Goal: Communication & Community: Answer question/provide support

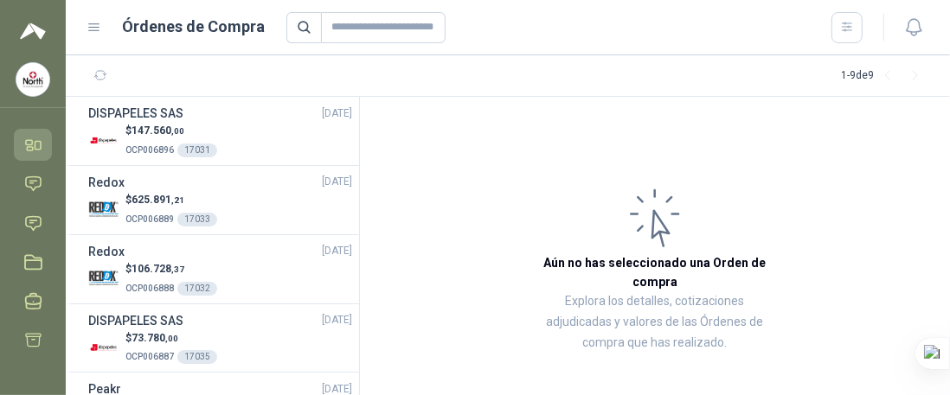
click at [31, 145] on icon at bounding box center [33, 145] width 18 height 18
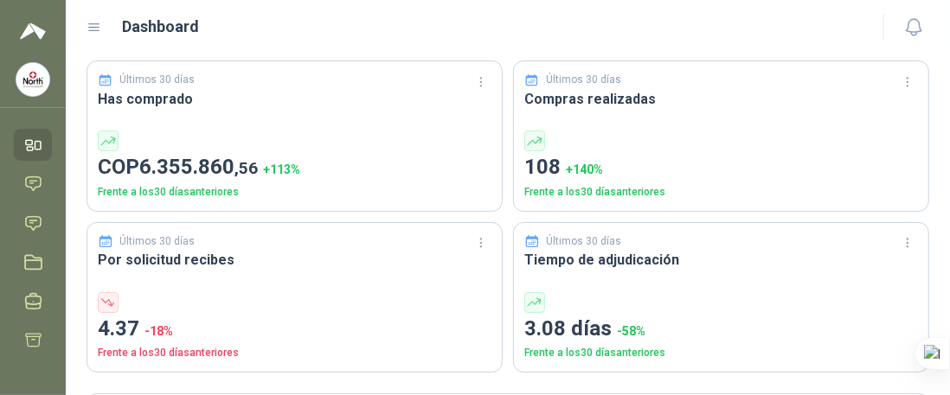
scroll to position [87, 0]
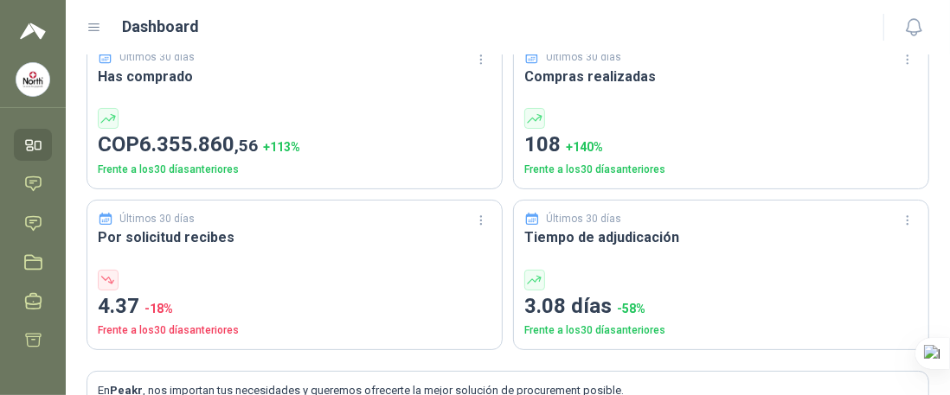
click at [531, 143] on p "108 + 140 %" at bounding box center [721, 145] width 394 height 33
click at [550, 69] on h3 "Compras realizadas" at bounding box center [721, 77] width 394 height 22
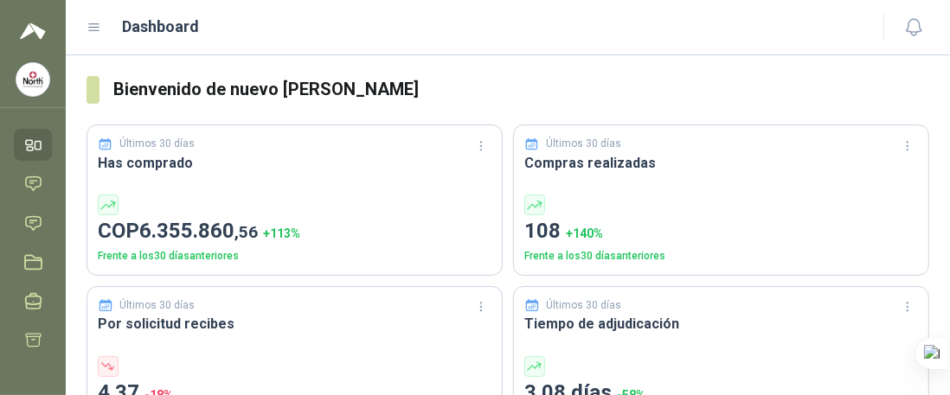
click at [528, 147] on icon at bounding box center [532, 145] width 16 height 16
click at [534, 49] on header "Dashboard" at bounding box center [508, 27] width 884 height 55
click at [26, 232] on icon at bounding box center [33, 224] width 18 height 18
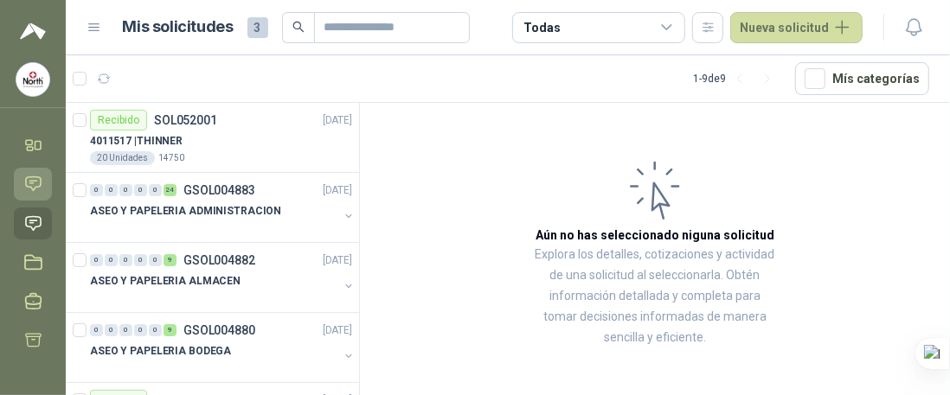
click at [29, 183] on icon at bounding box center [33, 184] width 15 height 14
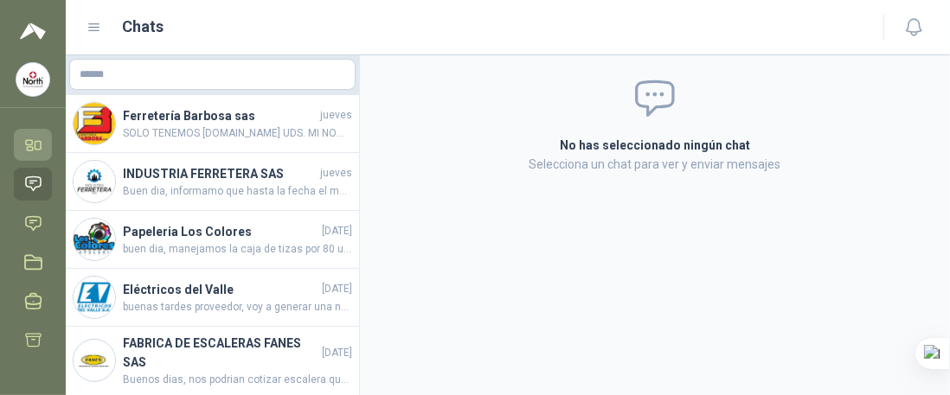
click at [28, 147] on icon at bounding box center [30, 148] width 6 height 3
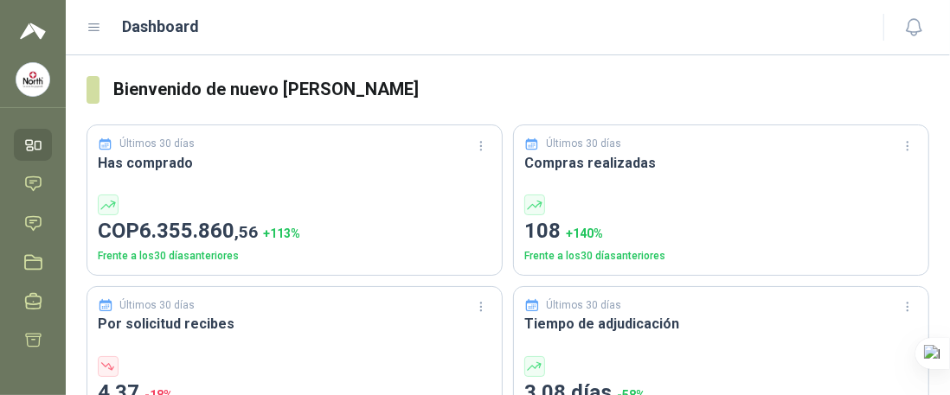
click at [40, 63] on img at bounding box center [32, 79] width 33 height 33
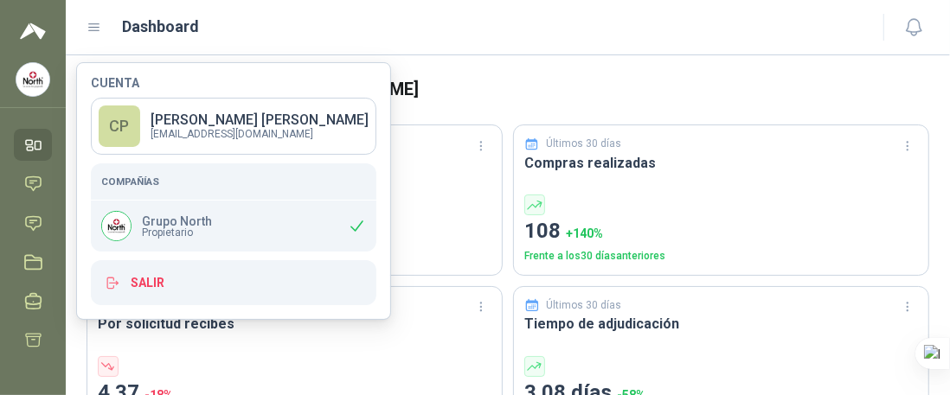
click at [35, 80] on img at bounding box center [32, 79] width 33 height 33
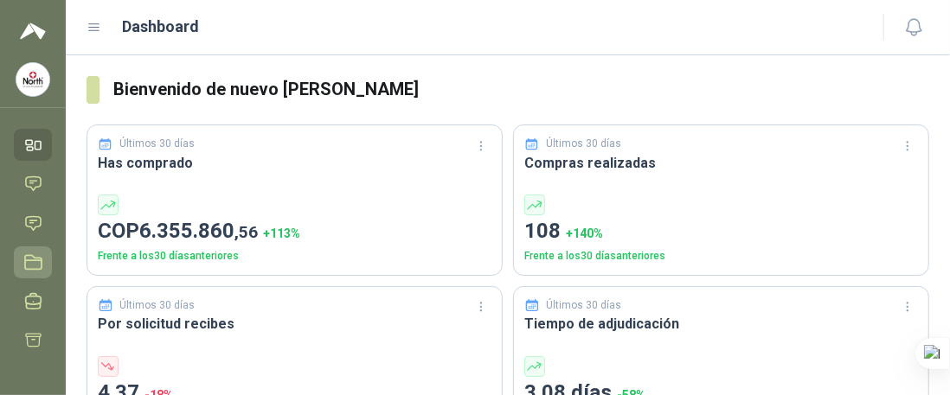
click at [31, 260] on icon at bounding box center [33, 263] width 18 height 18
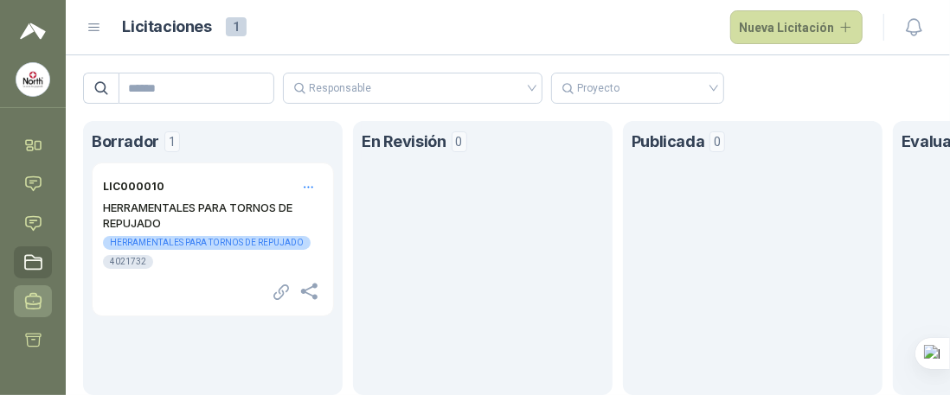
click at [29, 305] on icon at bounding box center [33, 302] width 18 height 18
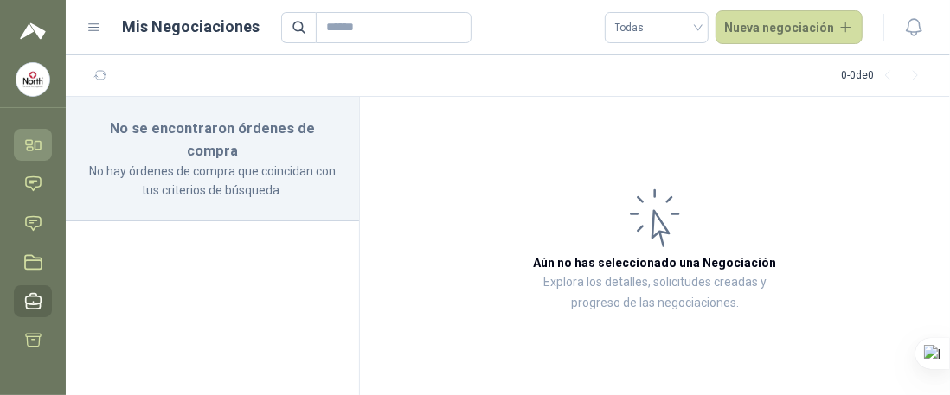
click at [28, 143] on icon at bounding box center [33, 145] width 18 height 18
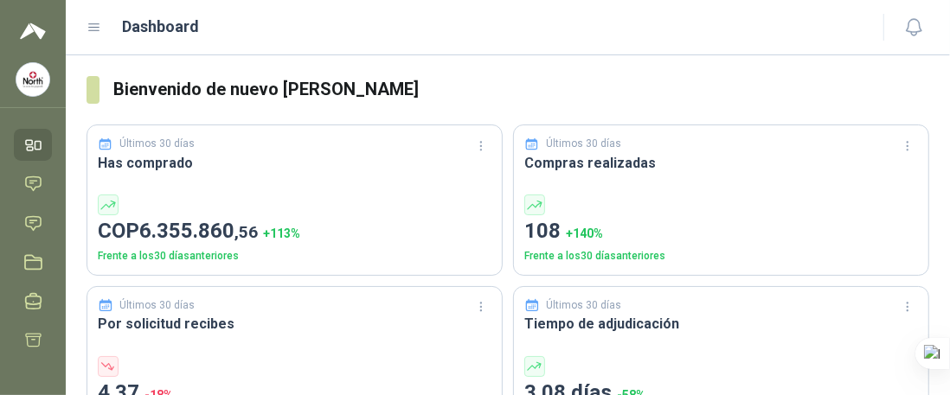
click at [99, 25] on icon at bounding box center [95, 28] width 16 height 16
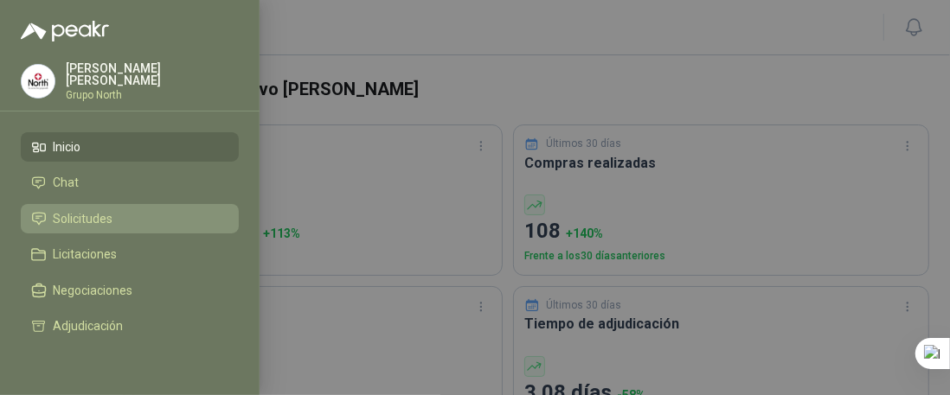
click at [103, 217] on span "Solicitudes" at bounding box center [84, 219] width 60 height 14
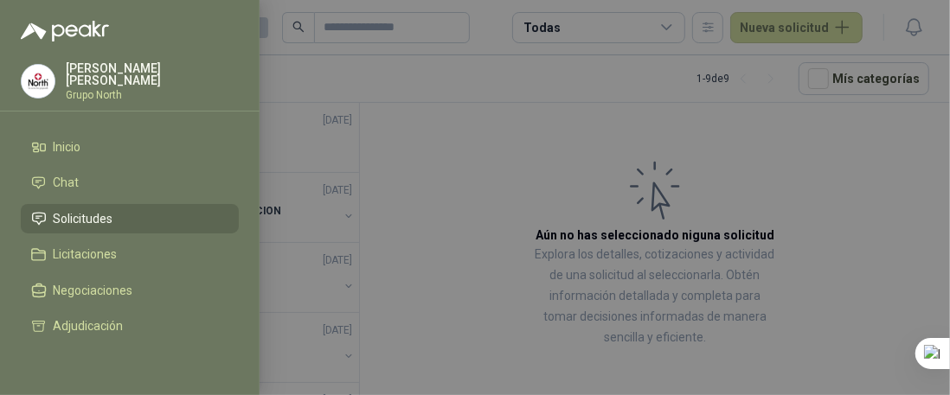
click at [453, 70] on div at bounding box center [475, 197] width 950 height 395
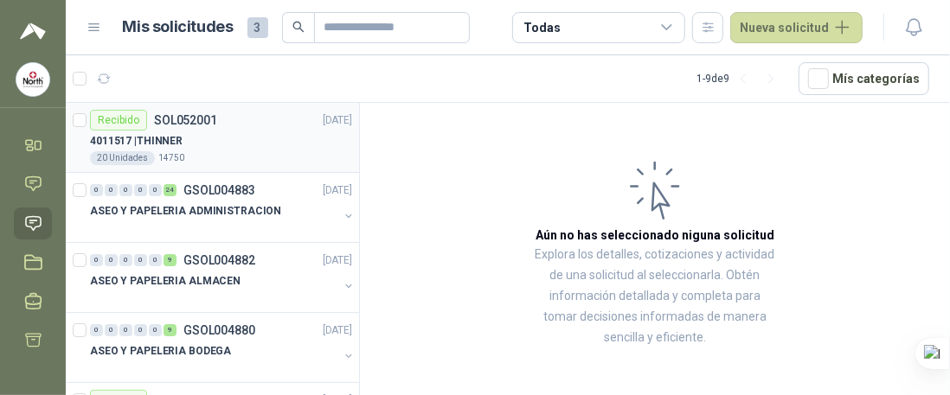
click at [218, 144] on div "4011517 | THINNER" at bounding box center [221, 141] width 262 height 21
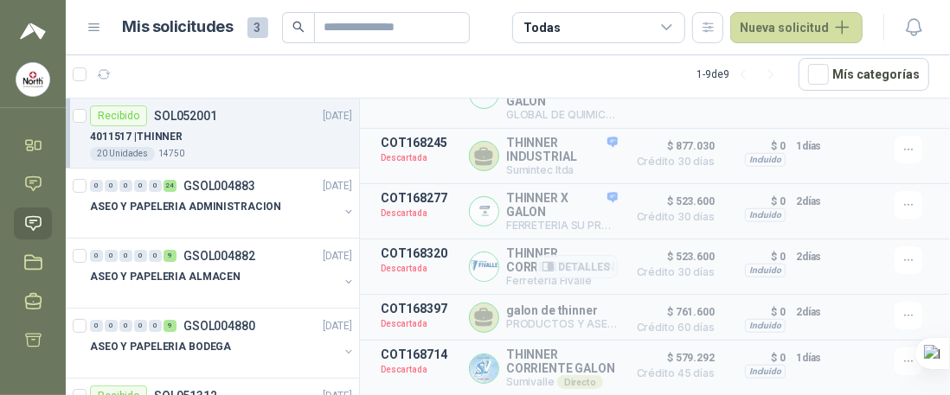
scroll to position [751, 0]
click at [204, 210] on p "ASEO Y PAPELERIA ADMINISTRACION" at bounding box center [185, 207] width 191 height 16
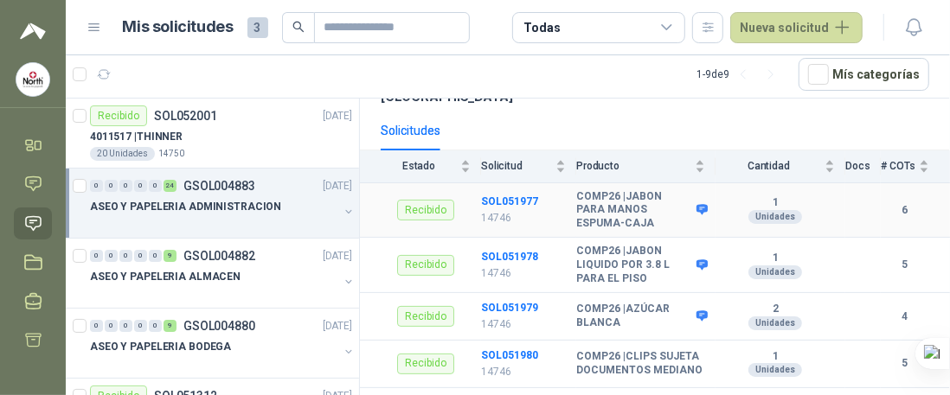
scroll to position [173, 0]
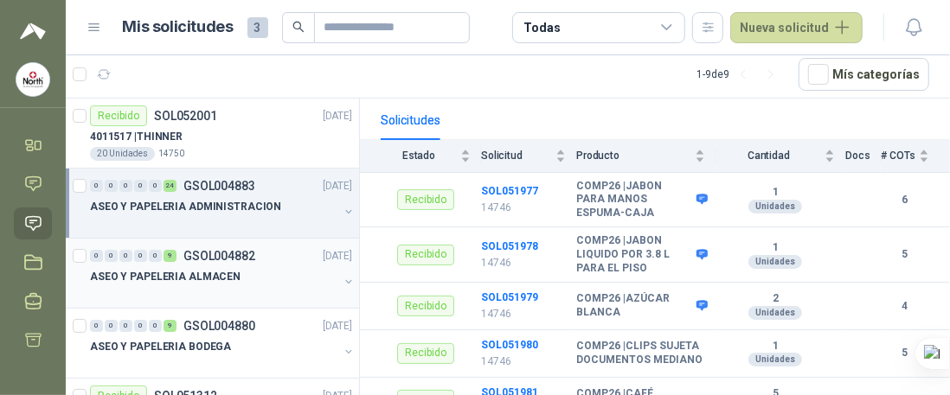
click at [218, 267] on div "ASEO Y PAPELERIA ALMACEN" at bounding box center [214, 277] width 248 height 21
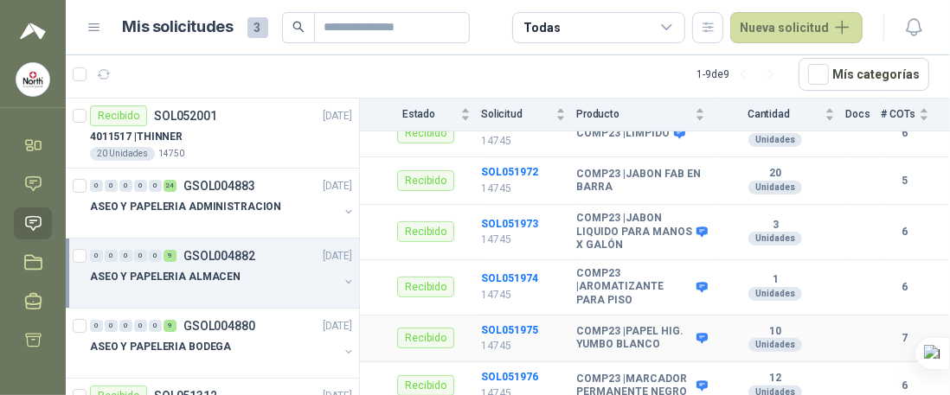
scroll to position [421, 0]
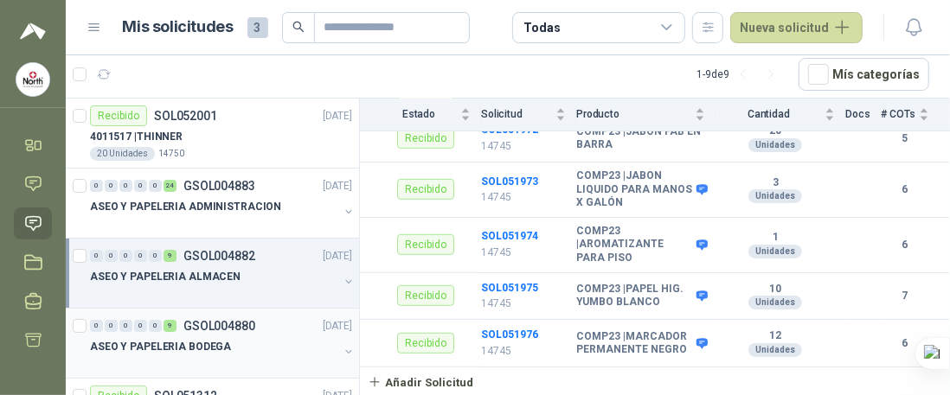
click at [234, 321] on p "GSOL004880" at bounding box center [219, 326] width 72 height 12
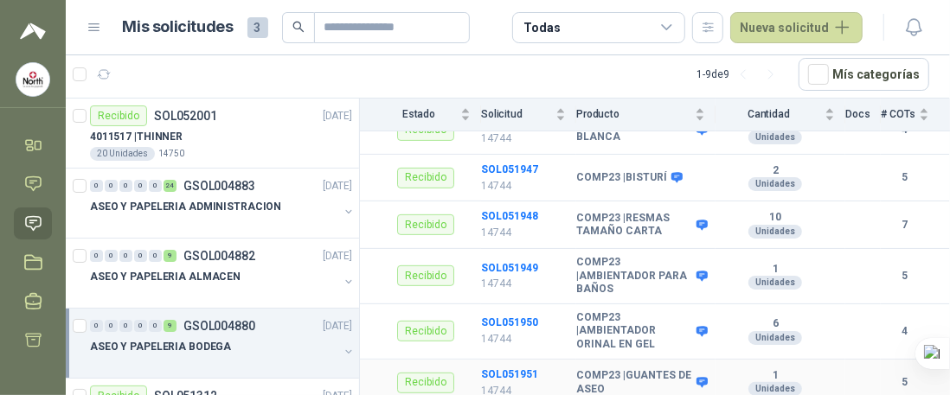
scroll to position [346, 0]
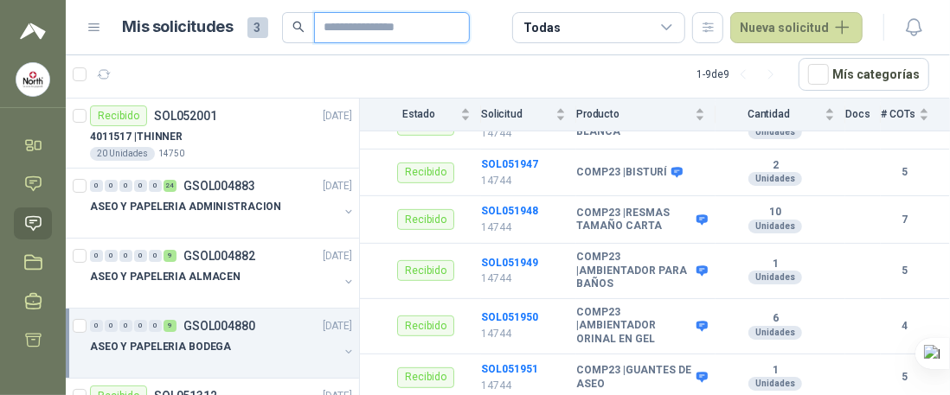
click at [344, 28] on input "text" at bounding box center [385, 27] width 121 height 29
type input "*****"
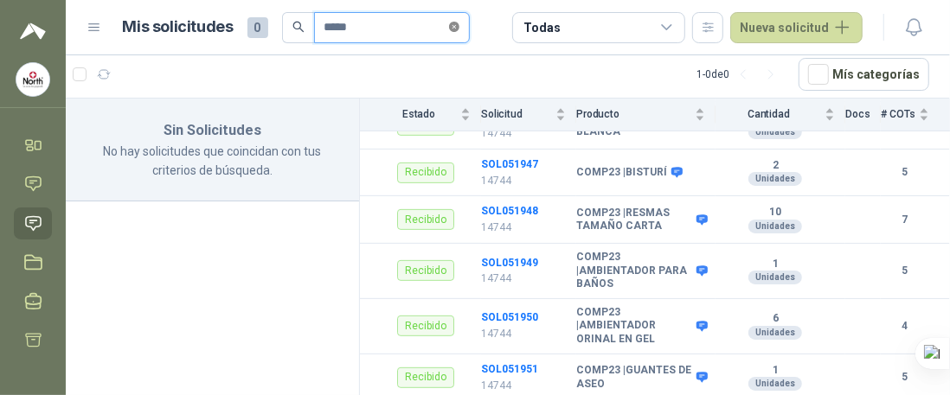
click at [460, 28] on icon "close-circle" at bounding box center [454, 27] width 10 height 10
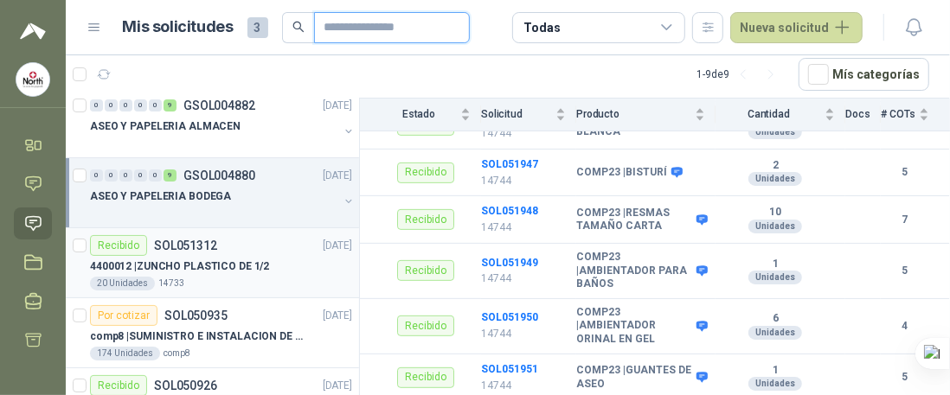
scroll to position [173, 0]
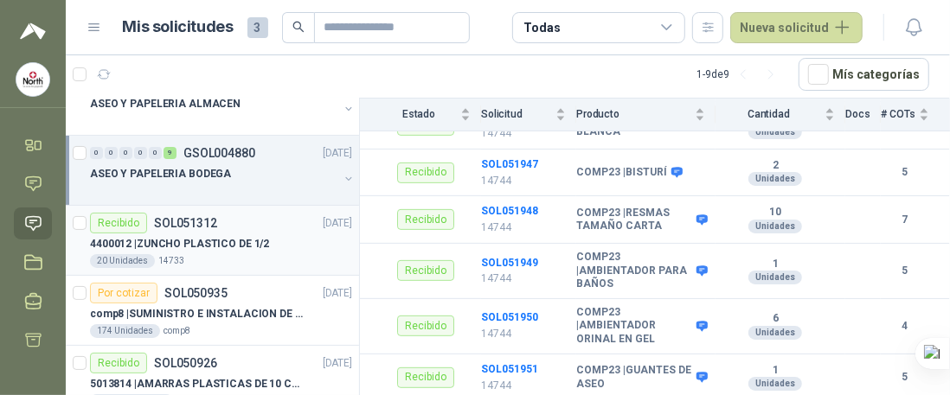
click at [205, 247] on p "4400012 | ZUNCHO PLASTICO DE 1/2" at bounding box center [179, 244] width 179 height 16
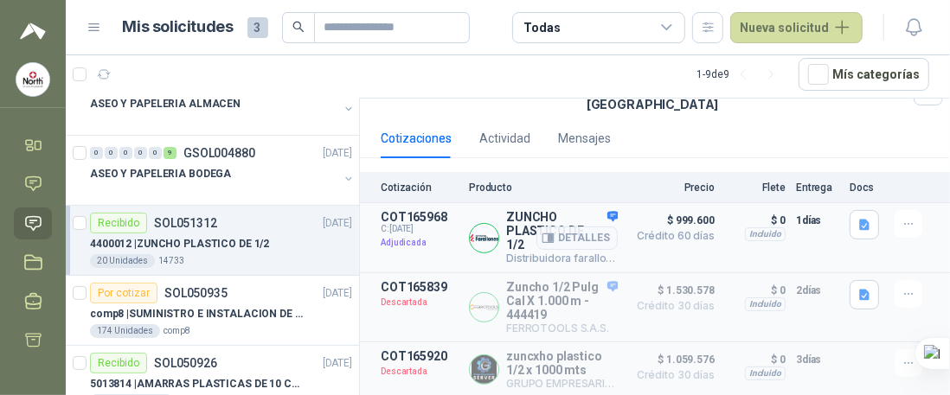
scroll to position [173, 0]
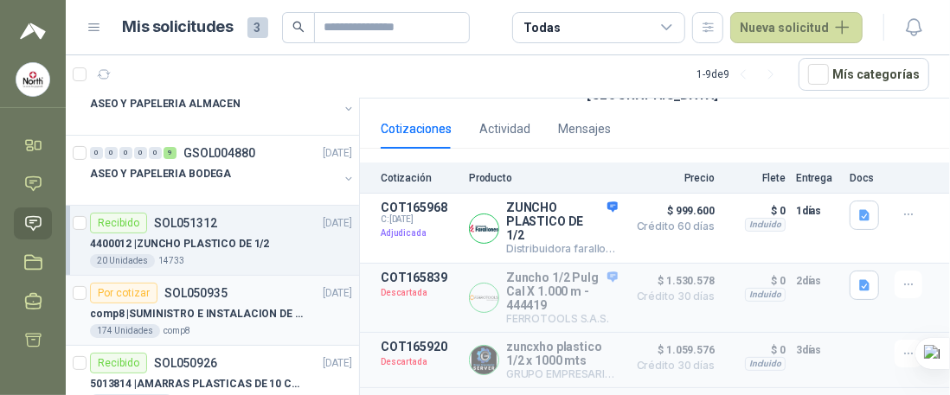
click at [215, 304] on div "comp8 | SUMINISTRO E INSTALACION DE LINEAS DE VIDA" at bounding box center [221, 314] width 262 height 21
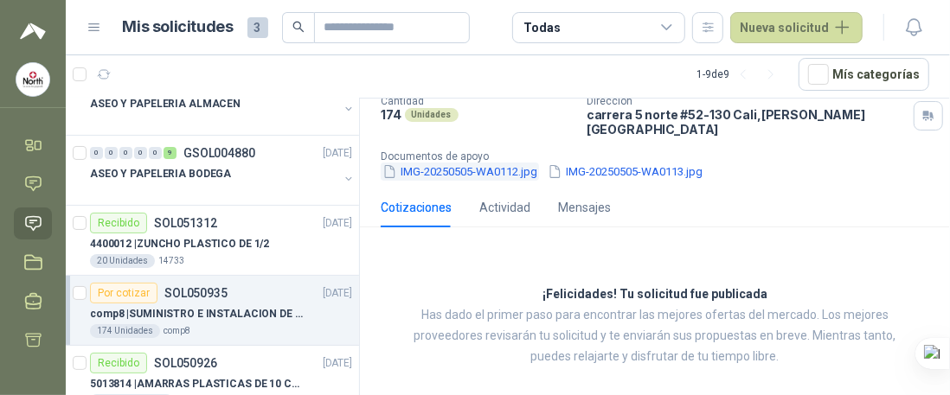
scroll to position [158, 0]
click at [187, 377] on p "5013814 | AMARRAS PLASTICAS DE 10 CMS" at bounding box center [197, 384] width 215 height 16
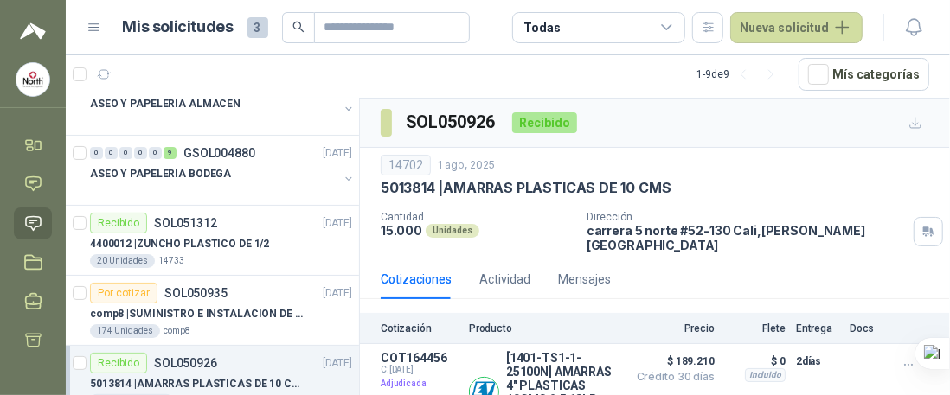
click at [611, 29] on div "Todas" at bounding box center [598, 27] width 173 height 31
click at [378, 68] on article "1 - 9 de 9 Mís categorías" at bounding box center [508, 74] width 884 height 47
click at [251, 30] on span "3" at bounding box center [258, 27] width 21 height 21
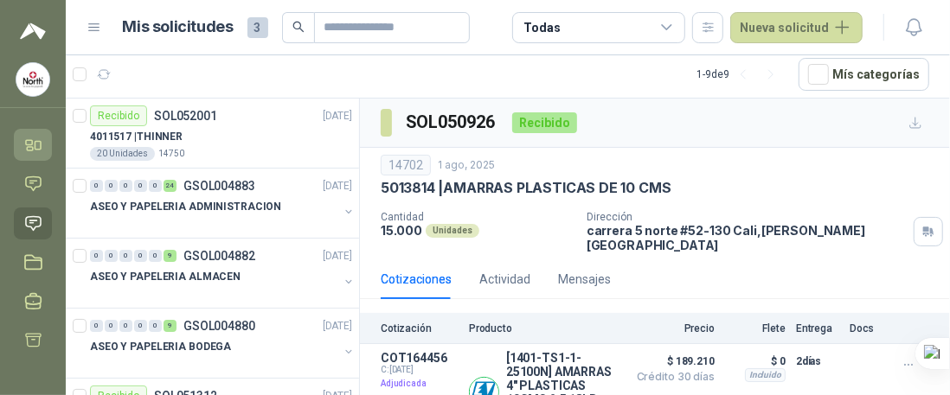
click at [28, 136] on icon at bounding box center [33, 145] width 18 height 18
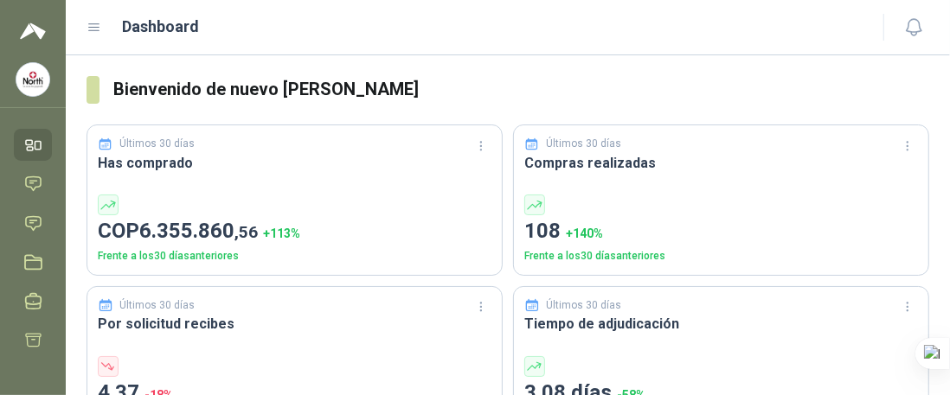
click at [195, 226] on span "6.355.860 ,56" at bounding box center [198, 231] width 119 height 24
click at [24, 180] on icon at bounding box center [33, 184] width 18 height 18
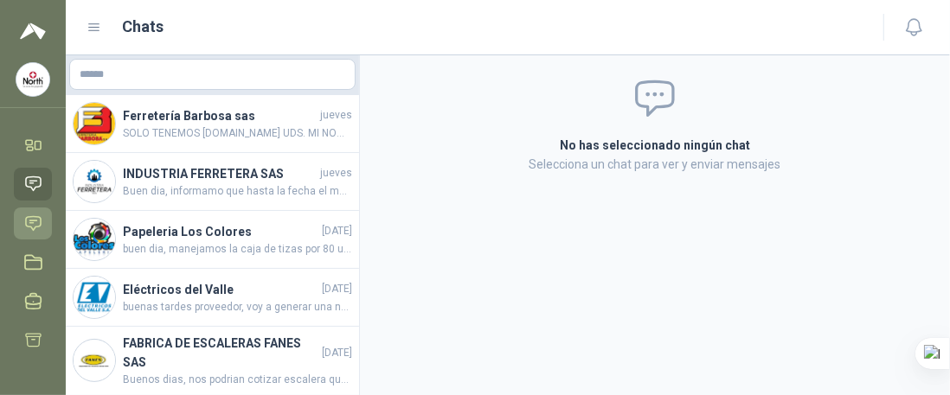
click at [31, 221] on icon at bounding box center [33, 223] width 15 height 14
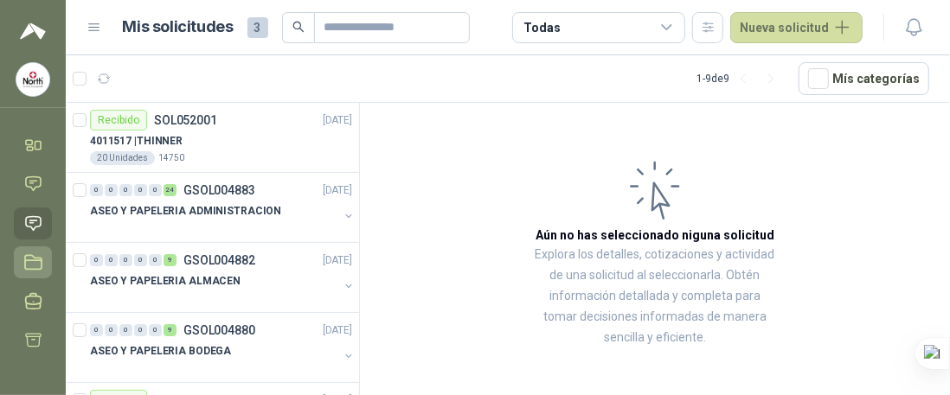
click at [36, 255] on icon at bounding box center [33, 263] width 18 height 18
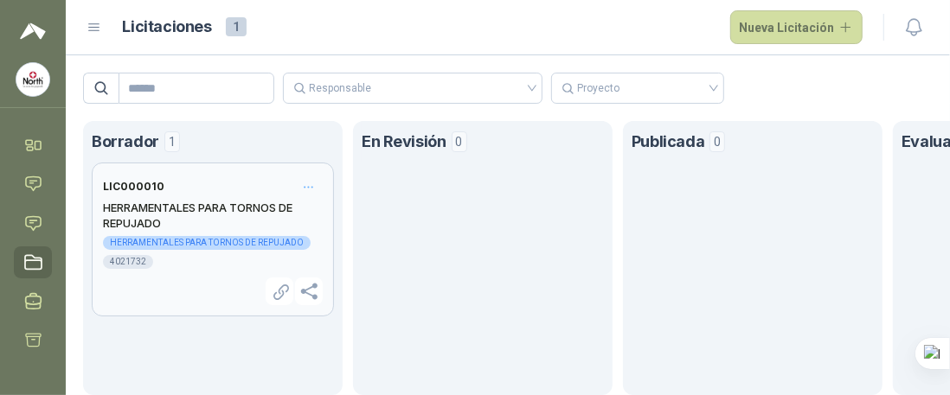
click at [166, 208] on h2 "HERRAMENTALES PARA TORNOS DE REPUJADO" at bounding box center [213, 215] width 220 height 31
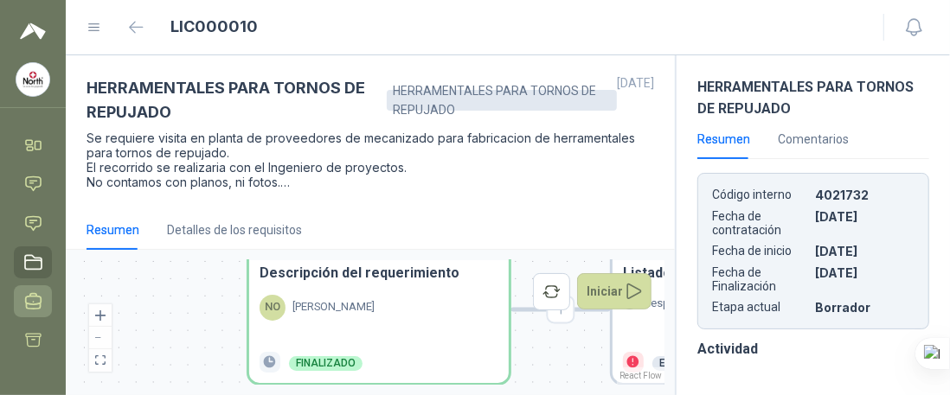
click at [32, 301] on icon at bounding box center [33, 302] width 18 height 18
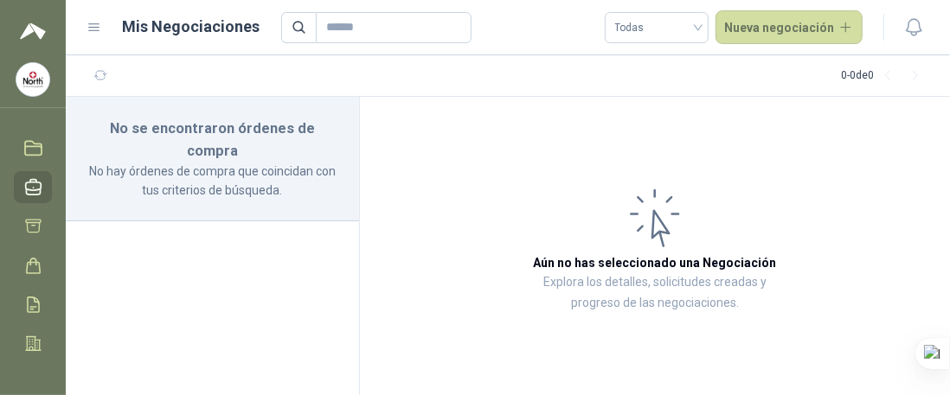
scroll to position [80, 0]
click at [29, 264] on icon at bounding box center [33, 261] width 18 height 18
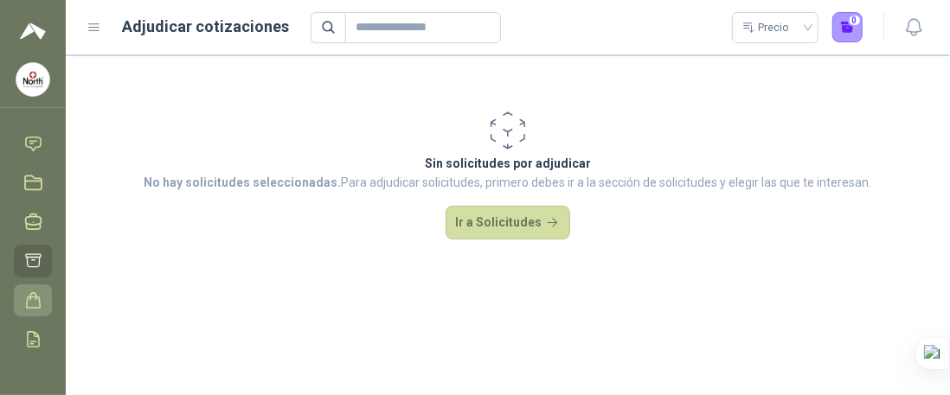
click at [28, 301] on icon at bounding box center [33, 301] width 18 height 18
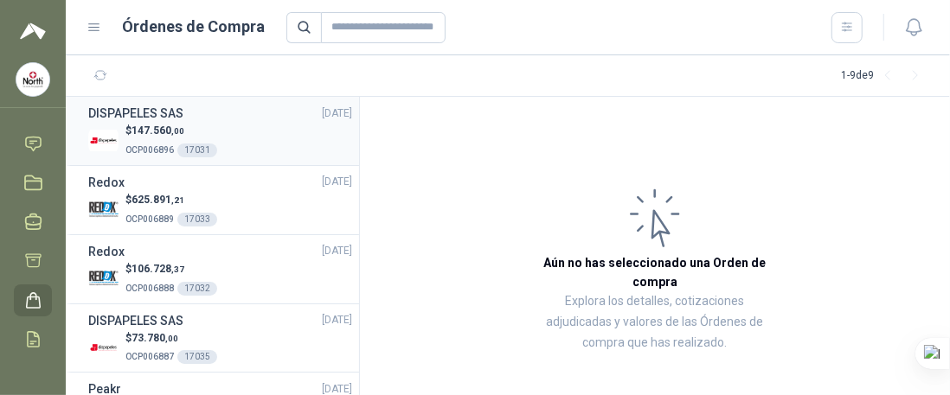
click at [140, 131] on span "147.560 ,00" at bounding box center [158, 131] width 53 height 12
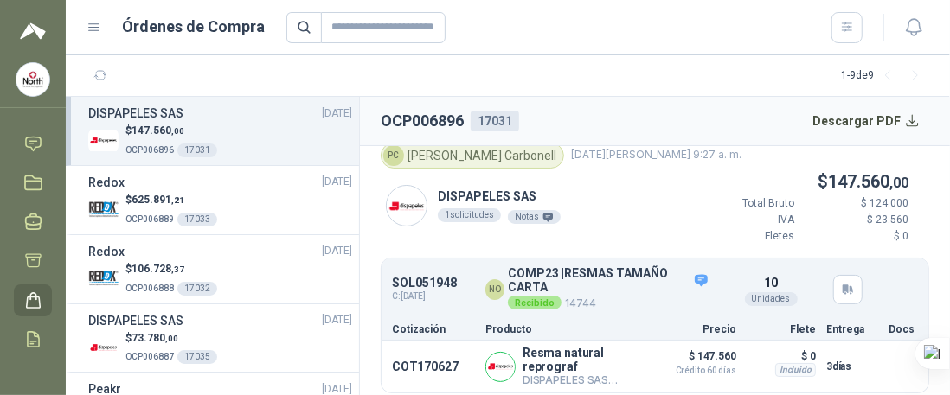
scroll to position [21, 0]
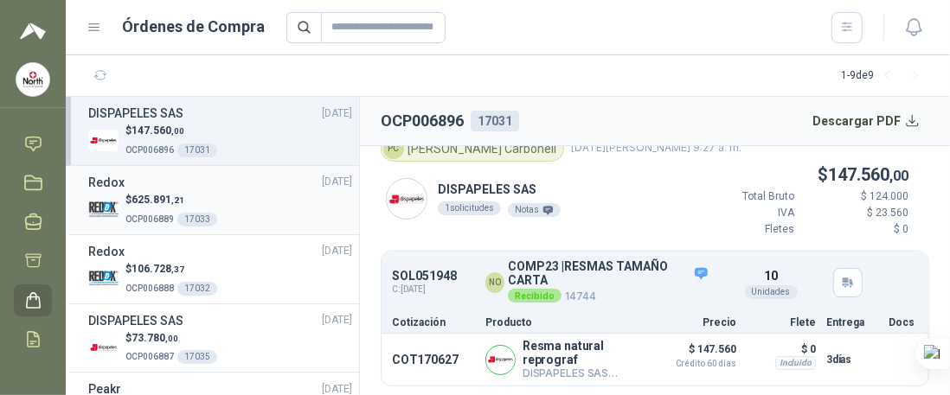
click at [142, 197] on span "625.891 ,21" at bounding box center [158, 200] width 53 height 12
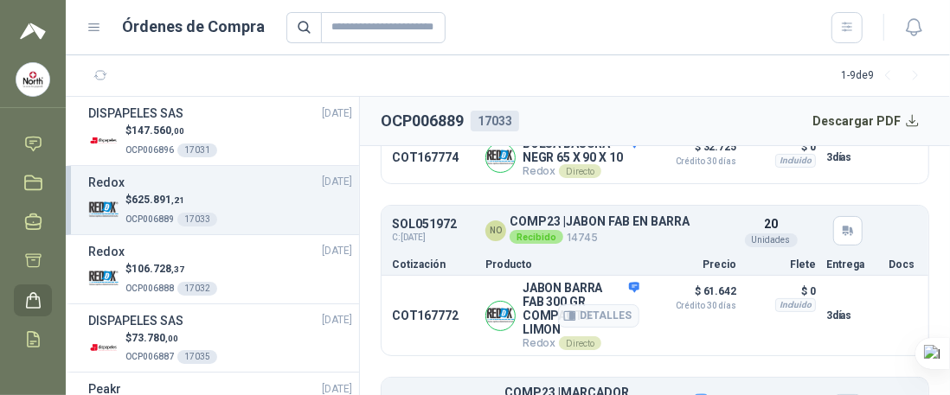
scroll to position [260, 0]
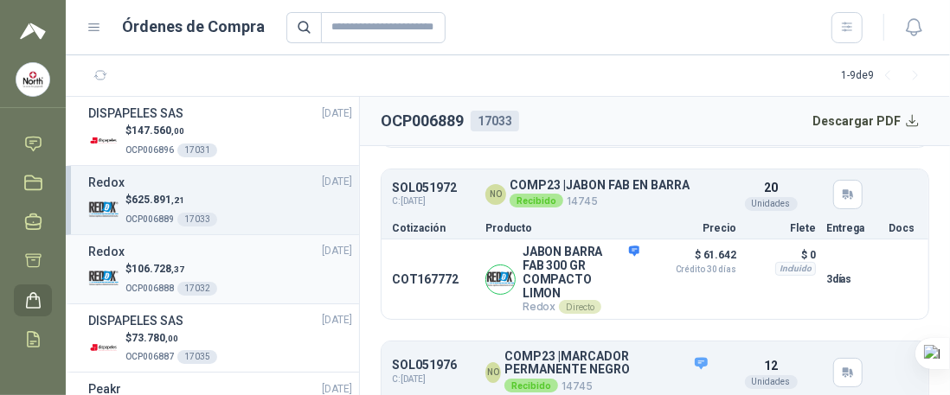
click at [138, 266] on span "106.728 ,37" at bounding box center [158, 269] width 53 height 12
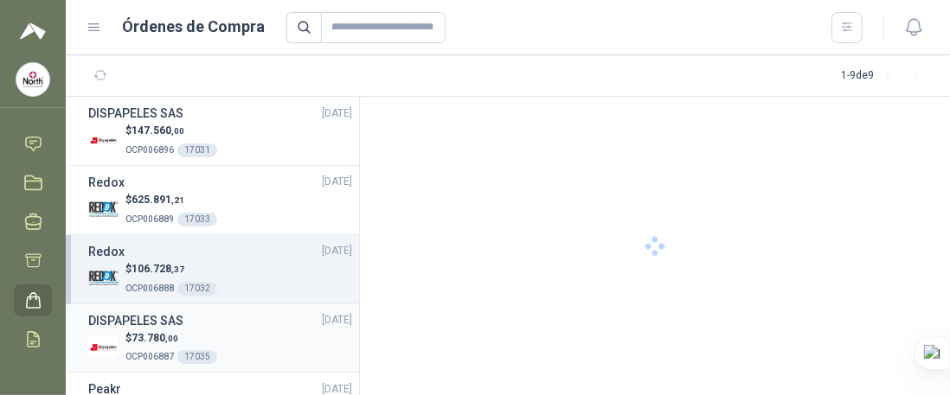
click at [139, 348] on p "OCP006887 17035" at bounding box center [171, 355] width 92 height 19
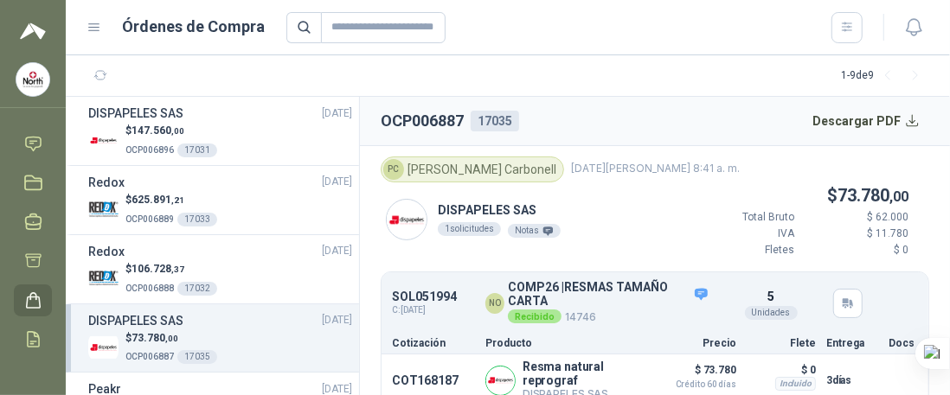
scroll to position [87, 0]
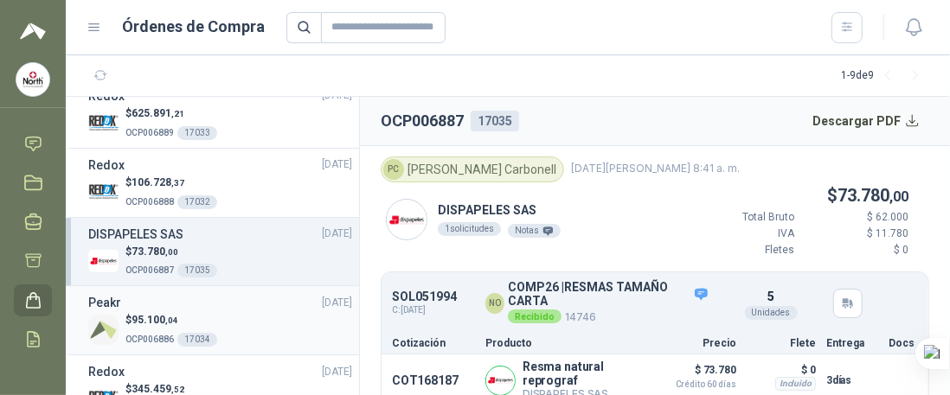
click at [153, 323] on span "95.100 ,04" at bounding box center [155, 320] width 47 height 12
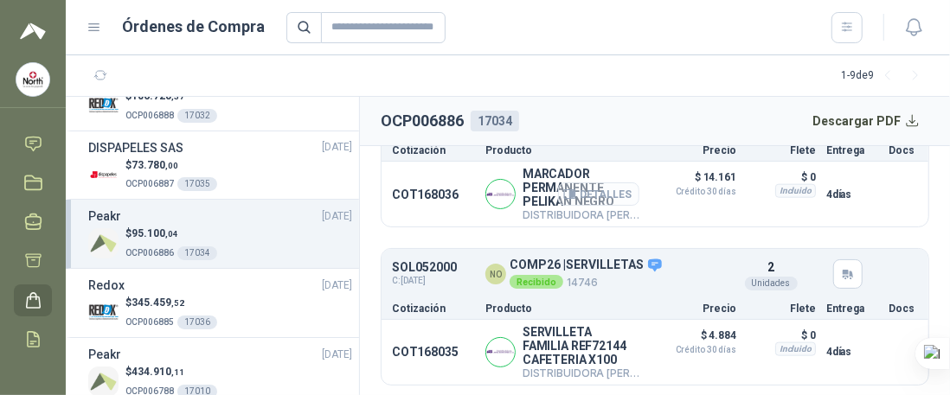
scroll to position [1070, 0]
click at [119, 308] on div "$ 345.459 ,52 OCP006885 17036" at bounding box center [220, 312] width 264 height 35
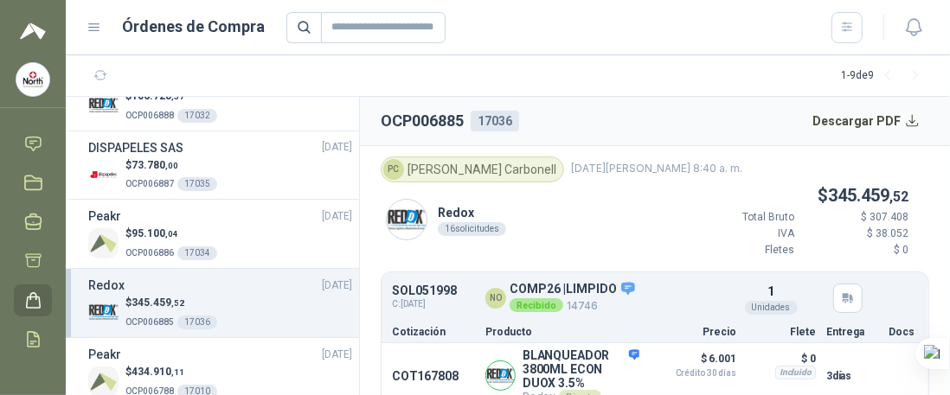
scroll to position [260, 0]
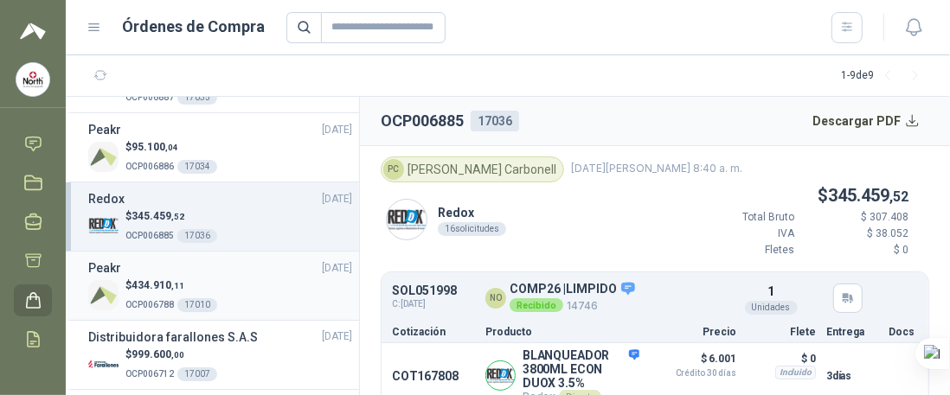
click at [152, 294] on p "OCP006788 17010" at bounding box center [171, 303] width 92 height 19
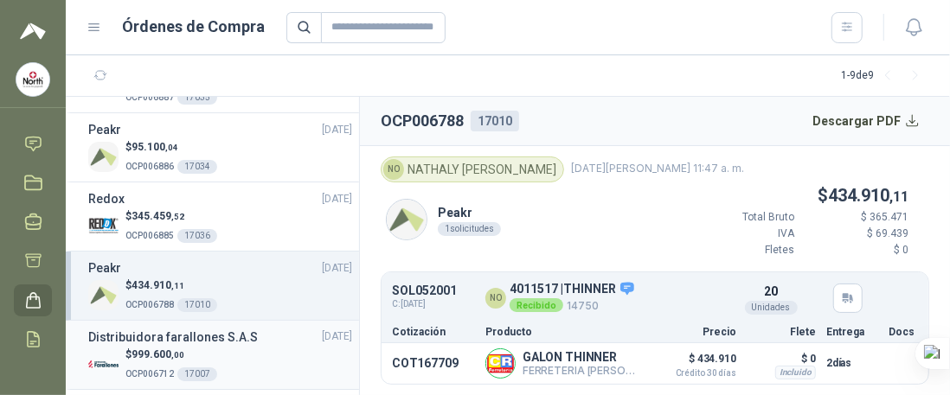
click at [144, 354] on span "999.600 ,00" at bounding box center [158, 355] width 53 height 12
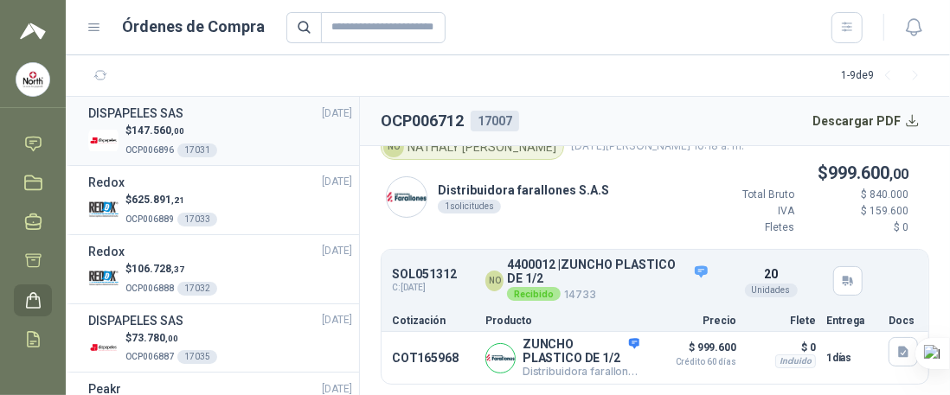
click at [135, 134] on span "147.560 ,00" at bounding box center [158, 131] width 53 height 12
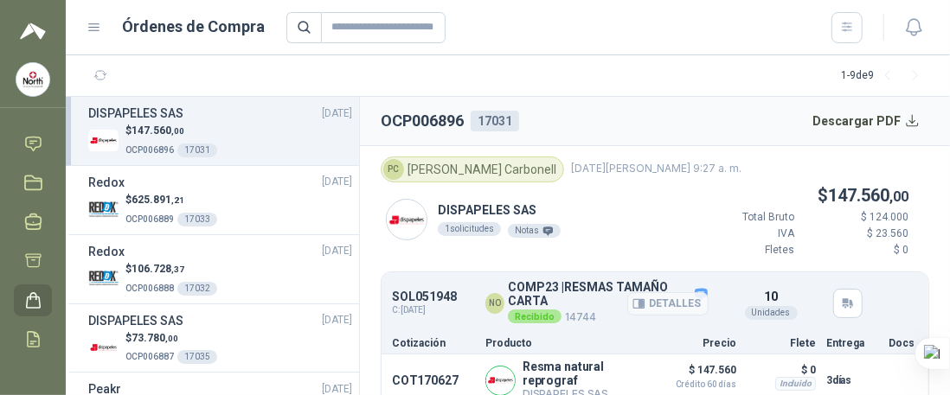
scroll to position [21, 0]
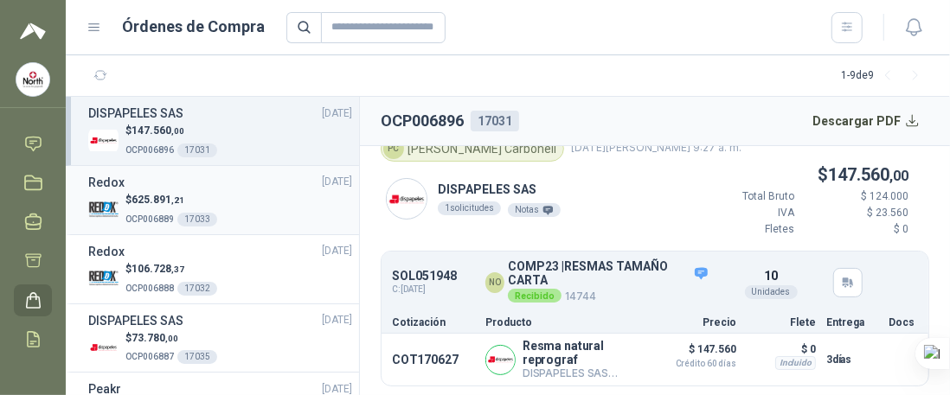
click at [166, 194] on span "625.891 ,21" at bounding box center [158, 200] width 53 height 12
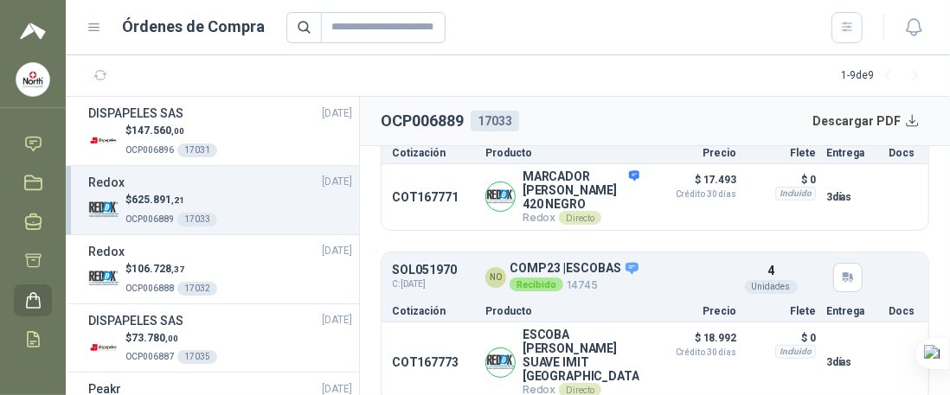
scroll to position [606, 0]
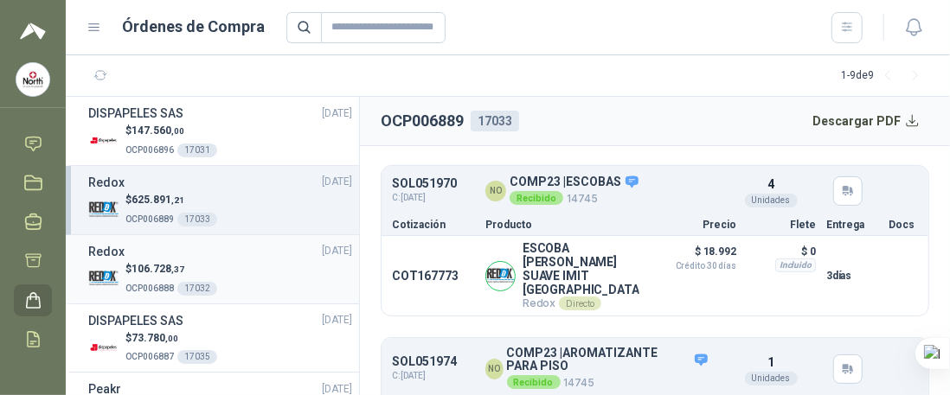
click at [138, 284] on span "OCP006888" at bounding box center [149, 289] width 48 height 10
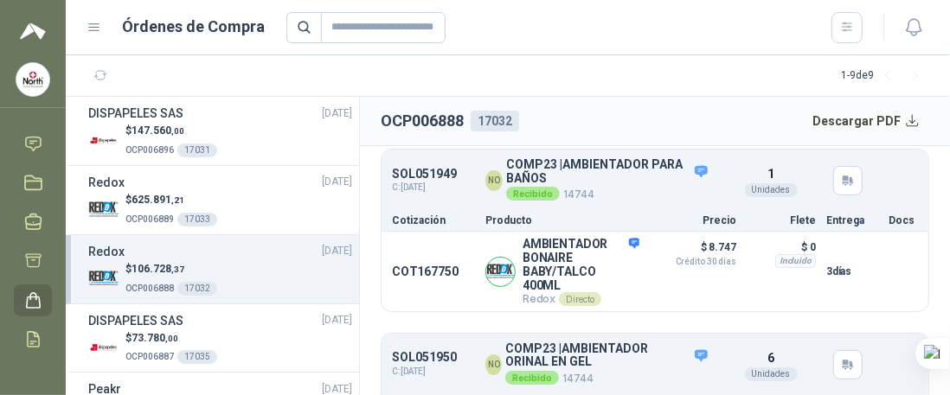
scroll to position [173, 0]
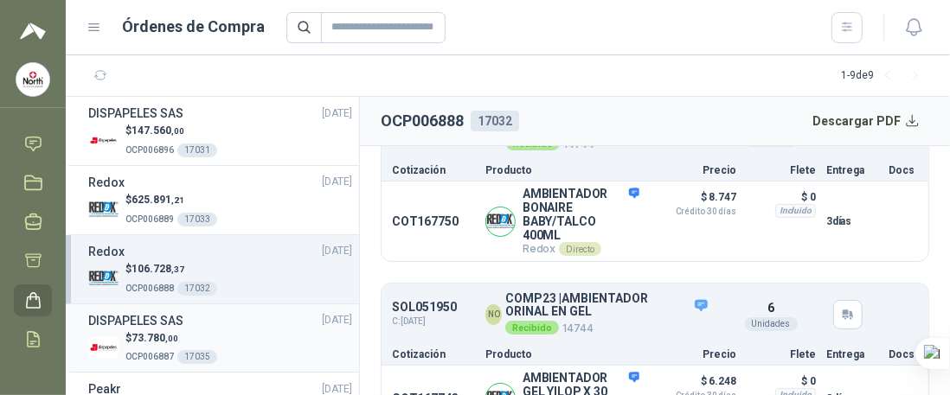
click at [146, 343] on span "73.780 ,00" at bounding box center [155, 338] width 47 height 12
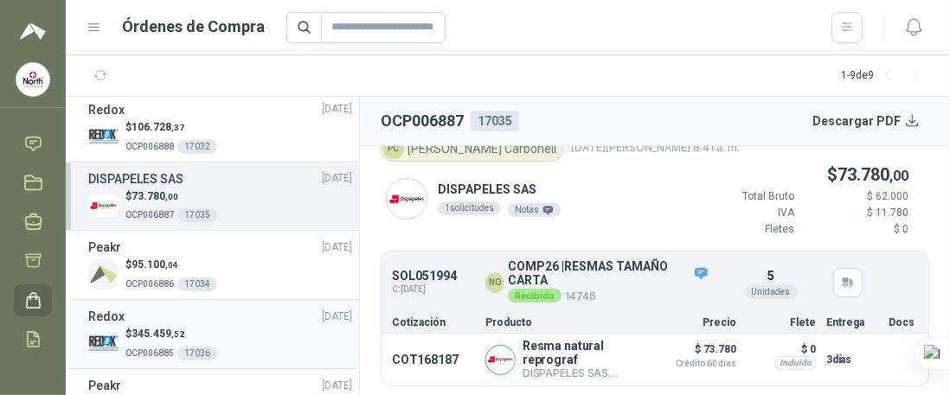
scroll to position [173, 0]
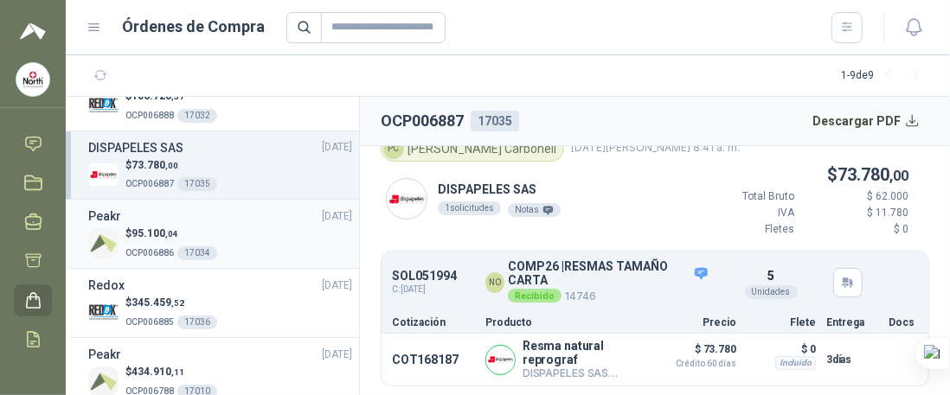
click at [138, 248] on span "OCP006886" at bounding box center [149, 253] width 48 height 10
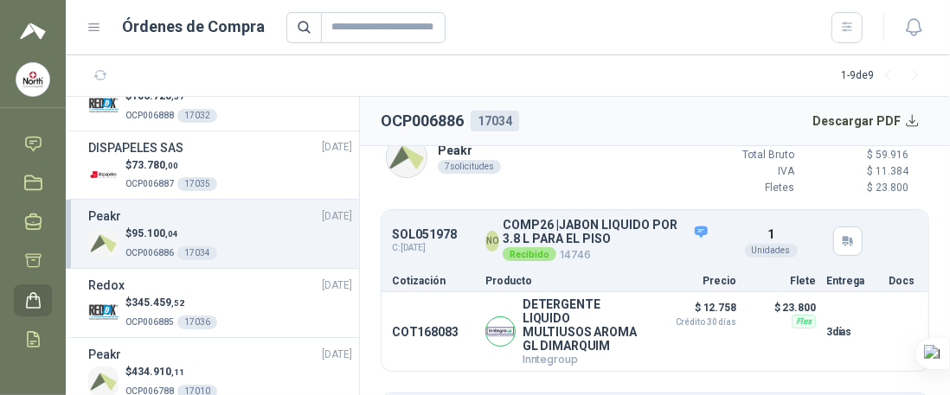
scroll to position [87, 0]
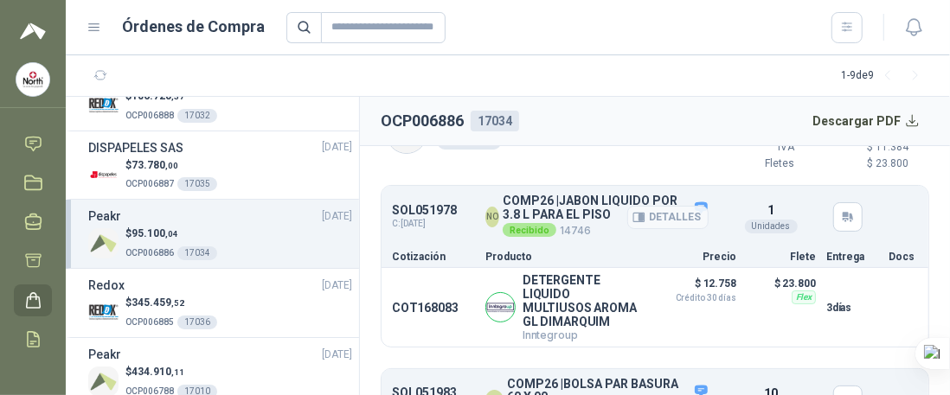
click at [585, 222] on p "Recibido 14746" at bounding box center [606, 231] width 206 height 18
click at [594, 316] on button "Detalles" at bounding box center [598, 307] width 81 height 23
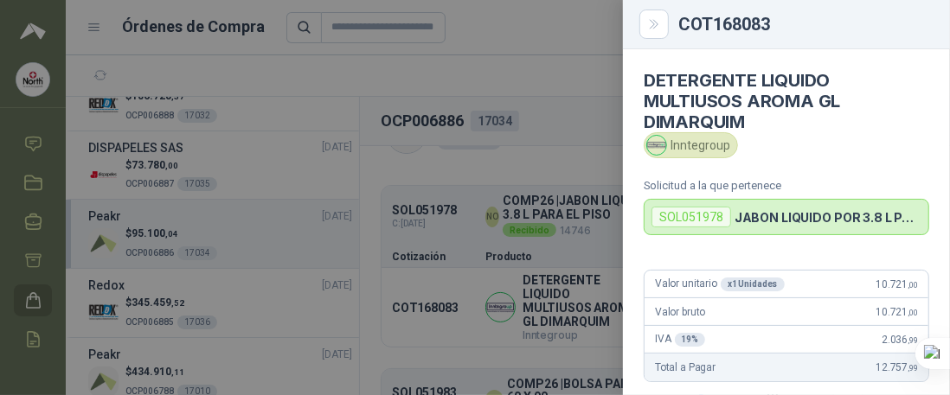
scroll to position [476, 0]
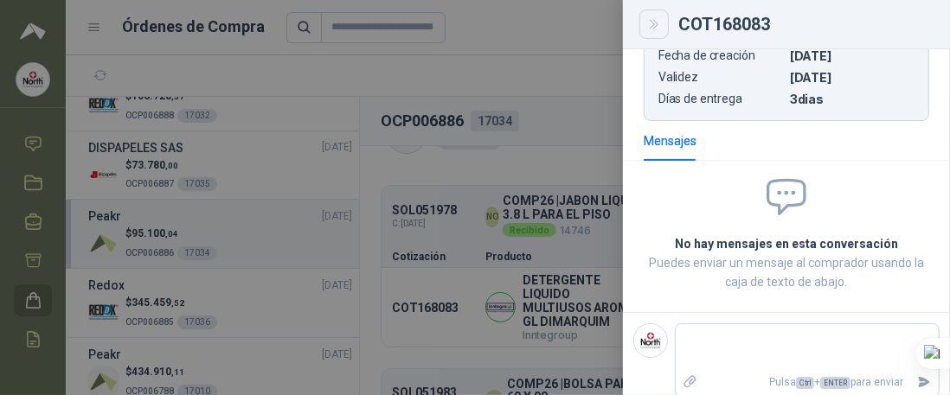
click at [651, 22] on icon "Close" at bounding box center [654, 24] width 15 height 15
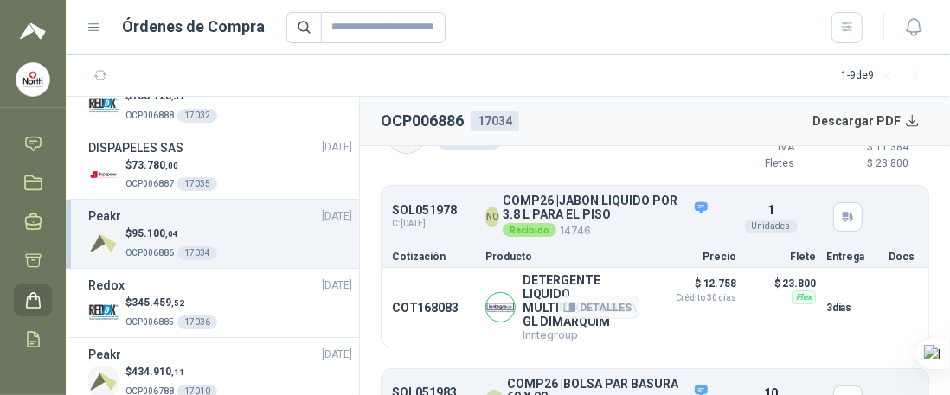
click at [624, 334] on div "Detalles" at bounding box center [598, 307] width 81 height 68
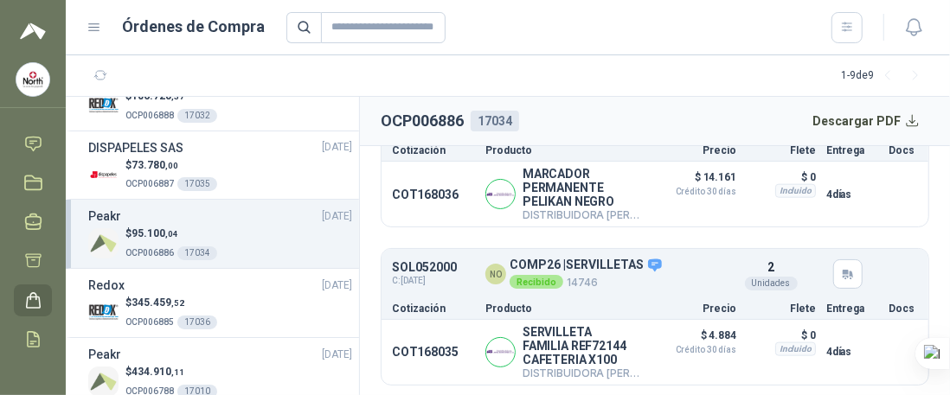
scroll to position [1070, 0]
click at [153, 308] on p "$ 345.459 ,52" at bounding box center [171, 303] width 92 height 16
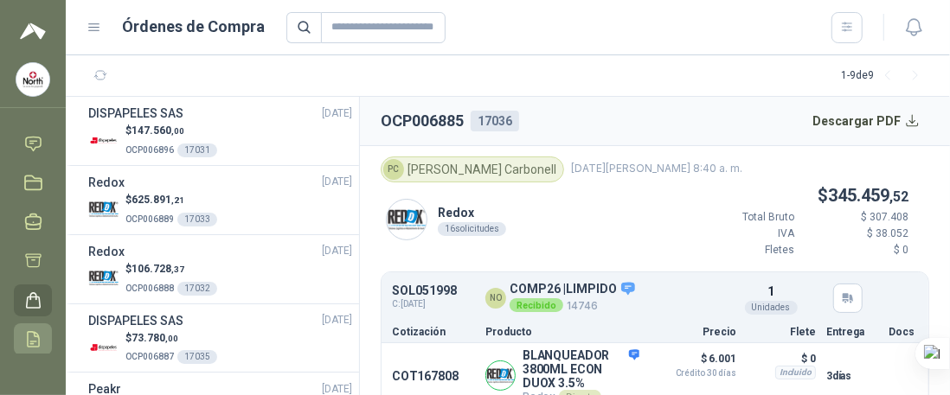
click at [29, 335] on icon at bounding box center [33, 340] width 18 height 18
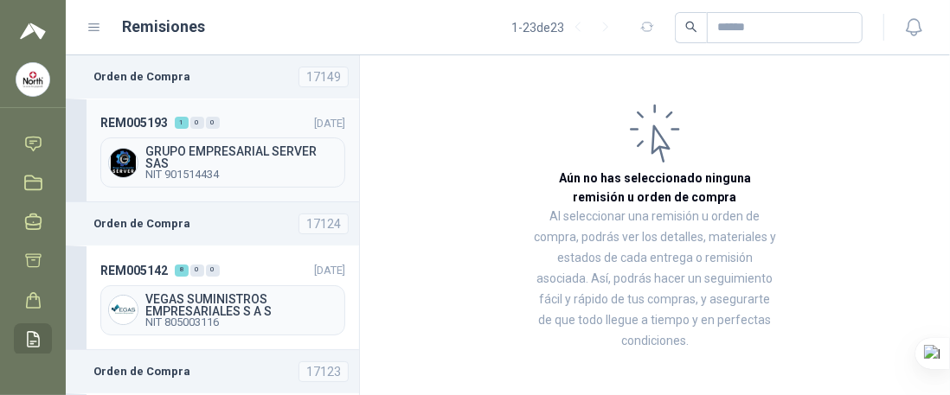
click at [181, 170] on span "NIT 901514434" at bounding box center [241, 175] width 192 height 10
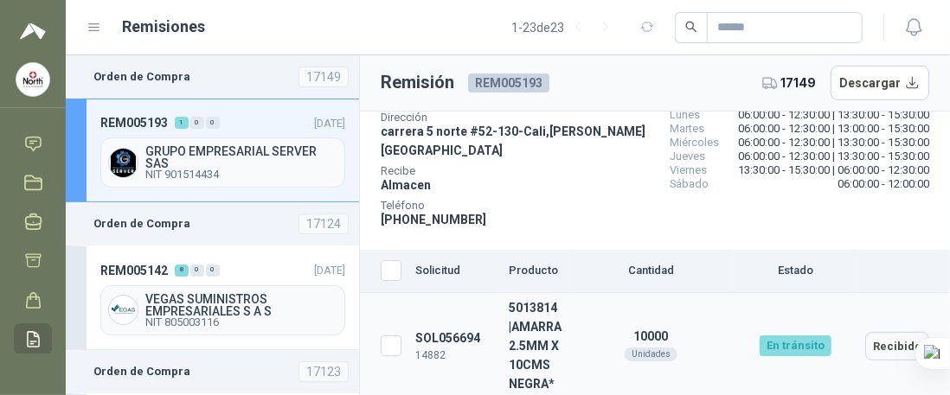
scroll to position [133, 0]
click at [178, 305] on span "VEGAS SUMINISTROS EMPRESARIALES S A S" at bounding box center [241, 305] width 192 height 24
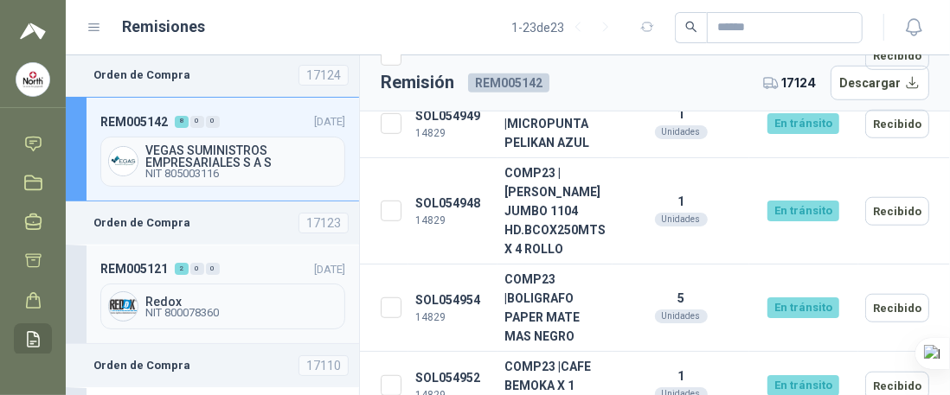
scroll to position [173, 0]
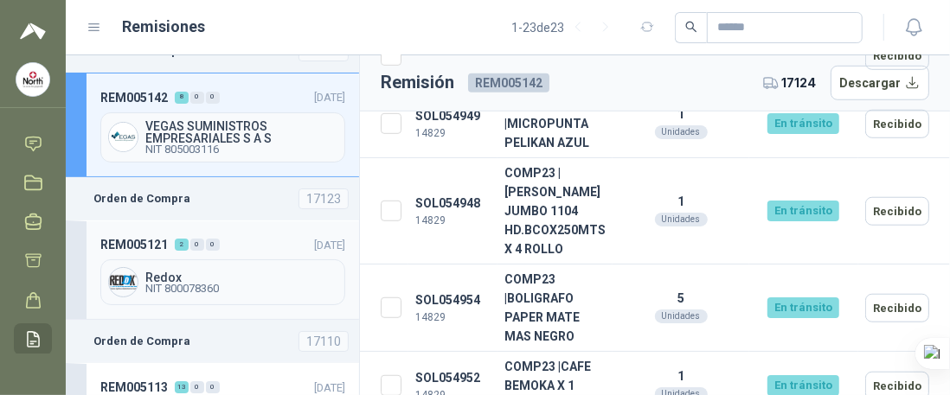
click at [173, 284] on span "NIT 800078360" at bounding box center [241, 289] width 192 height 10
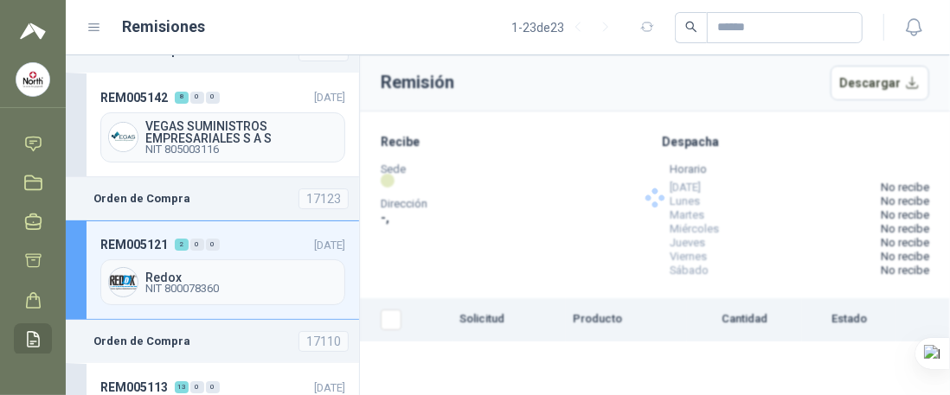
scroll to position [260, 0]
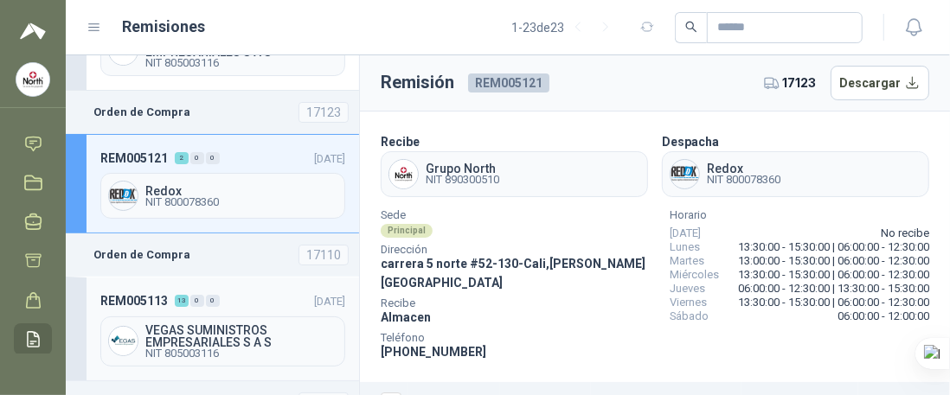
click at [175, 325] on span "VEGAS SUMINISTROS EMPRESARIALES S A S" at bounding box center [241, 337] width 192 height 24
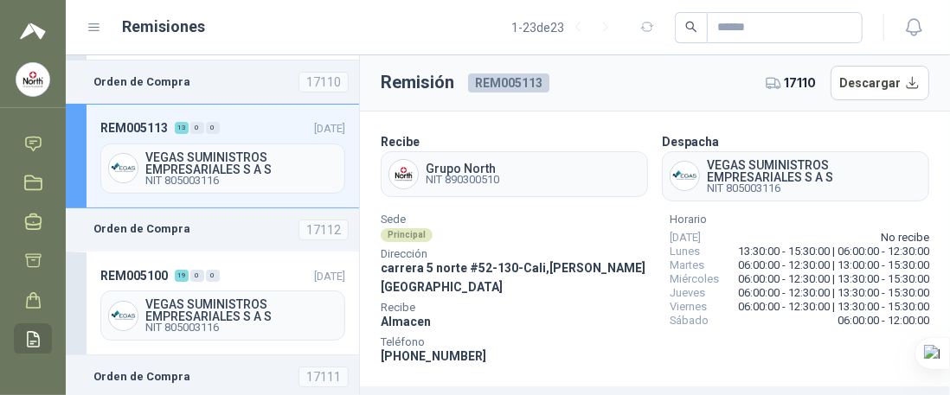
click at [184, 302] on span "VEGAS SUMINISTROS EMPRESARIALES S A S" at bounding box center [241, 311] width 192 height 24
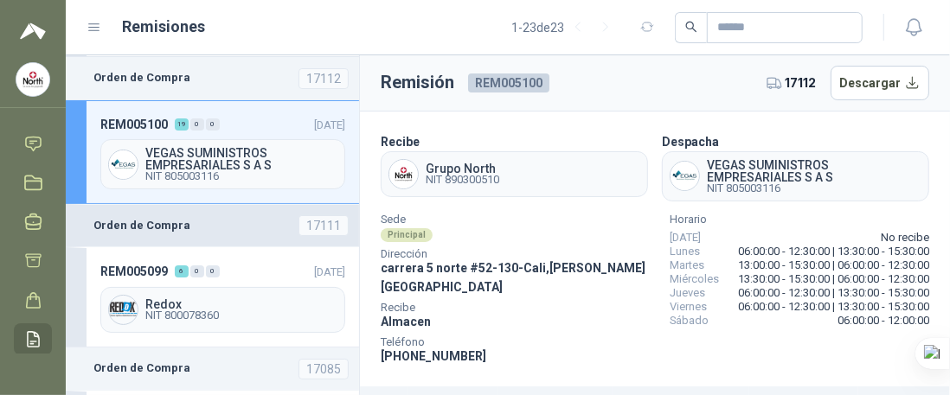
scroll to position [606, 0]
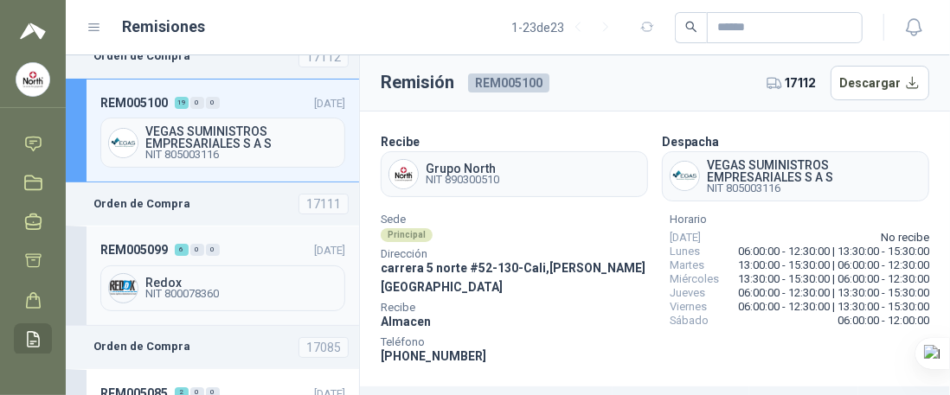
click at [246, 277] on span "Redox" at bounding box center [241, 283] width 192 height 12
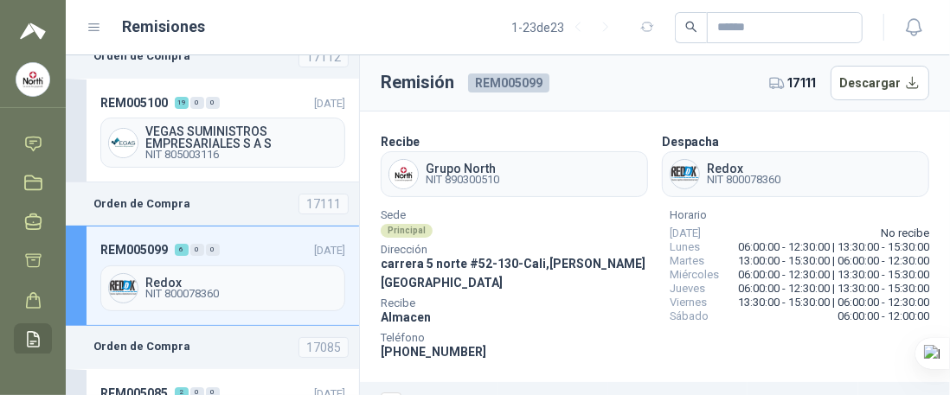
scroll to position [692, 0]
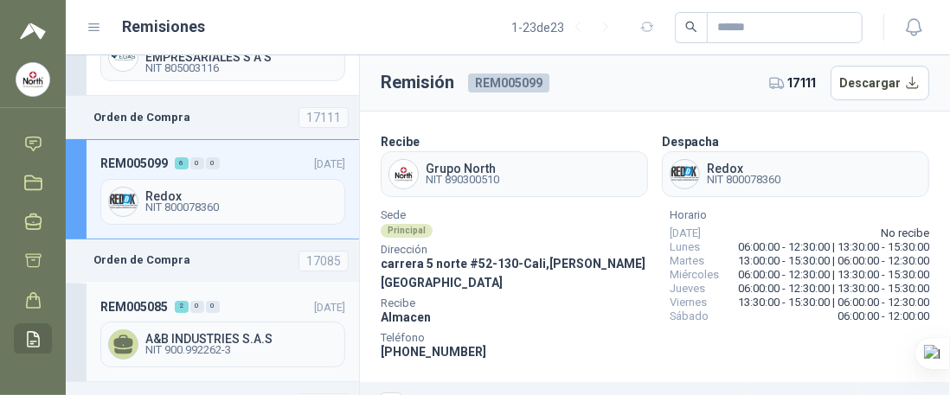
click at [227, 333] on span "A&B INDUSTRIES S.A.S" at bounding box center [241, 339] width 192 height 12
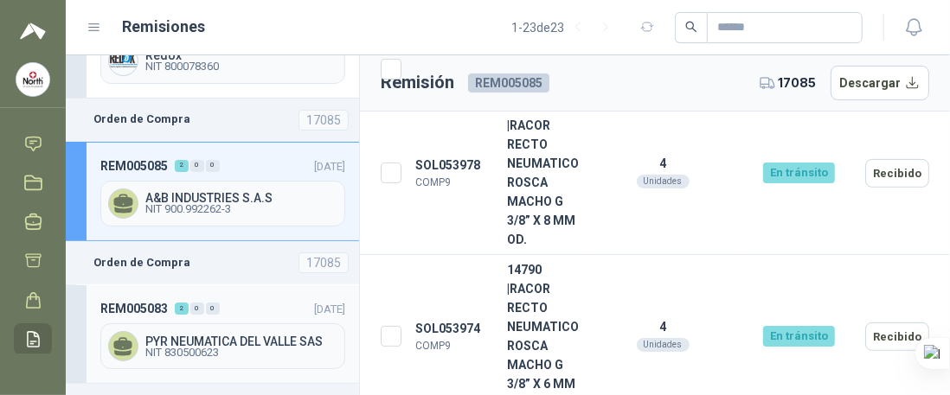
scroll to position [865, 0]
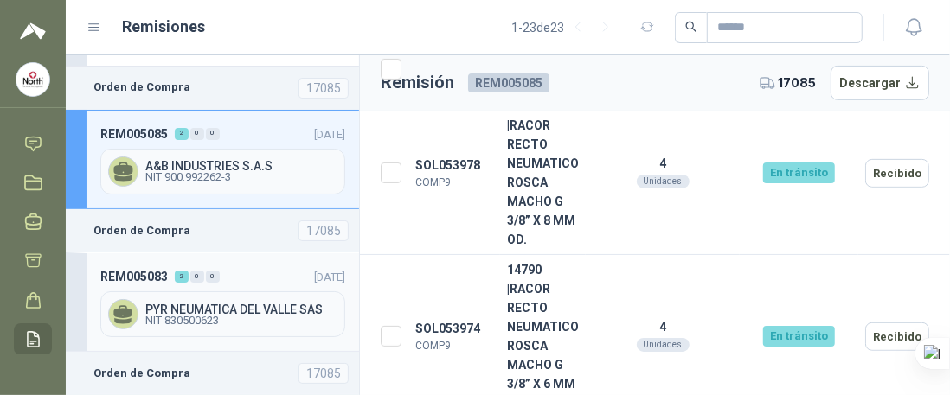
click at [195, 316] on span "NIT 830500623" at bounding box center [241, 321] width 192 height 10
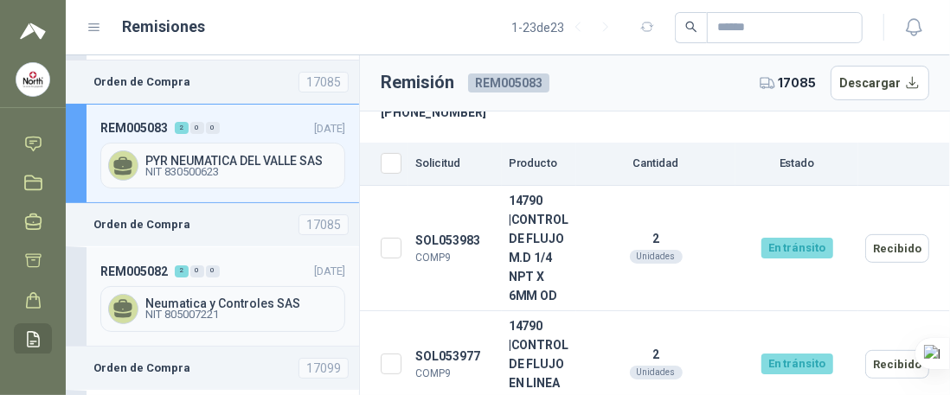
scroll to position [1038, 0]
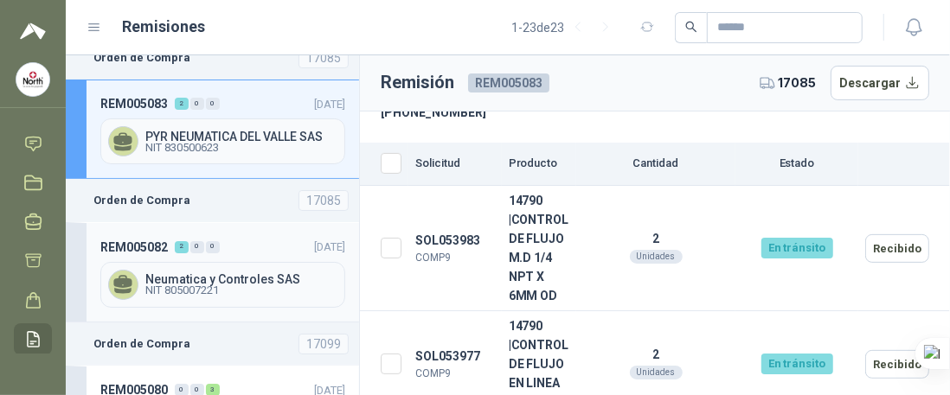
click at [192, 286] on span "NIT 805007221" at bounding box center [241, 291] width 192 height 10
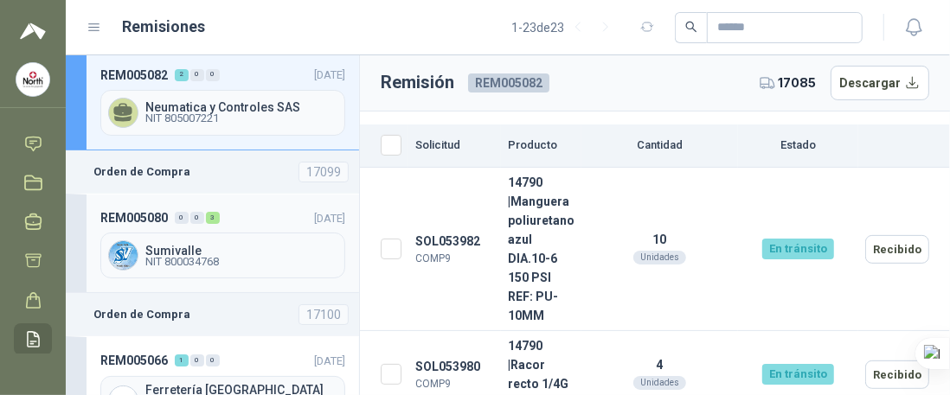
scroll to position [1212, 0]
click at [192, 256] on span "NIT 800034768" at bounding box center [241, 261] width 192 height 10
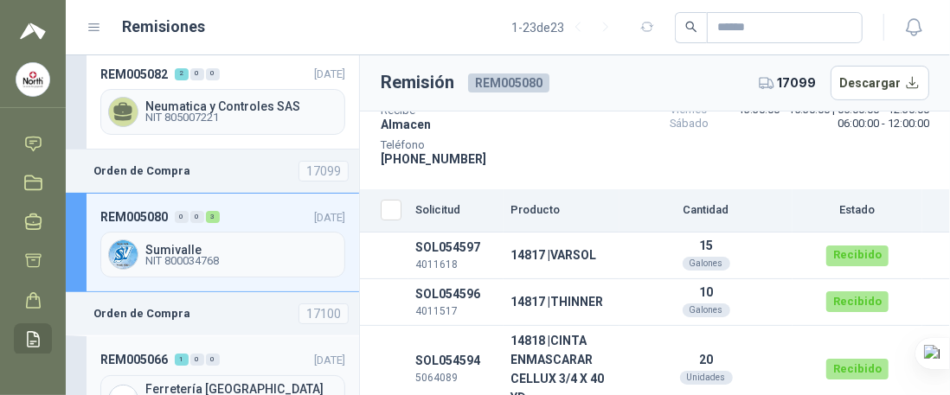
scroll to position [1298, 0]
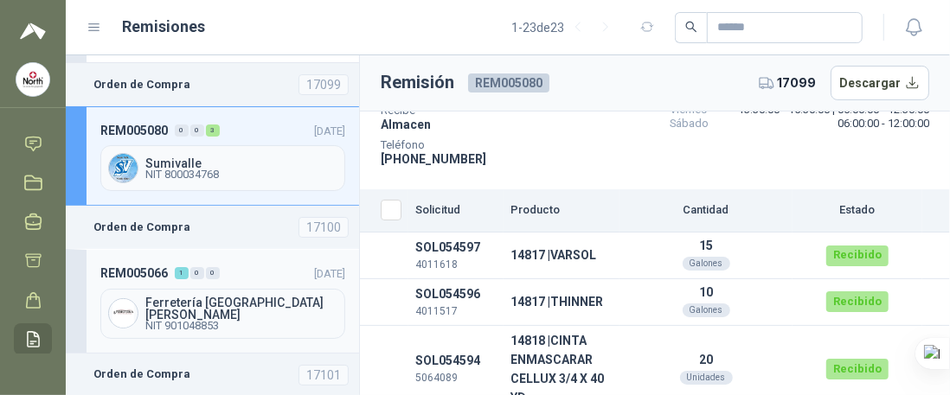
click at [203, 293] on div "Ferretería [GEOGRAPHIC_DATA][PERSON_NAME] 901048853" at bounding box center [222, 314] width 245 height 50
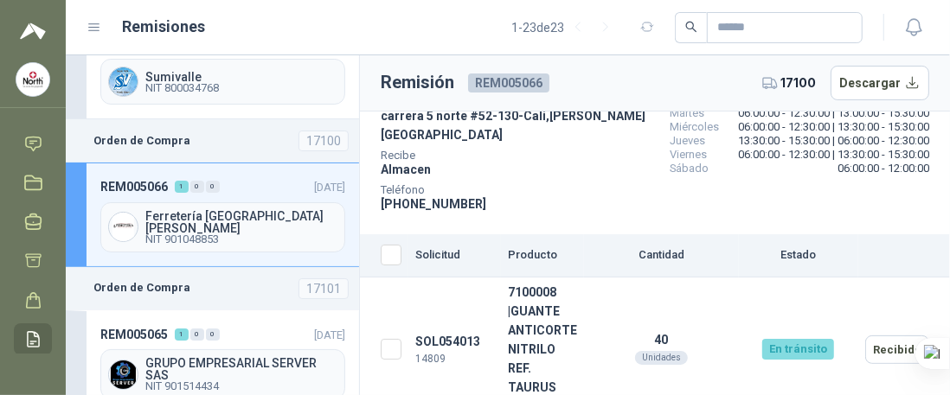
scroll to position [1471, 0]
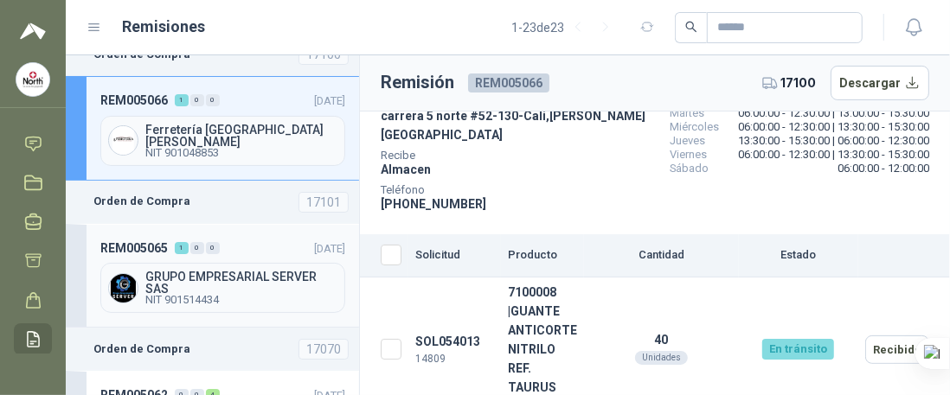
click at [182, 271] on span "GRUPO EMPRESARIAL SERVER SAS" at bounding box center [241, 283] width 192 height 24
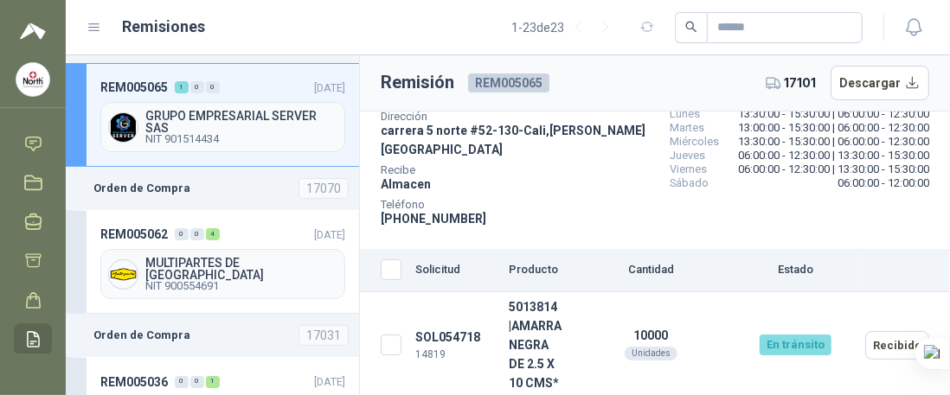
scroll to position [1644, 0]
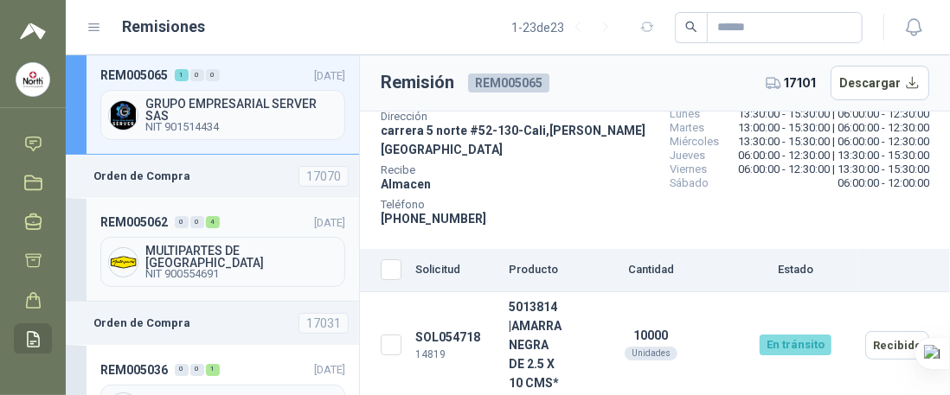
click at [248, 269] on span "NIT 900554691" at bounding box center [241, 274] width 192 height 10
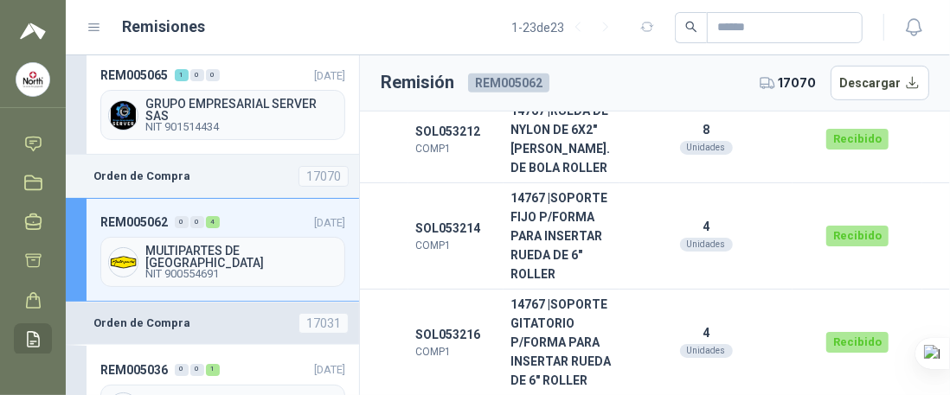
scroll to position [1731, 0]
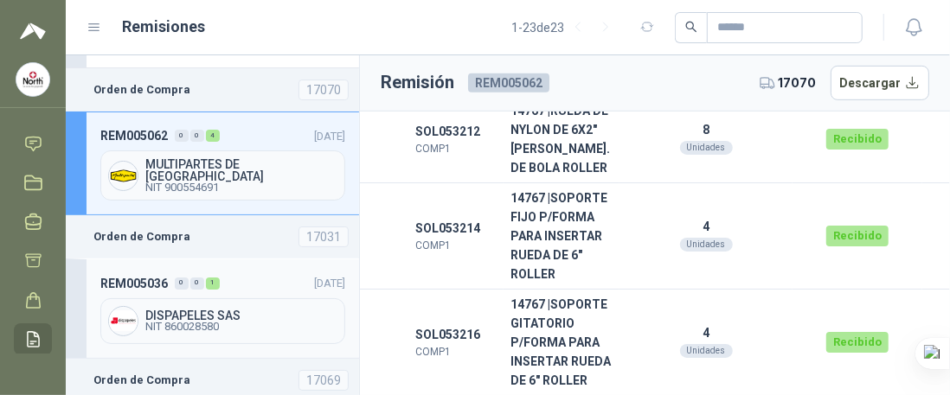
click at [168, 322] on span "NIT 860028580" at bounding box center [241, 327] width 192 height 10
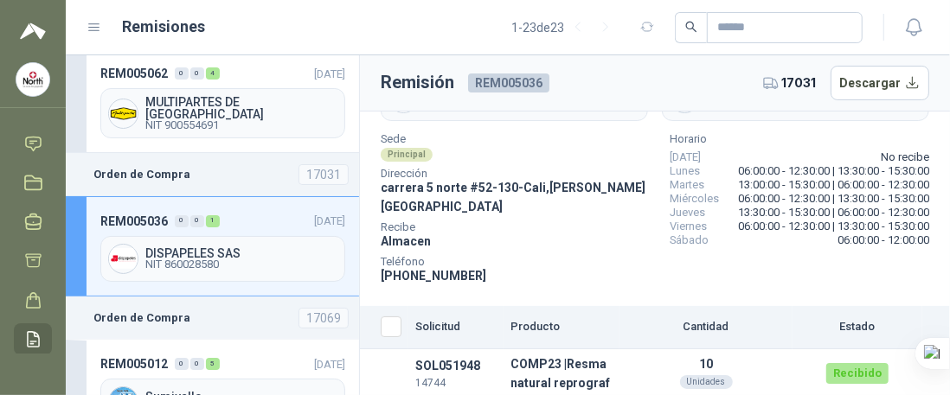
scroll to position [1817, 0]
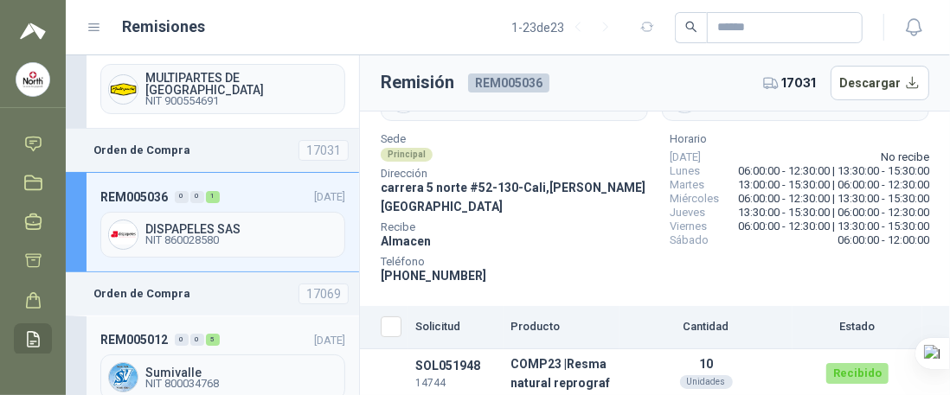
click at [196, 367] on span "Sumivalle" at bounding box center [241, 373] width 192 height 12
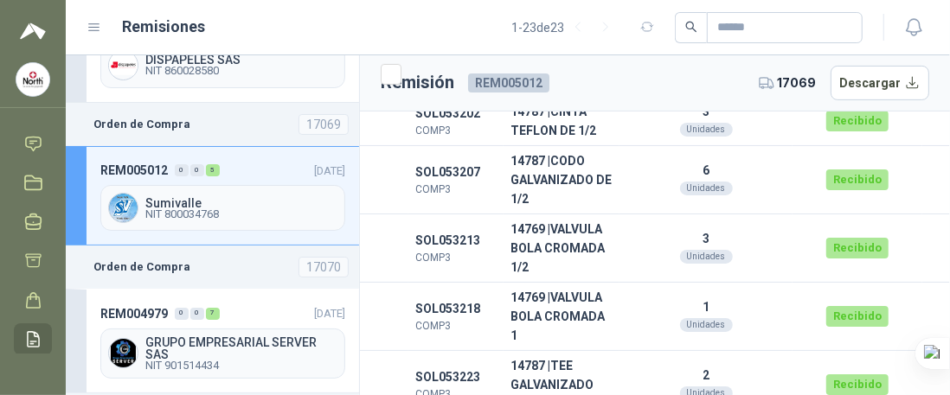
scroll to position [1990, 0]
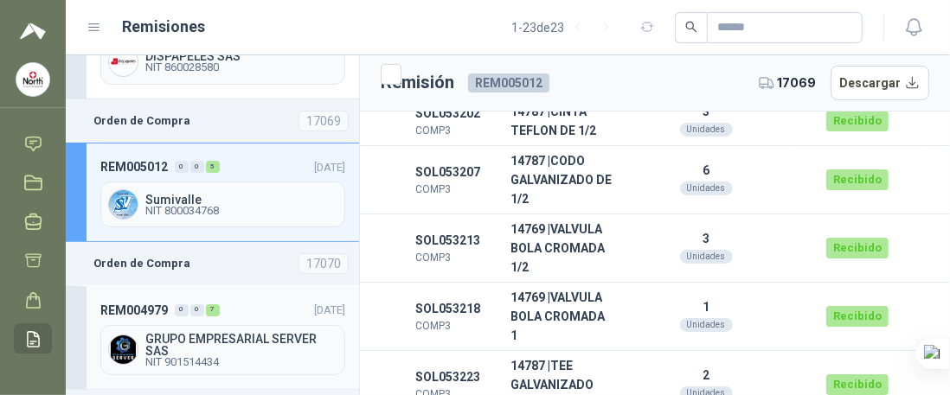
click at [218, 333] on span "GRUPO EMPRESARIAL SERVER SAS" at bounding box center [241, 345] width 192 height 24
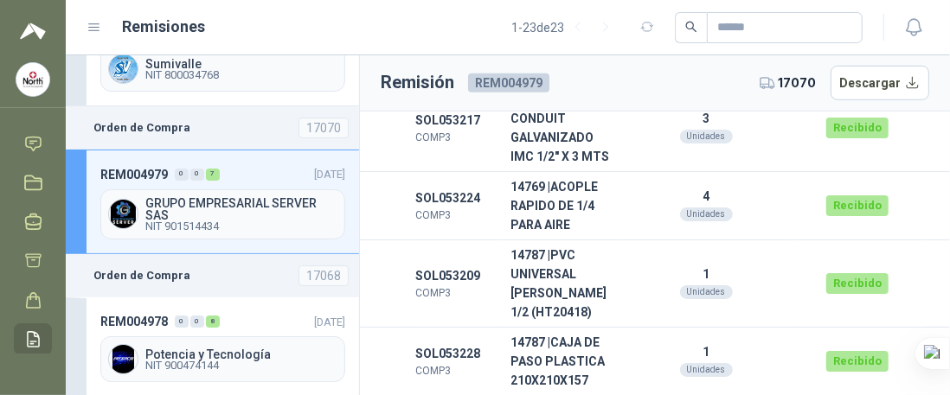
scroll to position [2164, 0]
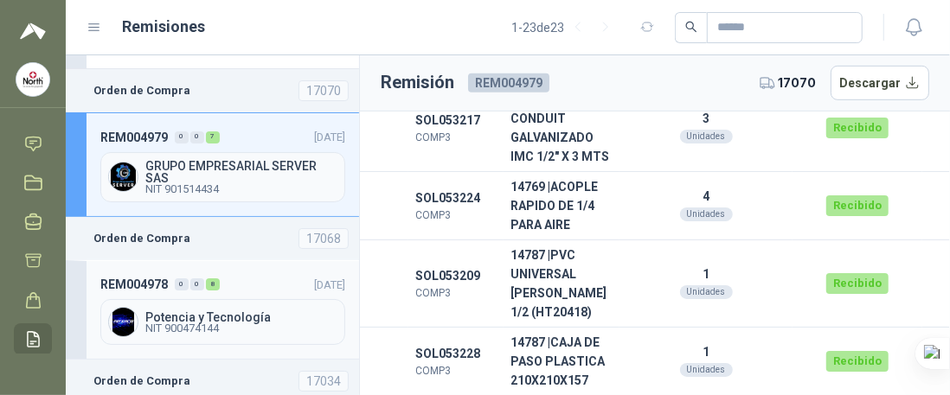
click at [151, 312] on span "Potencia y Tecnología" at bounding box center [241, 318] width 192 height 12
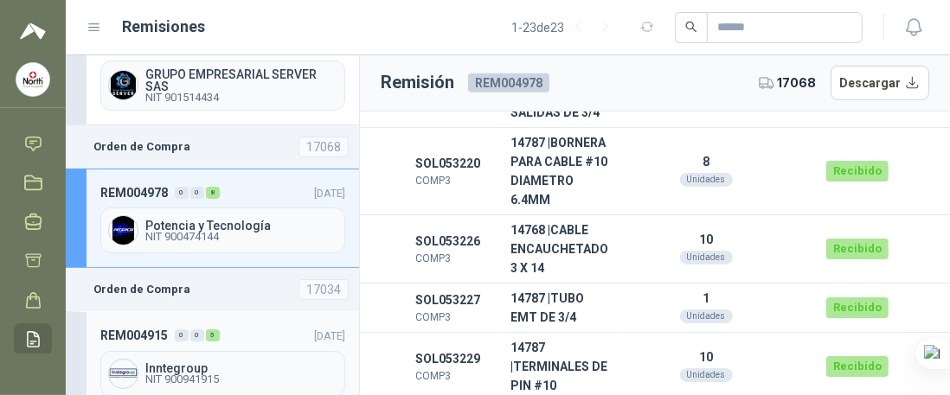
scroll to position [2337, 0]
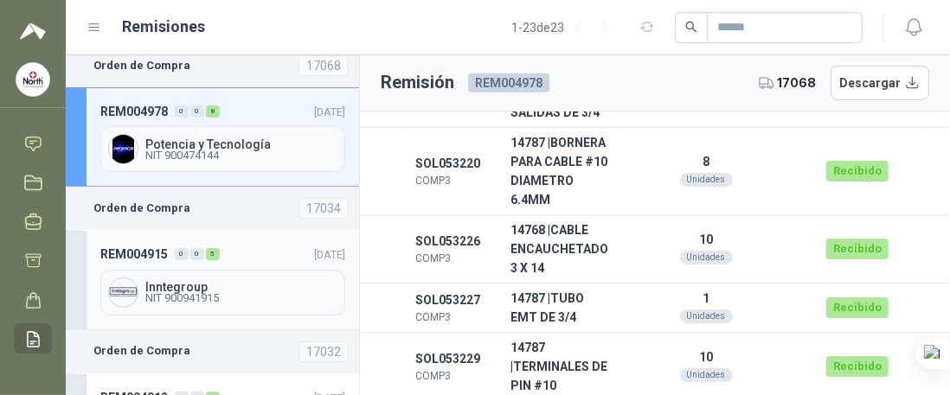
click at [274, 281] on span "Inntegroup" at bounding box center [241, 287] width 192 height 12
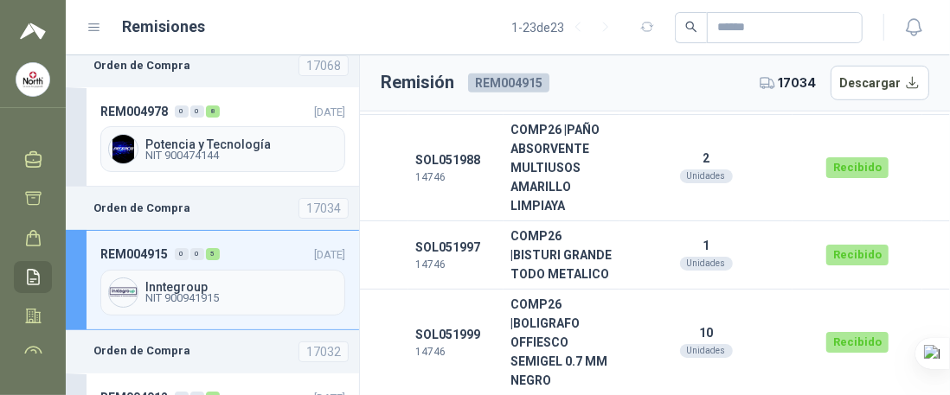
scroll to position [166, 0]
click at [31, 288] on icon at bounding box center [33, 292] width 18 height 18
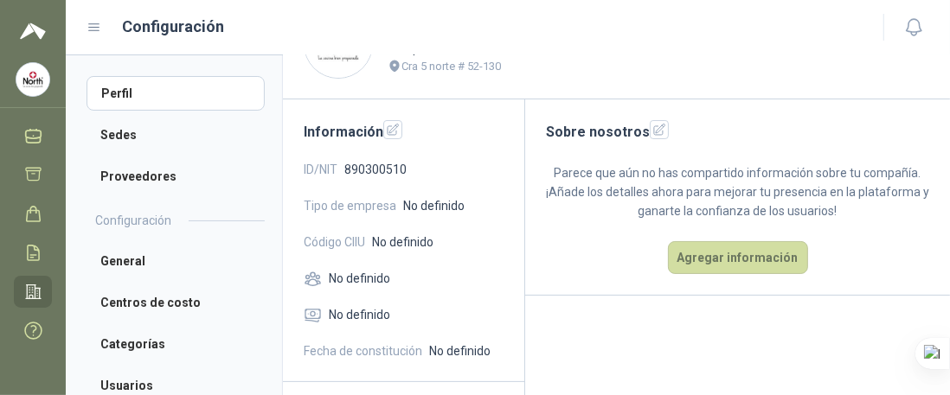
scroll to position [175, 0]
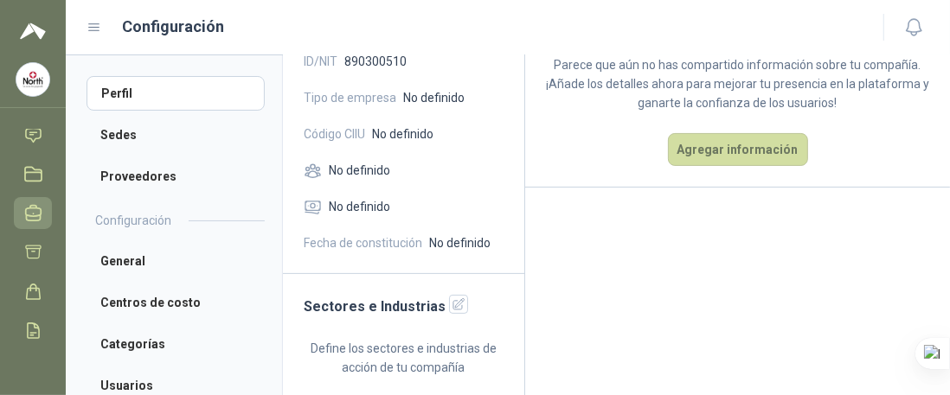
click at [29, 139] on ul "Inicio Chat Solicitudes Licitaciones Negociaciones Adjudicación Órdenes de Comp…" at bounding box center [33, 241] width 66 height 225
click at [31, 145] on icon at bounding box center [29, 142] width 6 height 4
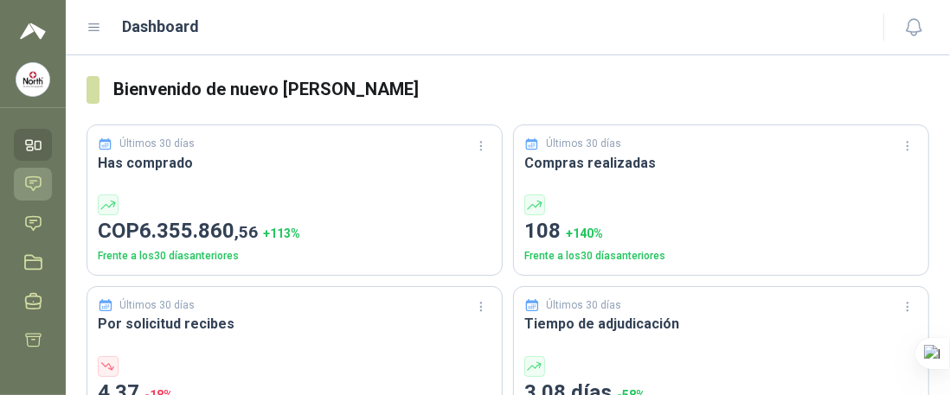
click at [26, 182] on icon at bounding box center [33, 184] width 15 height 14
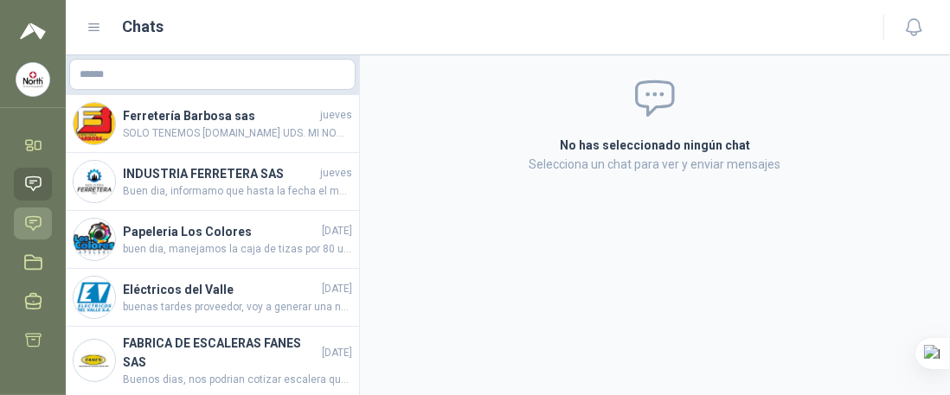
click at [29, 221] on icon at bounding box center [33, 223] width 15 height 14
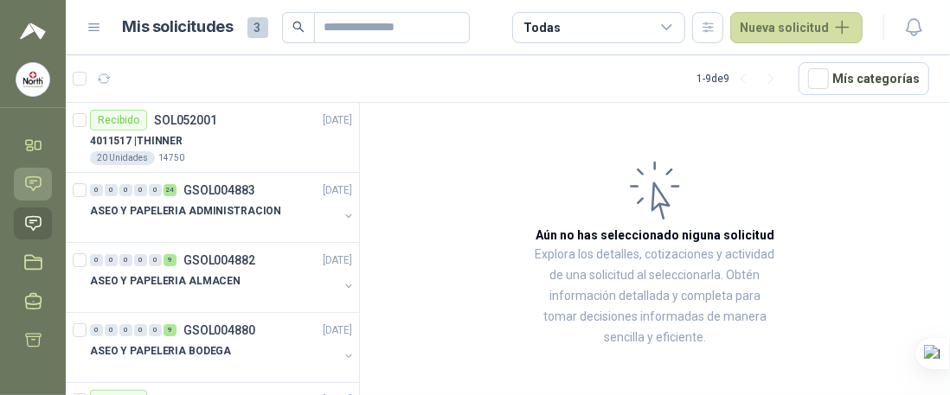
click at [32, 192] on icon at bounding box center [33, 184] width 18 height 18
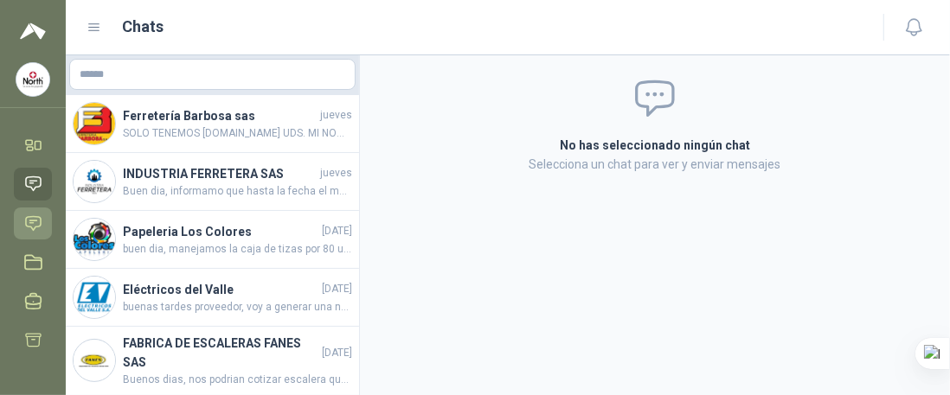
click at [35, 224] on icon at bounding box center [33, 224] width 18 height 18
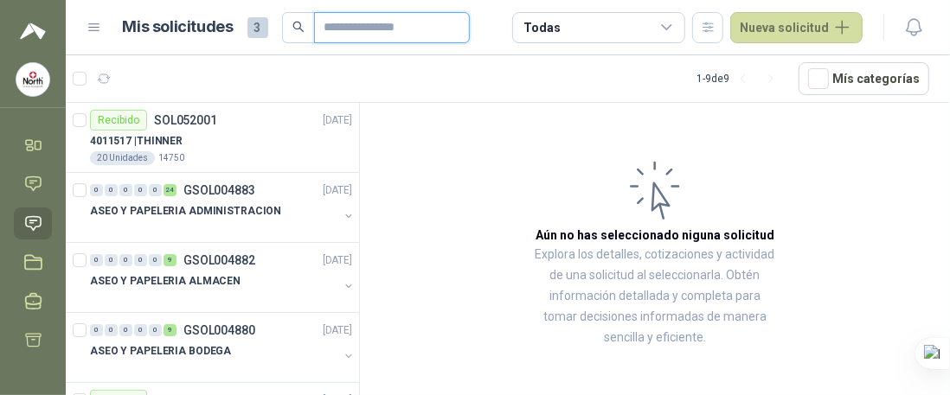
click at [340, 27] on input "text" at bounding box center [385, 27] width 121 height 29
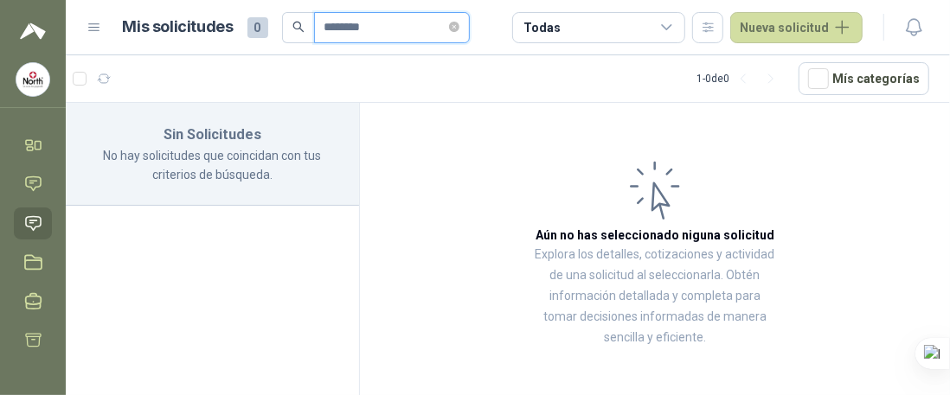
type input "*********"
drag, startPoint x: 409, startPoint y: 32, endPoint x: 216, endPoint y: 14, distance: 193.8
click at [216, 14] on div "Mis solicitudes 0 *********" at bounding box center [296, 27] width 347 height 31
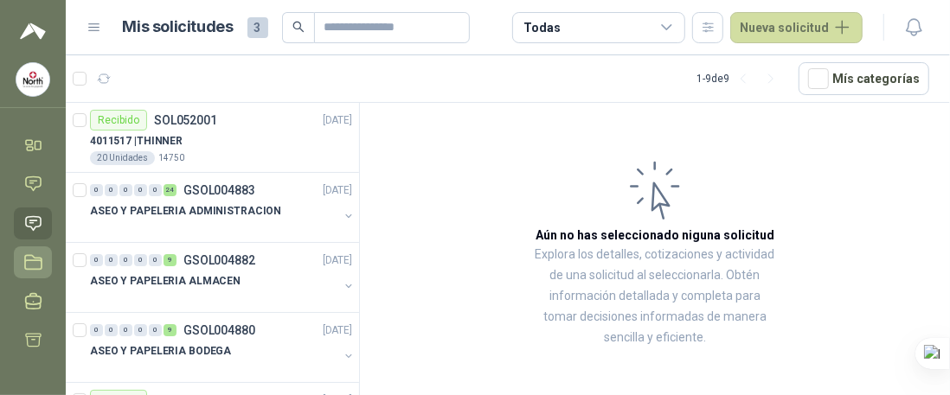
click at [29, 267] on icon at bounding box center [33, 263] width 18 height 18
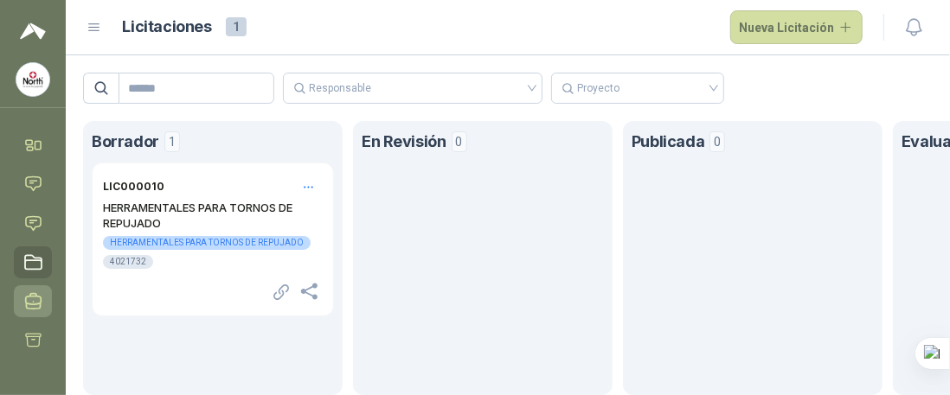
click at [29, 304] on icon at bounding box center [34, 302] width 16 height 16
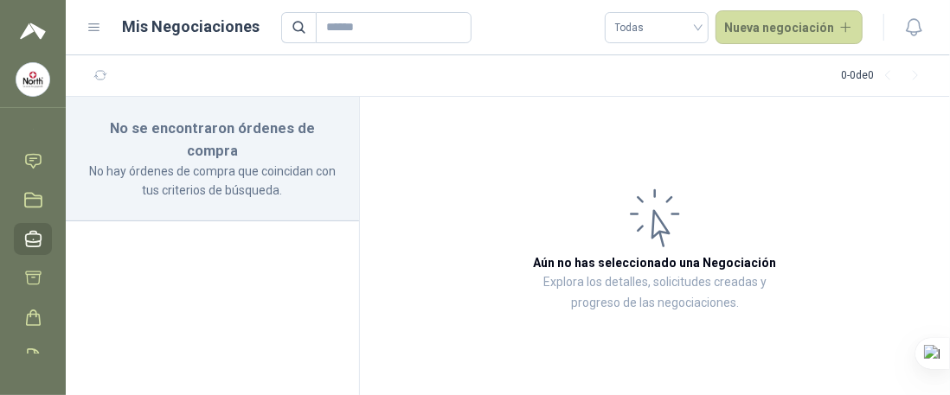
scroll to position [87, 0]
click at [32, 261] on icon at bounding box center [33, 254] width 18 height 18
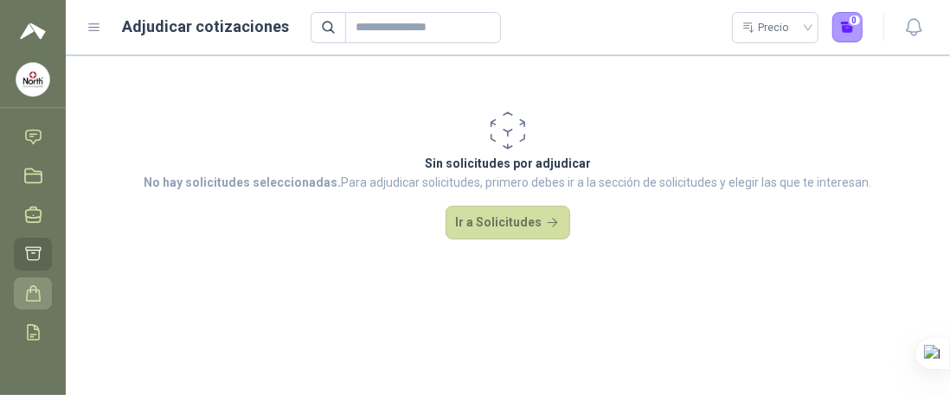
click at [32, 287] on icon at bounding box center [33, 294] width 18 height 18
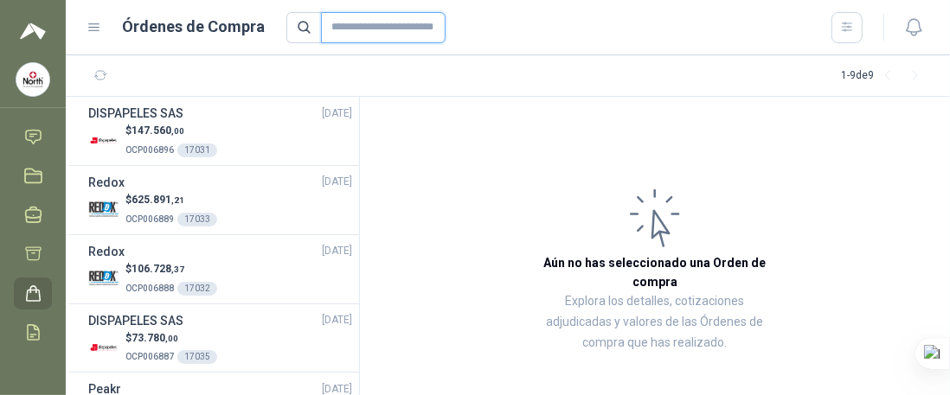
click at [401, 30] on input "text" at bounding box center [383, 27] width 125 height 31
type input "*****"
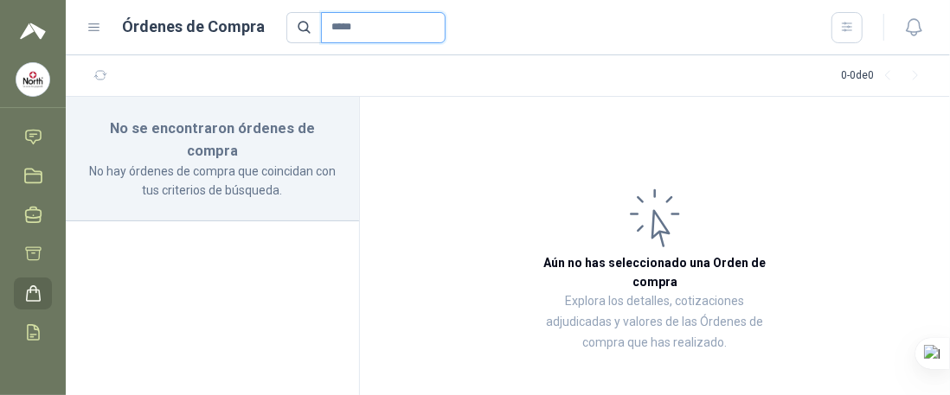
drag, startPoint x: 383, startPoint y: 30, endPoint x: 261, endPoint y: 23, distance: 122.3
click at [267, 23] on div "Órdenes de Compra *****" at bounding box center [475, 27] width 776 height 31
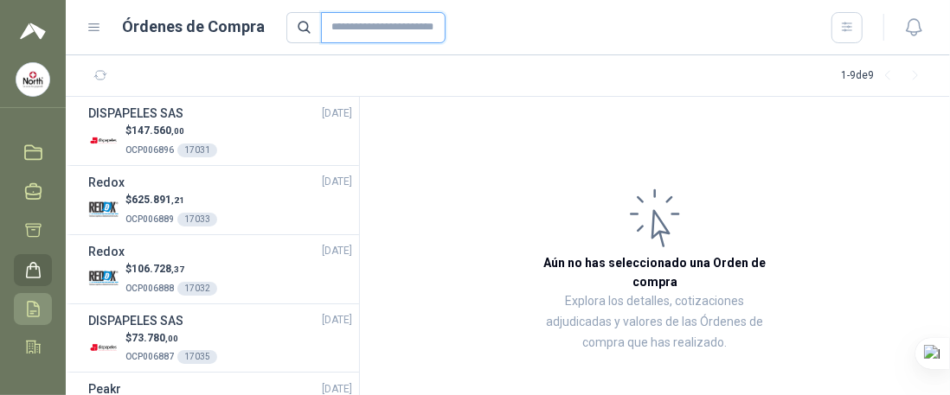
scroll to position [166, 0]
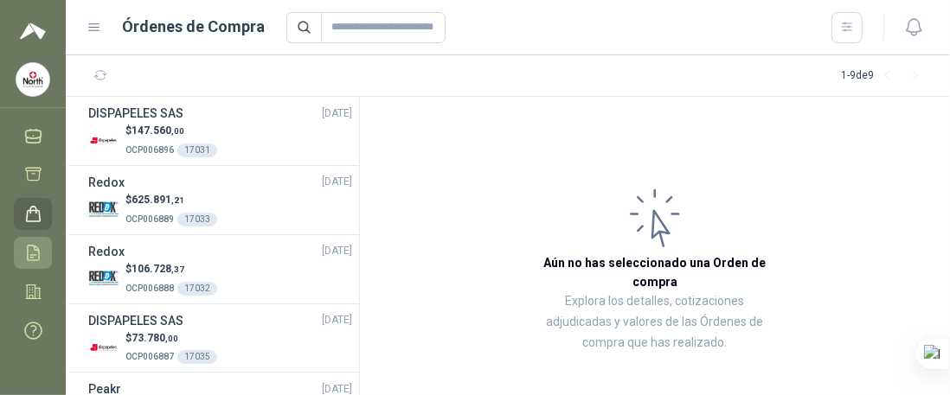
click at [29, 254] on icon at bounding box center [33, 253] width 18 height 18
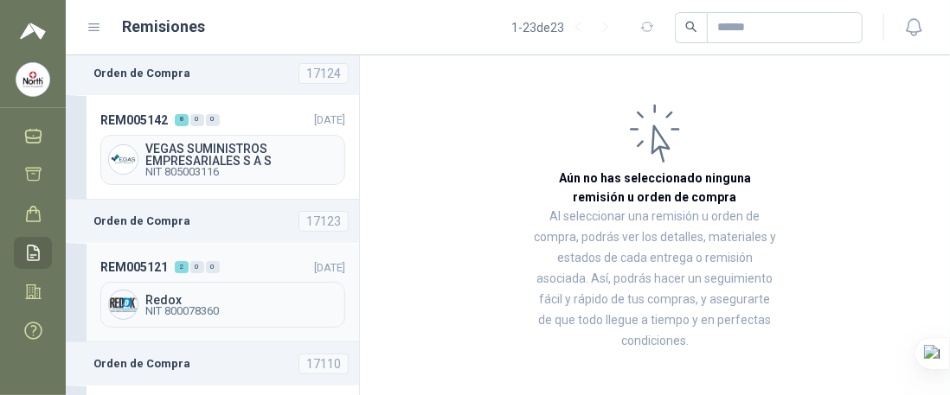
scroll to position [173, 0]
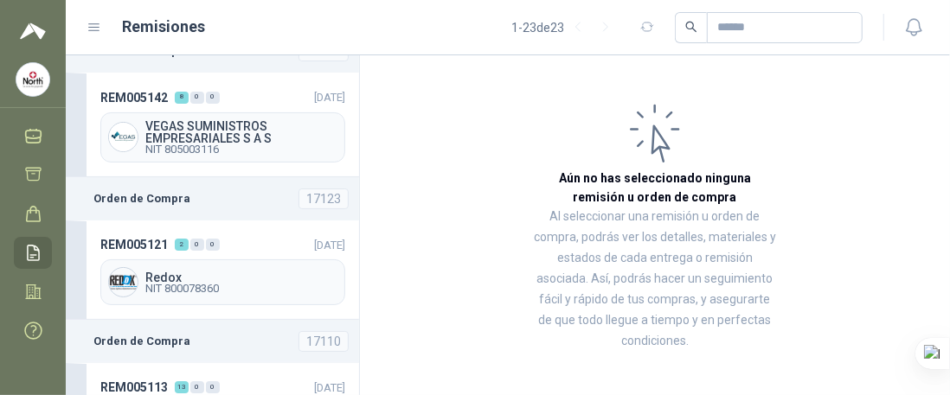
click at [28, 258] on icon at bounding box center [33, 253] width 11 height 15
click at [217, 130] on span "VEGAS SUMINISTROS EMPRESARIALES S A S" at bounding box center [241, 132] width 192 height 24
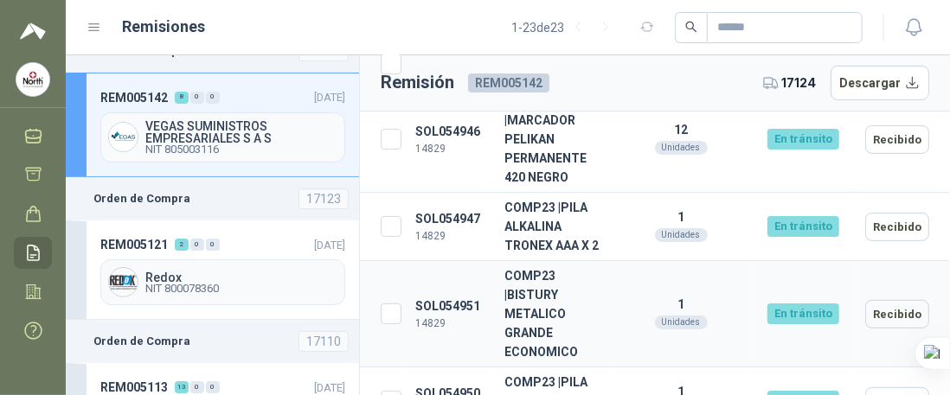
scroll to position [690, 0]
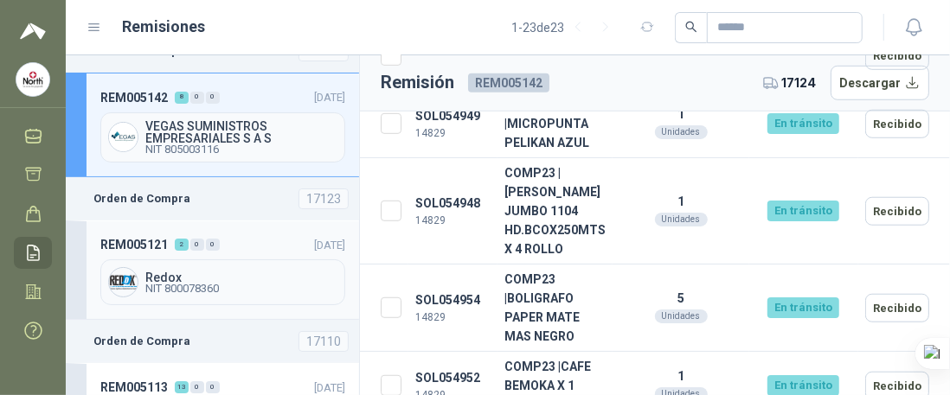
click at [193, 286] on span "NIT 800078360" at bounding box center [241, 289] width 192 height 10
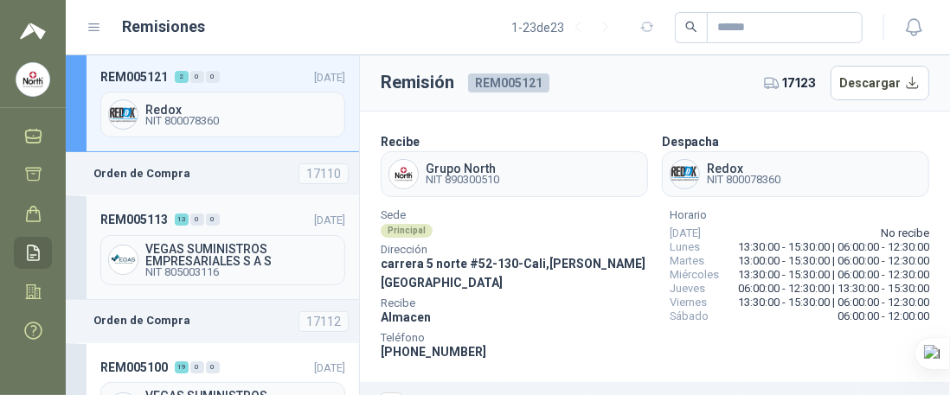
scroll to position [346, 0]
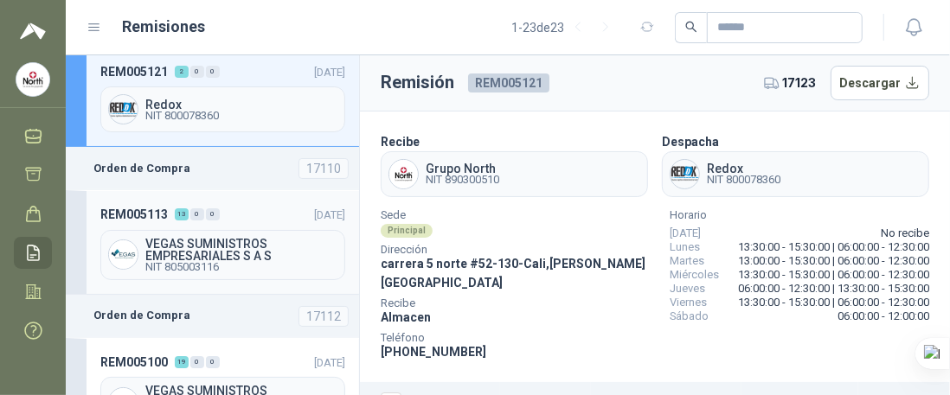
click at [177, 238] on span "VEGAS SUMINISTROS EMPRESARIALES S A S" at bounding box center [241, 250] width 192 height 24
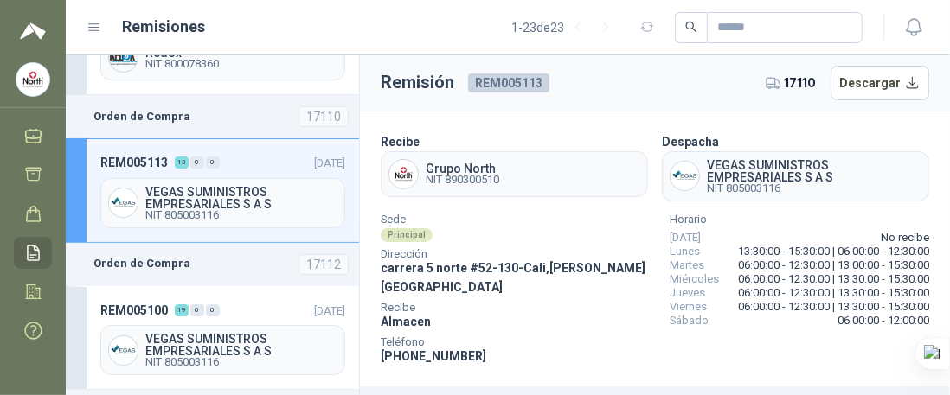
scroll to position [433, 0]
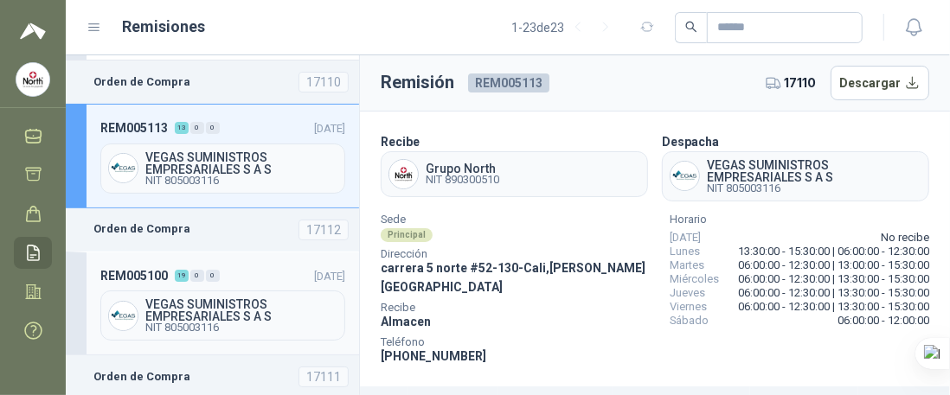
click at [177, 299] on span "VEGAS SUMINISTROS EMPRESARIALES S A S" at bounding box center [241, 311] width 192 height 24
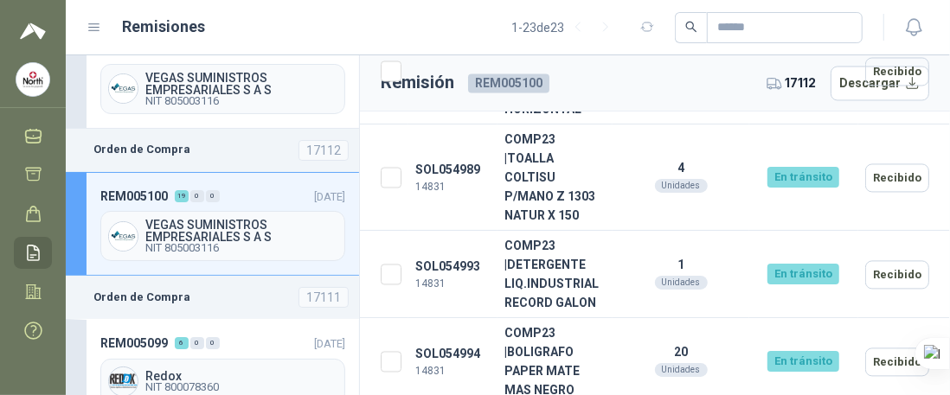
scroll to position [606, 0]
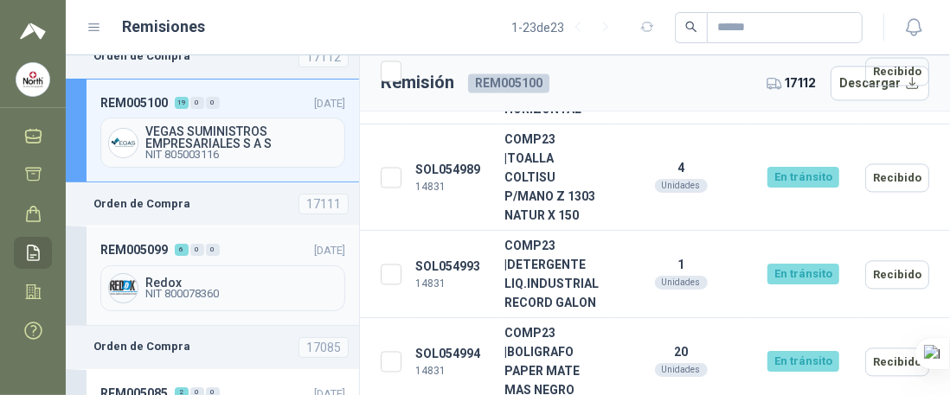
click at [177, 277] on span "Redox" at bounding box center [241, 283] width 192 height 12
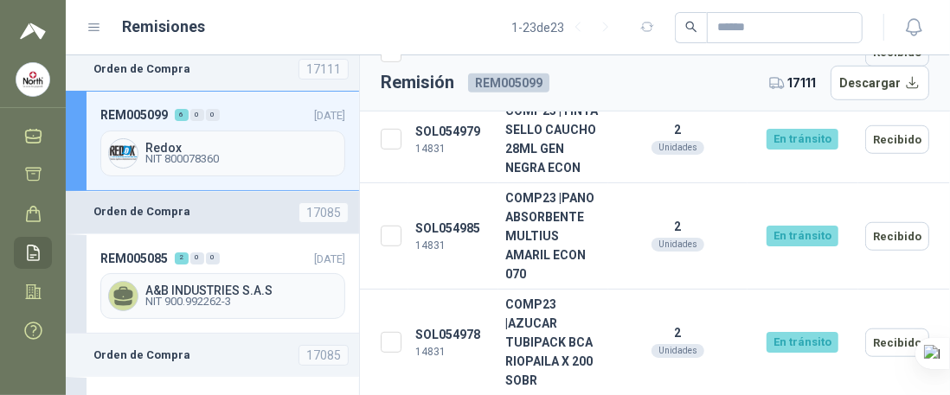
scroll to position [779, 0]
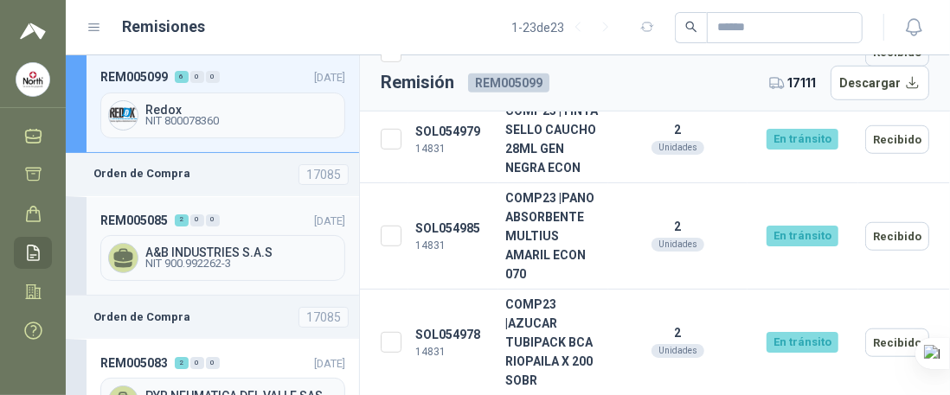
click at [170, 259] on span "NIT 900.992262-3" at bounding box center [241, 264] width 192 height 10
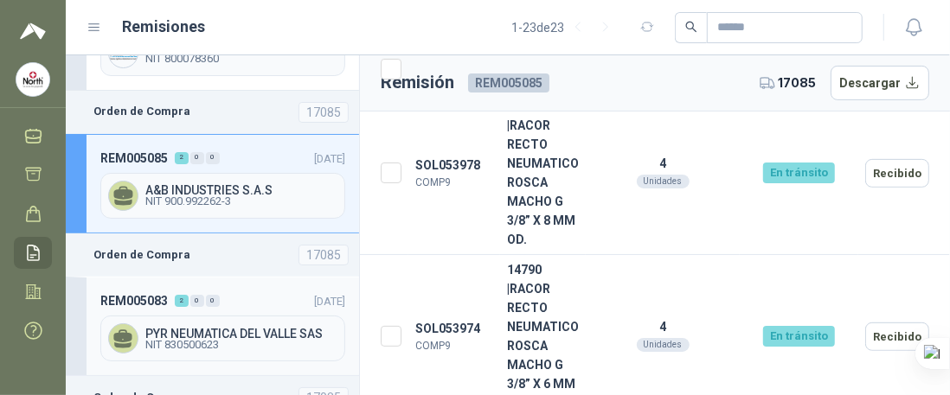
scroll to position [865, 0]
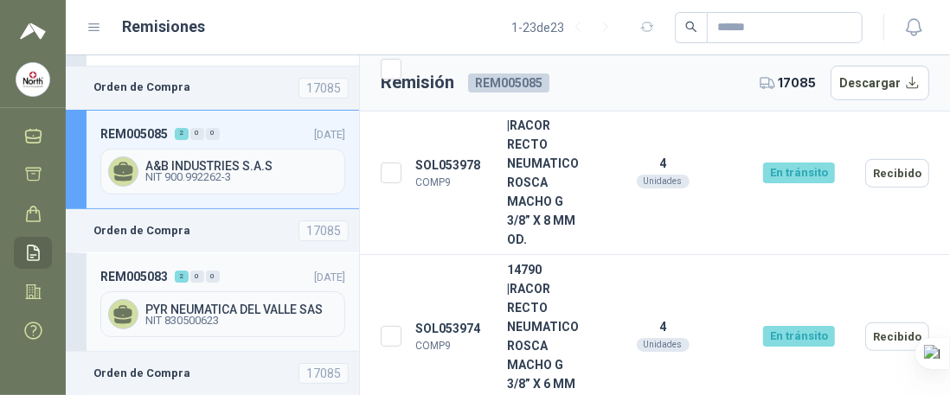
click at [180, 316] on span "NIT 830500623" at bounding box center [241, 321] width 192 height 10
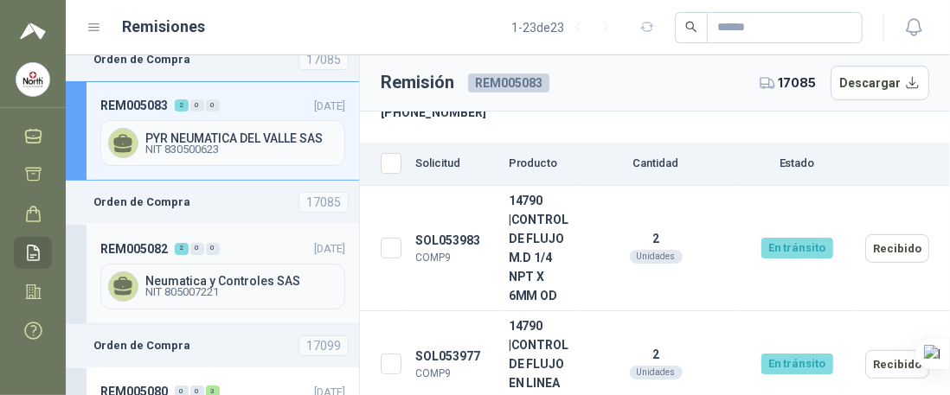
scroll to position [1038, 0]
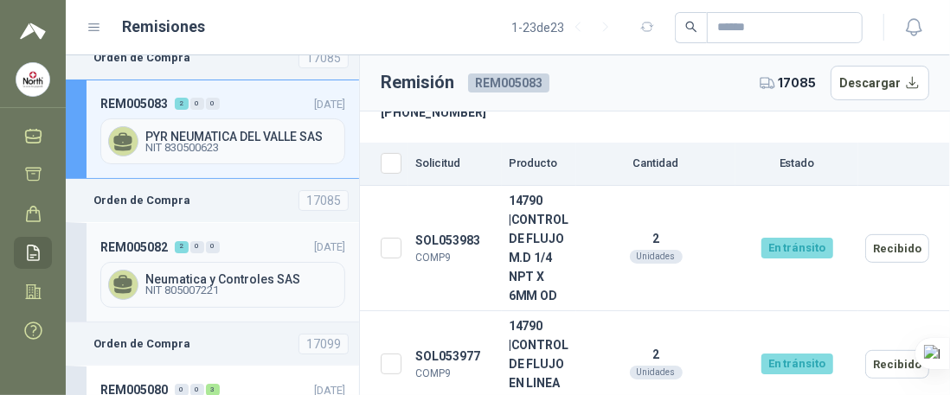
click at [185, 273] on span "Neumatica y Controles SAS" at bounding box center [241, 279] width 192 height 12
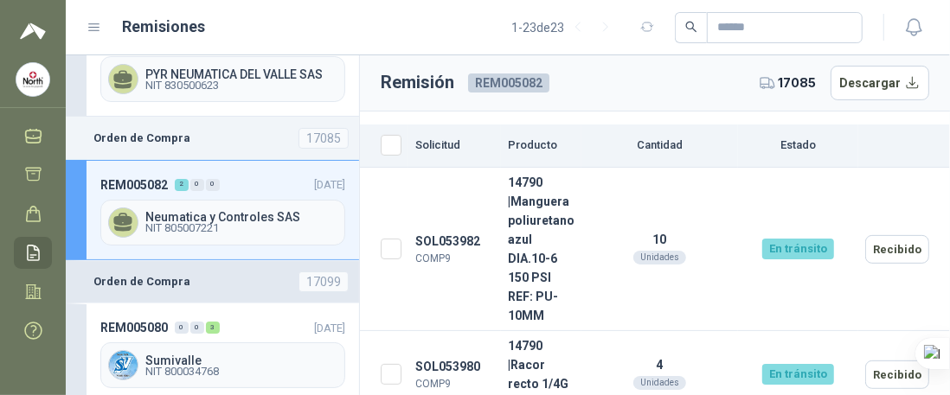
scroll to position [1125, 0]
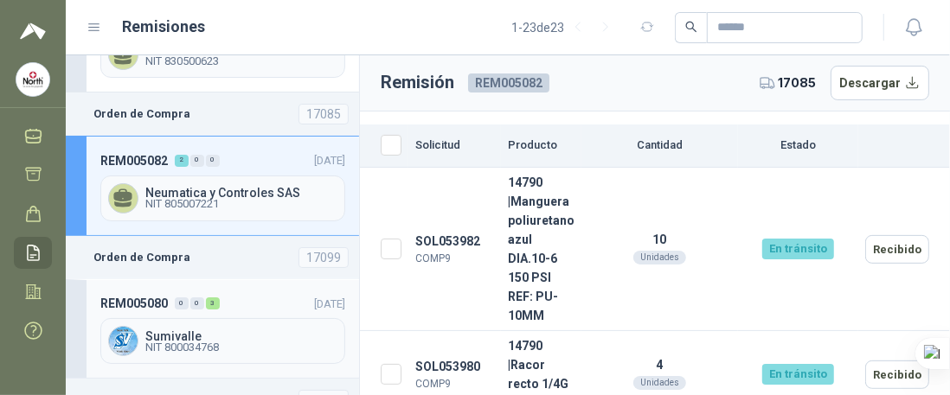
click at [219, 343] on span "NIT 800034768" at bounding box center [241, 348] width 192 height 10
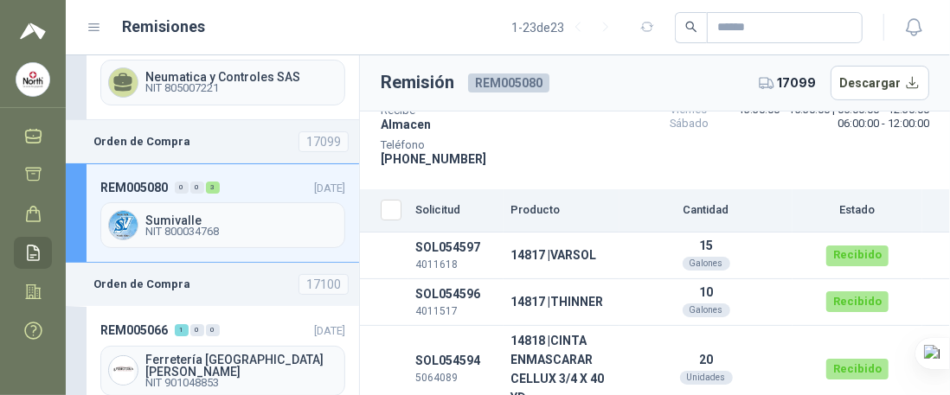
scroll to position [1298, 0]
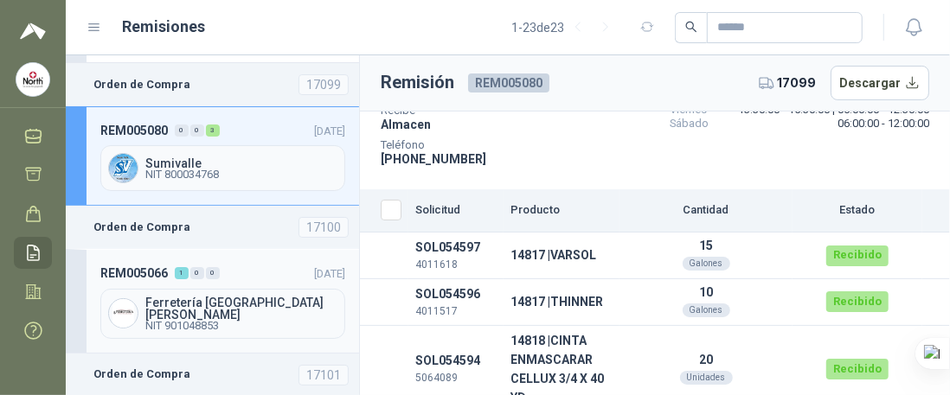
click at [203, 297] on span "Ferretería [GEOGRAPHIC_DATA][PERSON_NAME]" at bounding box center [241, 309] width 192 height 24
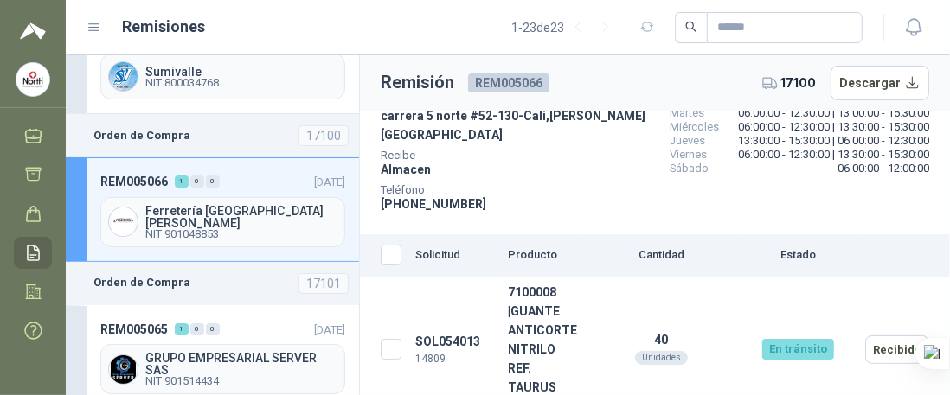
scroll to position [1471, 0]
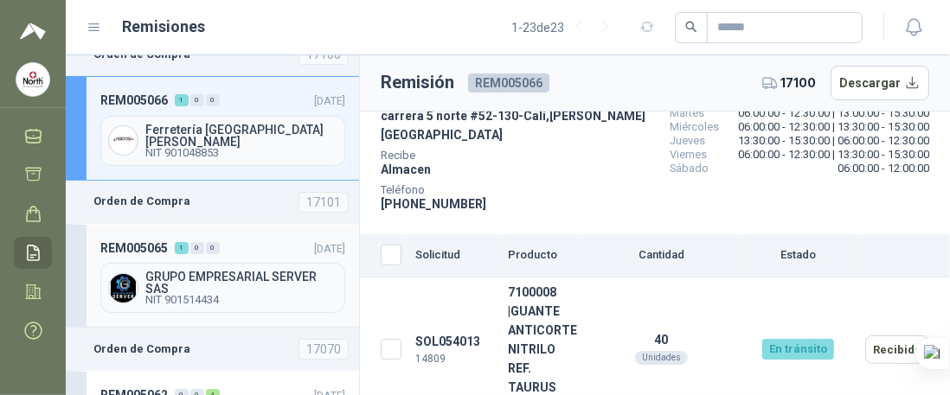
click at [229, 295] on span "NIT 901514434" at bounding box center [241, 300] width 192 height 10
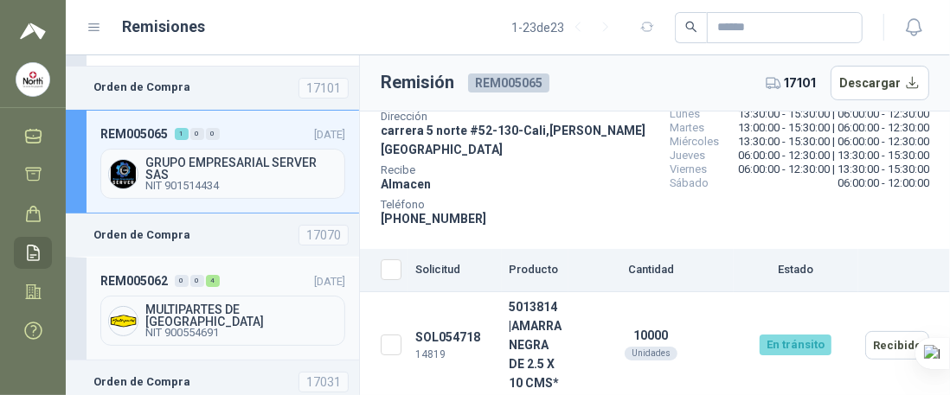
scroll to position [1644, 0]
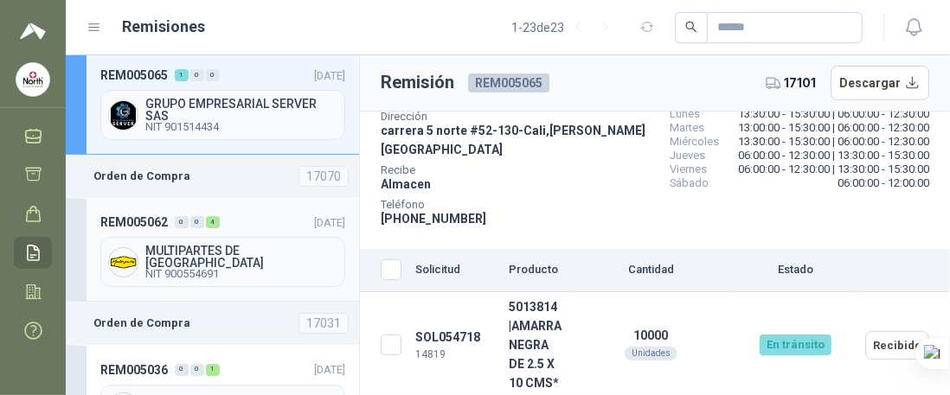
click at [215, 269] on span "NIT 900554691" at bounding box center [241, 274] width 192 height 10
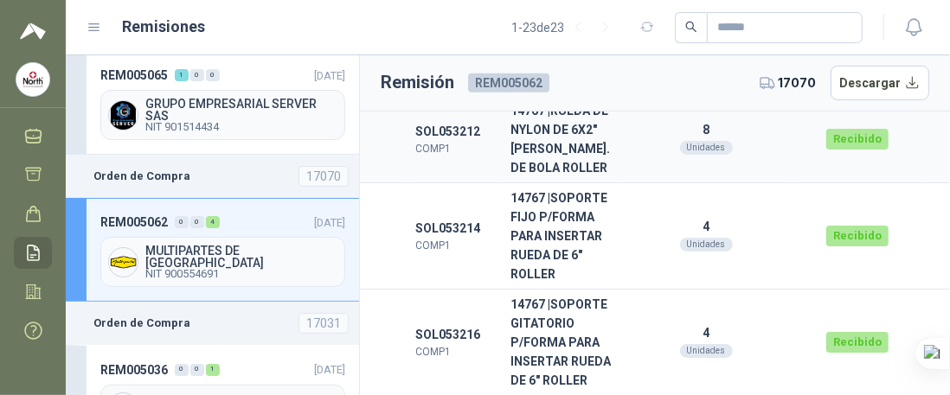
scroll to position [509, 0]
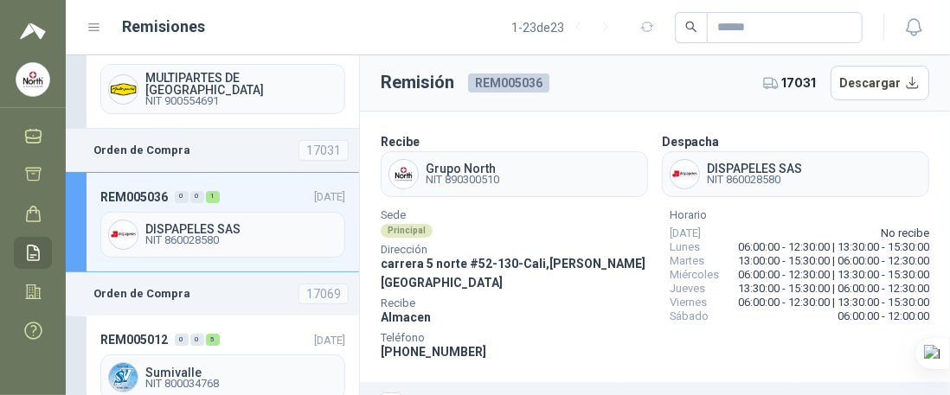
scroll to position [76, 0]
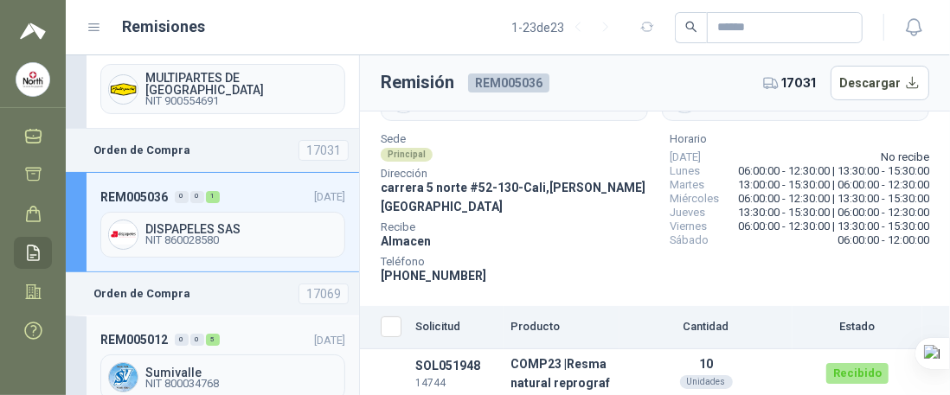
click at [270, 379] on span "NIT 800034768" at bounding box center [241, 384] width 192 height 10
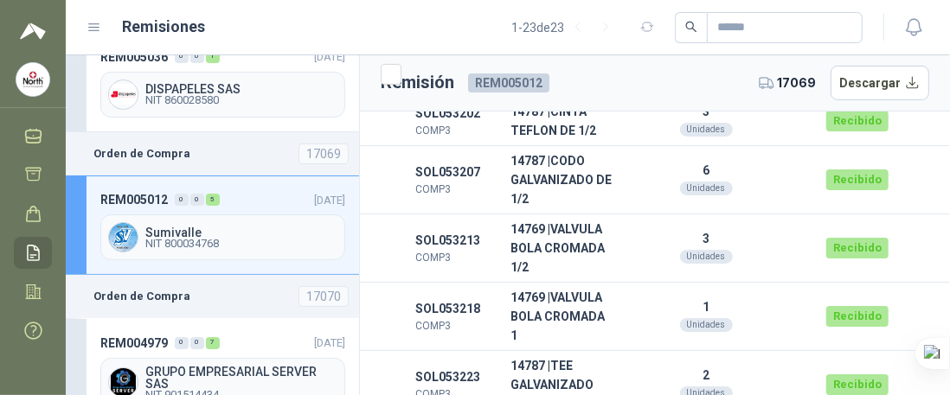
scroll to position [1990, 0]
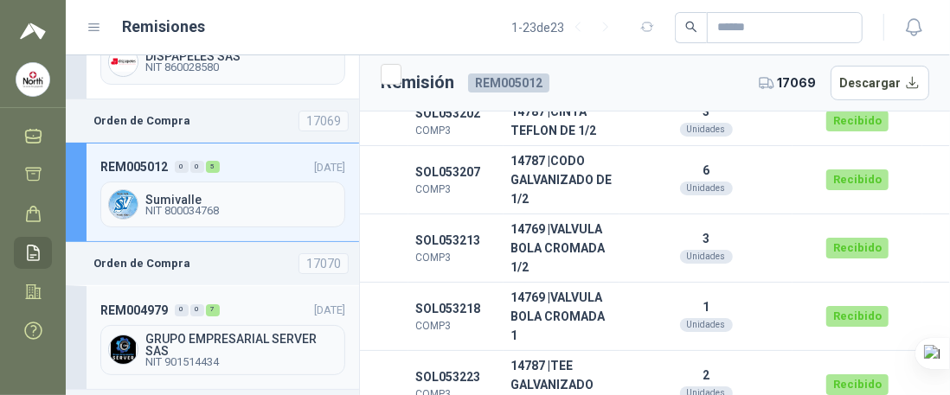
click at [254, 333] on span "GRUPO EMPRESARIAL SERVER SAS" at bounding box center [241, 345] width 192 height 24
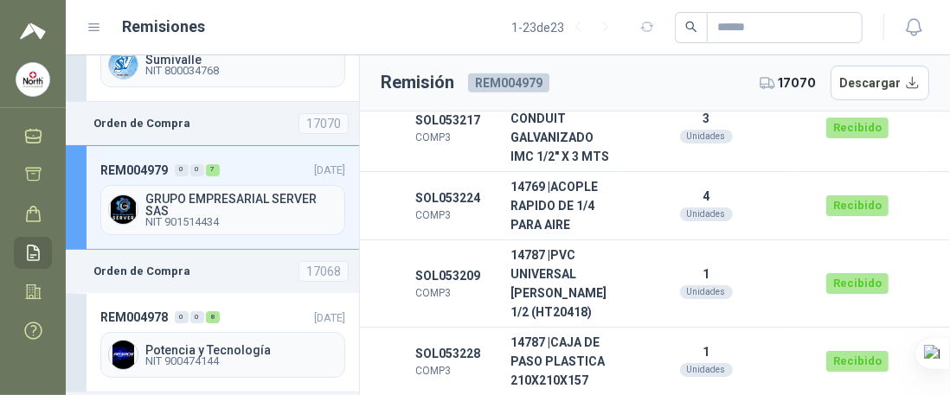
scroll to position [2164, 0]
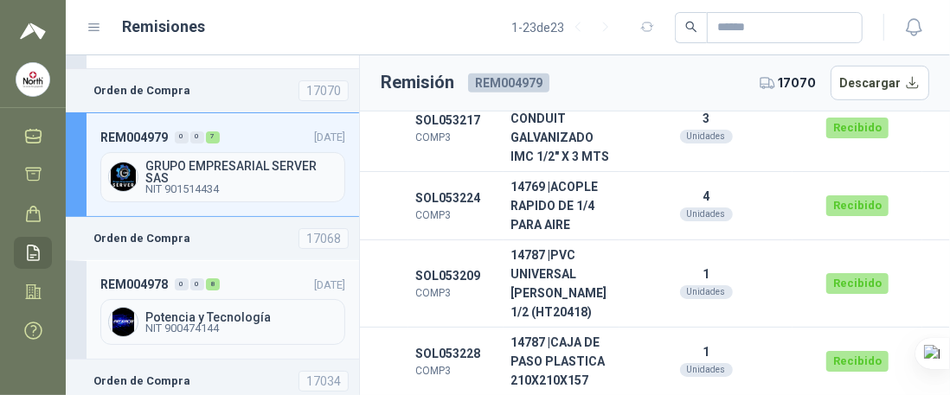
click at [235, 324] on span "NIT 900474144" at bounding box center [241, 329] width 192 height 10
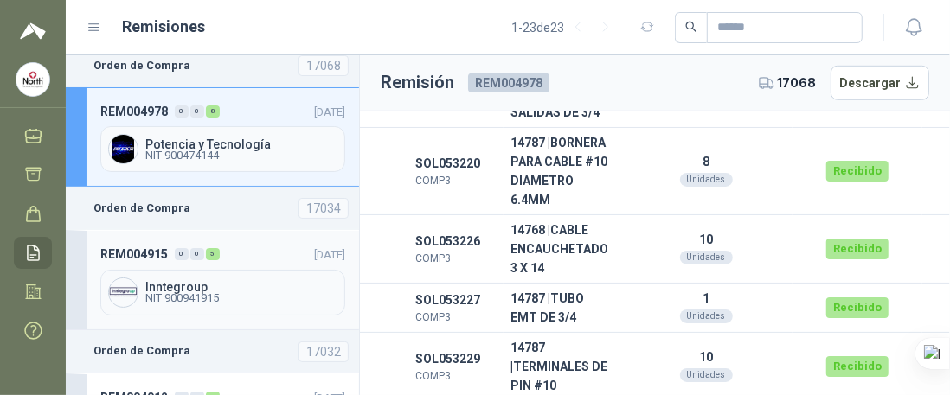
click at [235, 293] on span "NIT 900941915" at bounding box center [241, 298] width 192 height 10
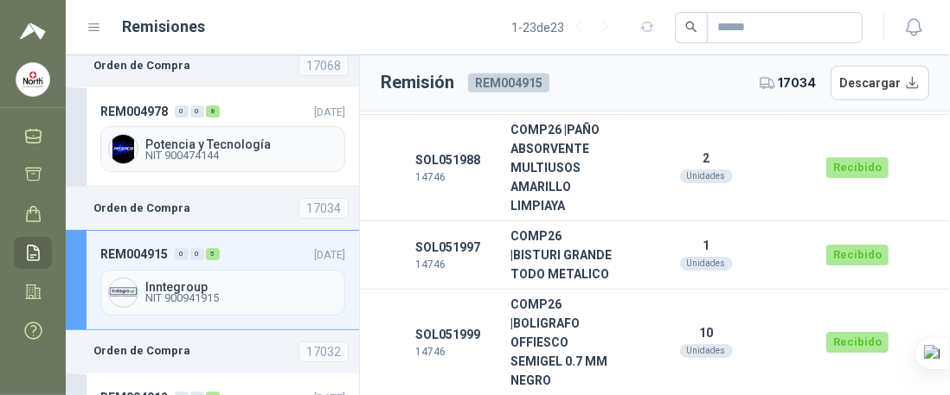
scroll to position [538, 0]
click at [36, 298] on icon at bounding box center [33, 293] width 15 height 14
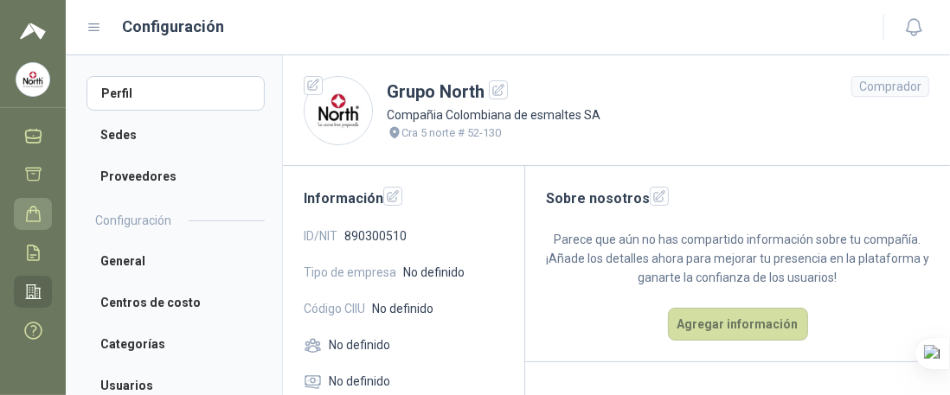
click at [28, 214] on icon at bounding box center [34, 213] width 14 height 15
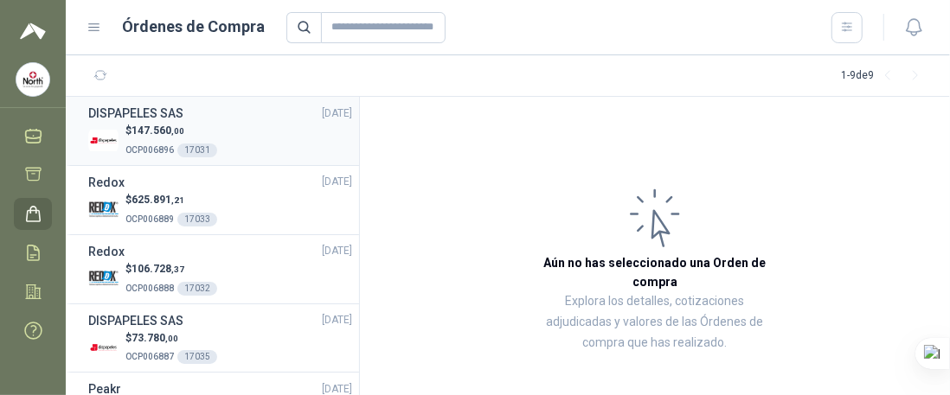
click at [152, 148] on span "OCP006896" at bounding box center [149, 150] width 48 height 10
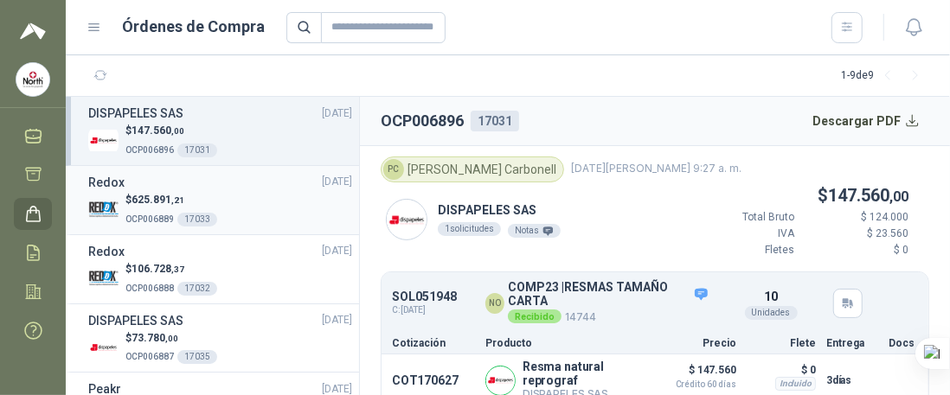
click at [235, 204] on div "$ 625.891 ,21 OCP006889 17033" at bounding box center [220, 209] width 264 height 35
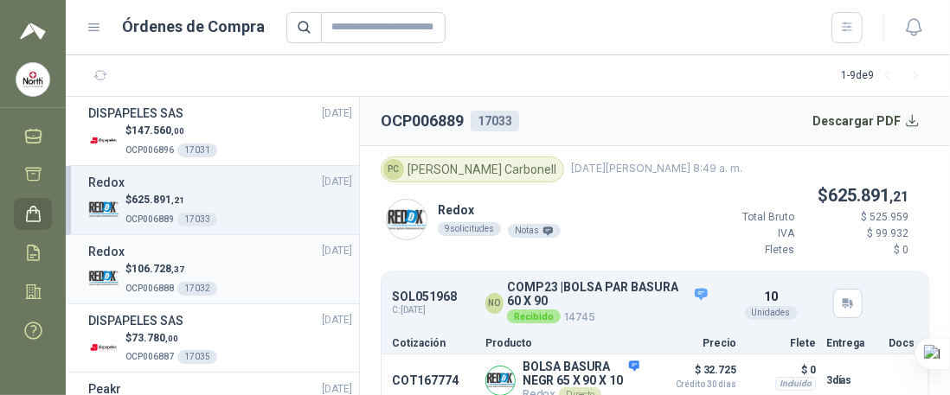
click at [234, 280] on div "$ 106.728 ,37 OCP006888 17032" at bounding box center [220, 278] width 264 height 35
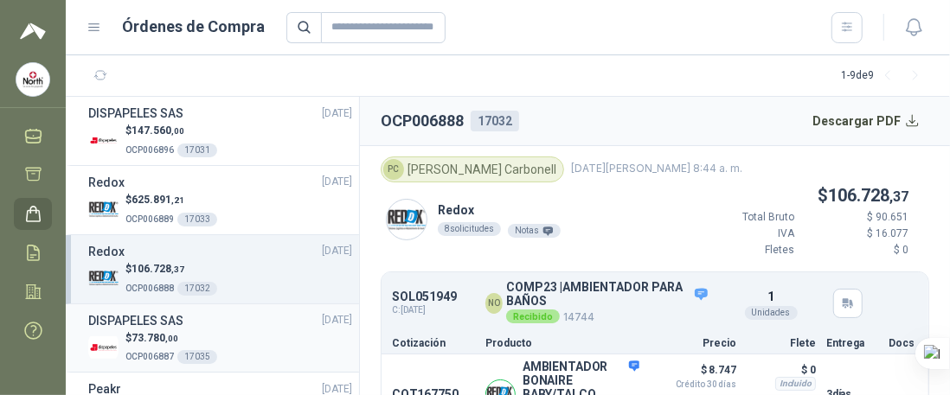
click at [233, 333] on div "$ 73.780 ,00 OCP006887 17035" at bounding box center [220, 348] width 264 height 35
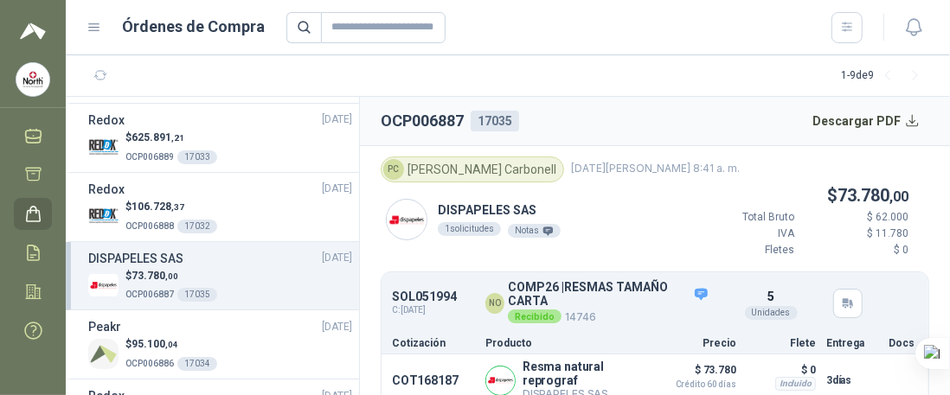
scroll to position [173, 0]
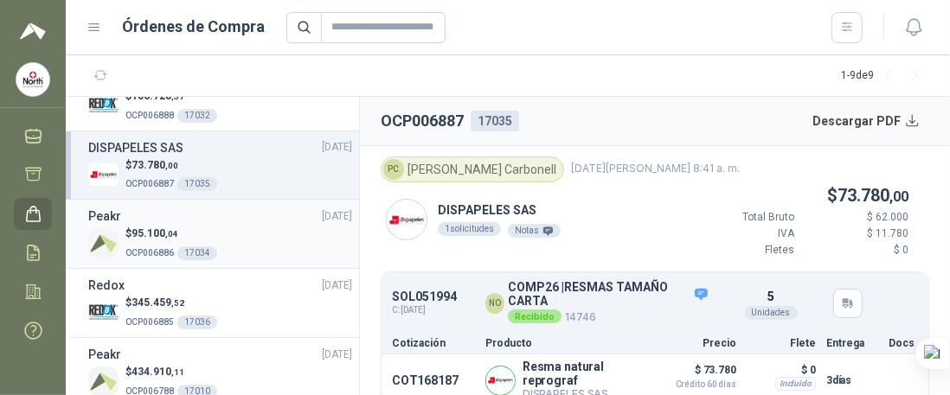
click at [232, 247] on div "$ 95.100 ,04 OCP006886 17034" at bounding box center [220, 243] width 264 height 35
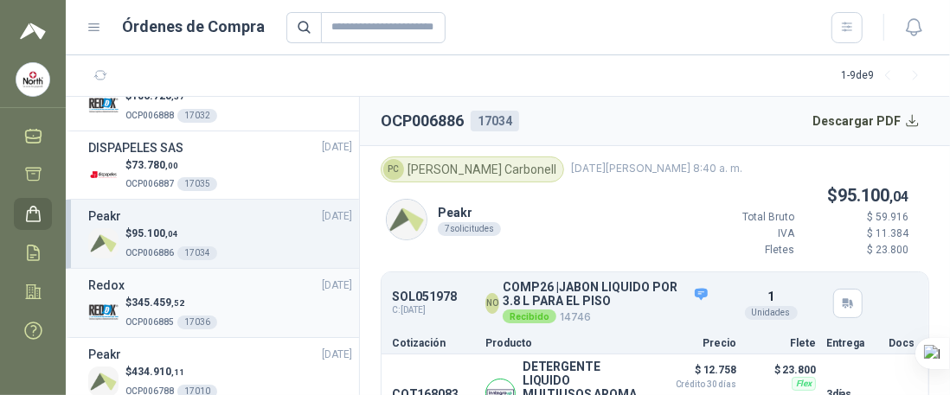
click at [236, 303] on div "$ 345.459 ,52 OCP006885 17036" at bounding box center [220, 312] width 264 height 35
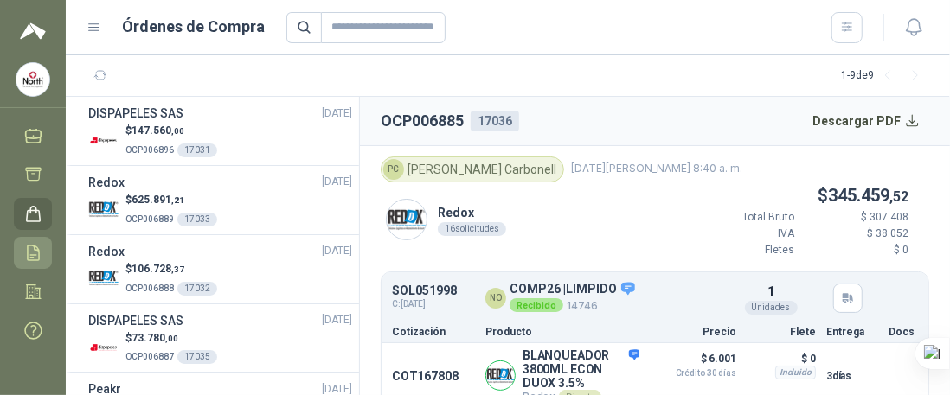
click at [31, 254] on icon at bounding box center [33, 253] width 11 height 15
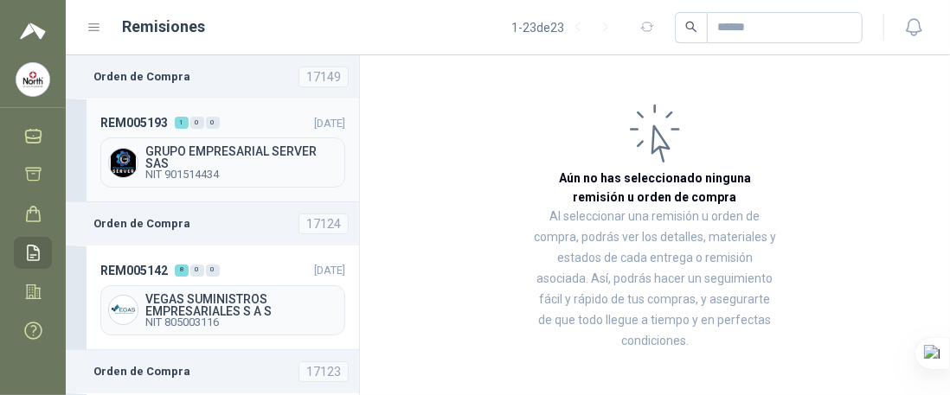
click at [257, 163] on span "GRUPO EMPRESARIAL SERVER SAS" at bounding box center [241, 157] width 192 height 24
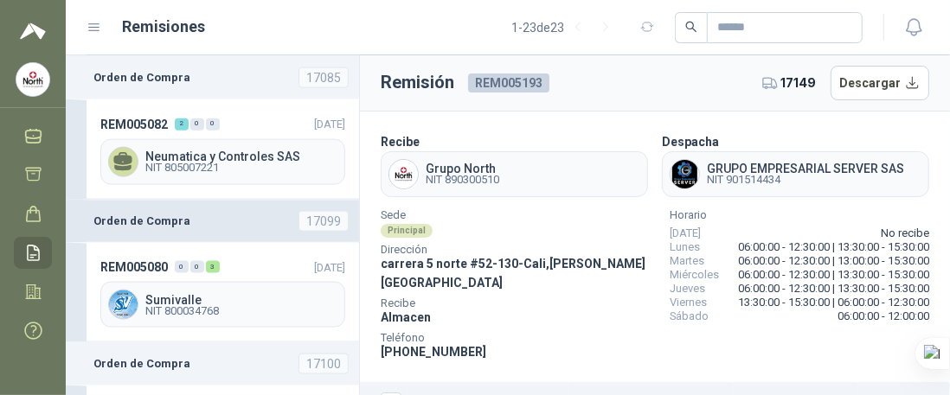
scroll to position [1125, 0]
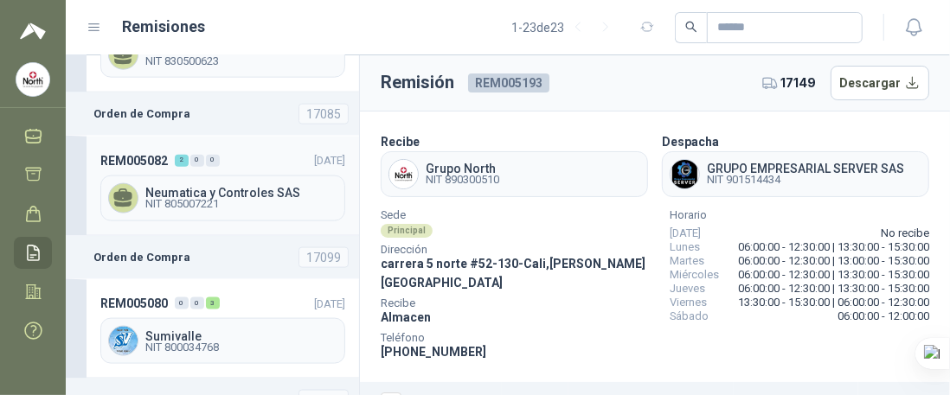
click at [260, 151] on header "REM005082 2 0 0 [DATE]" at bounding box center [222, 160] width 245 height 19
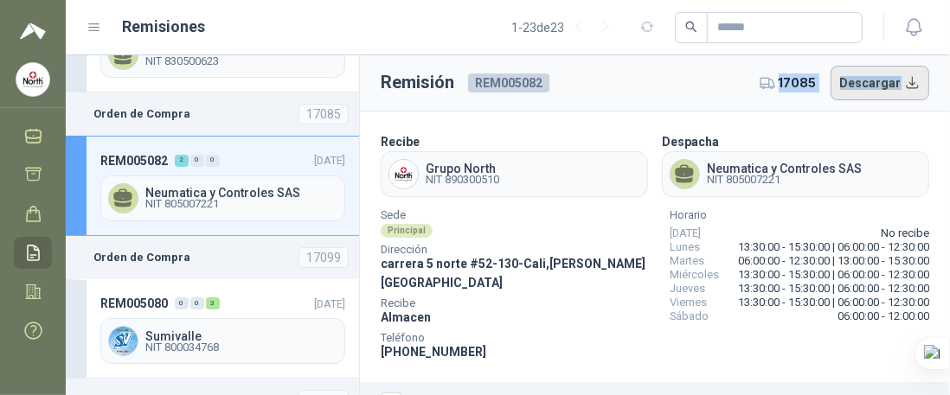
drag, startPoint x: 776, startPoint y: 83, endPoint x: 824, endPoint y: 82, distance: 47.6
click at [824, 82] on div "17085 Descargar" at bounding box center [845, 83] width 170 height 35
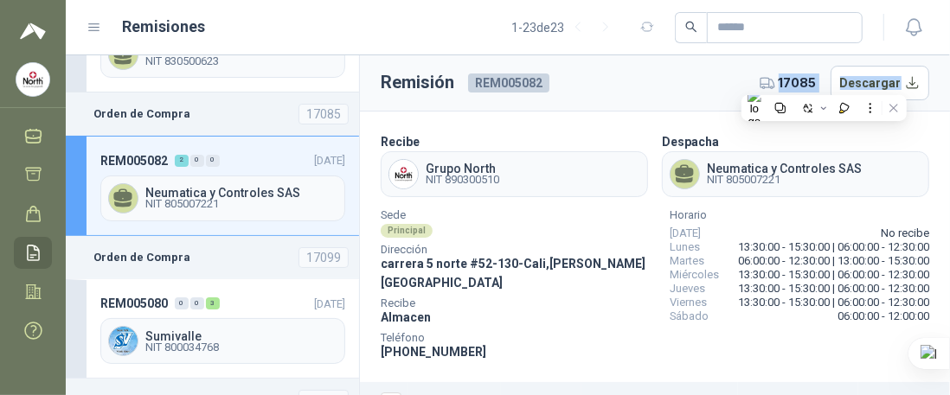
click at [798, 82] on span "17085" at bounding box center [798, 83] width 38 height 19
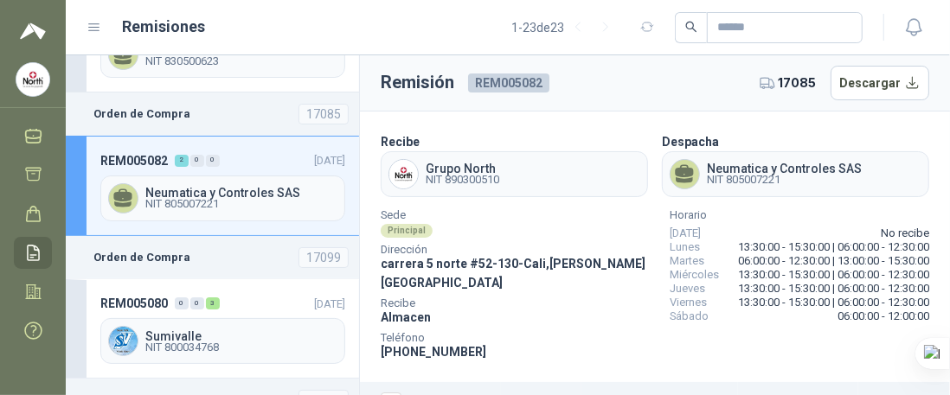
click at [619, 91] on header "Remisión REM005082 17085 Descargar" at bounding box center [655, 83] width 590 height 56
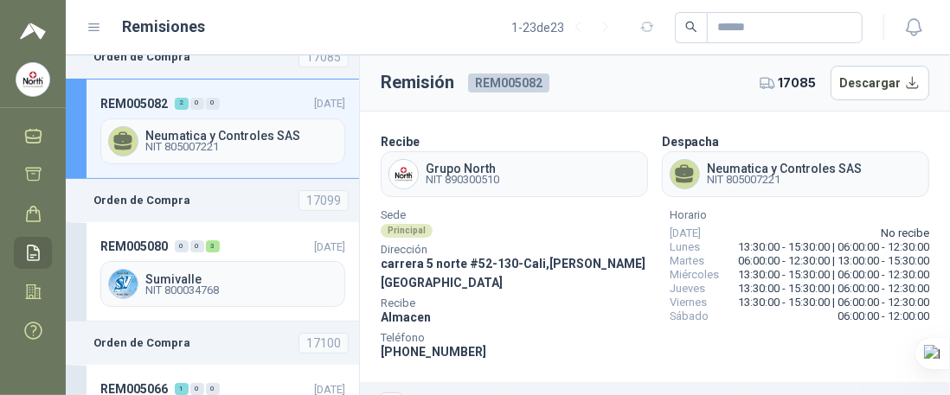
scroll to position [1212, 0]
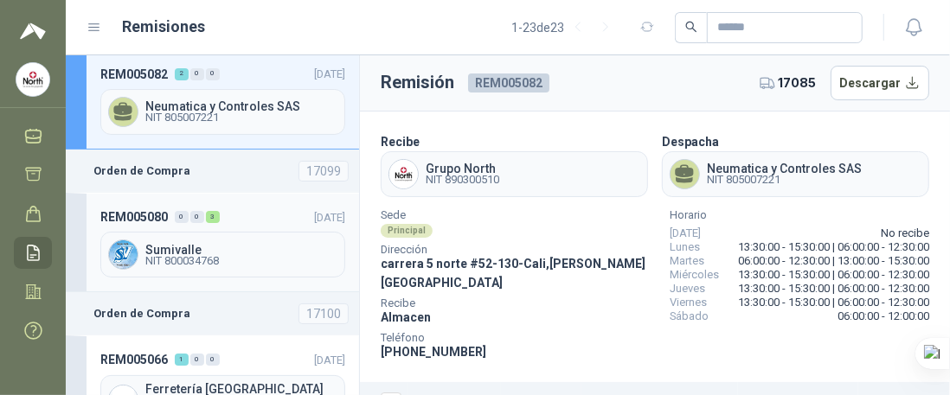
click at [247, 208] on header "REM005080 0 0 3 [DATE]" at bounding box center [222, 217] width 245 height 19
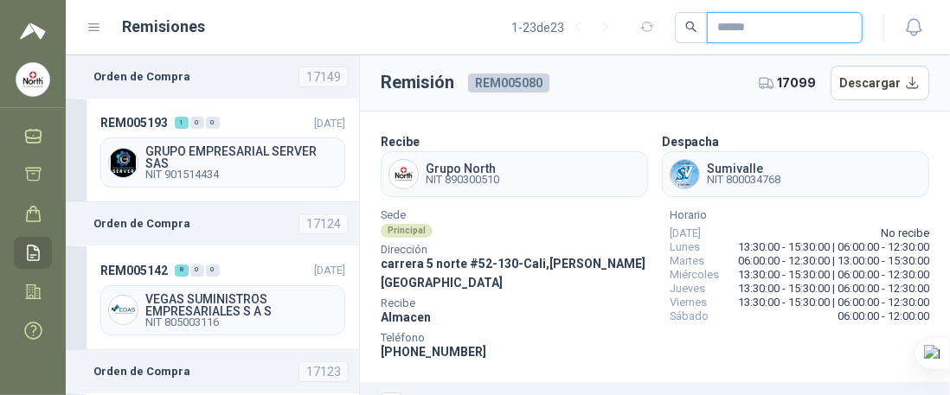
click at [730, 21] on input "text" at bounding box center [777, 27] width 121 height 29
type input "*****"
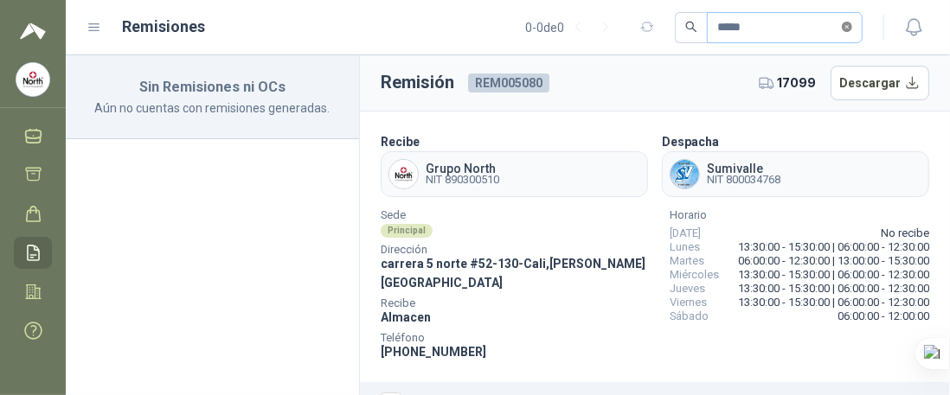
click at [848, 23] on icon "close-circle" at bounding box center [847, 27] width 10 height 10
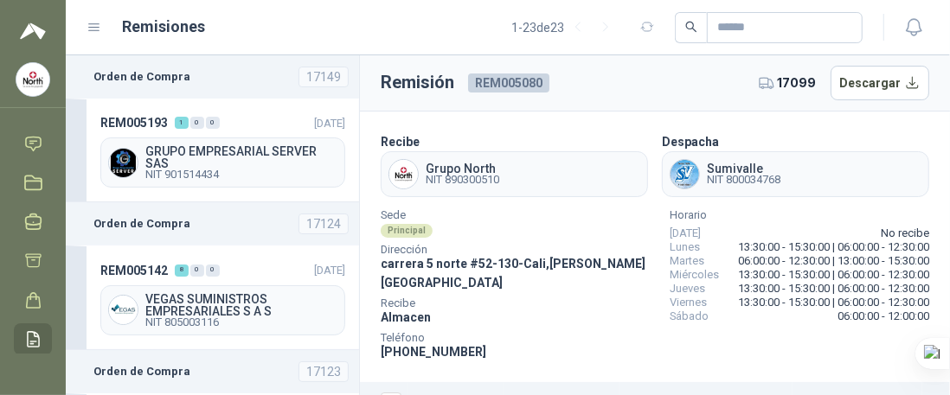
click at [93, 25] on icon at bounding box center [95, 28] width 16 height 16
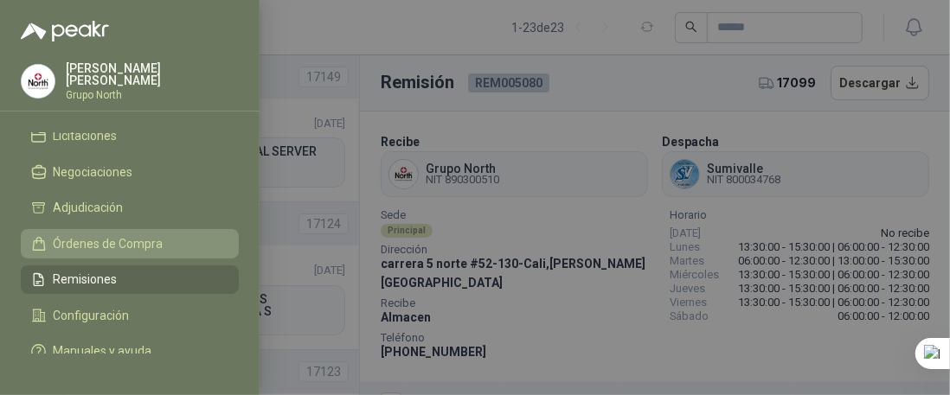
scroll to position [133, 0]
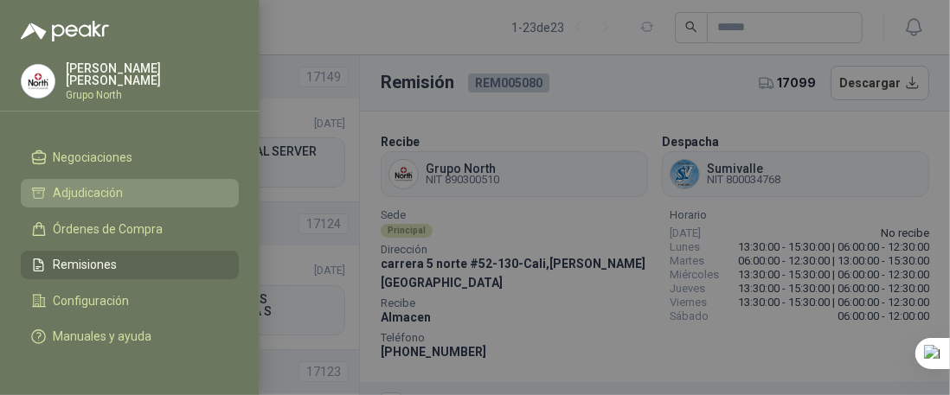
click at [78, 191] on span "Adjudicación" at bounding box center [89, 193] width 70 height 14
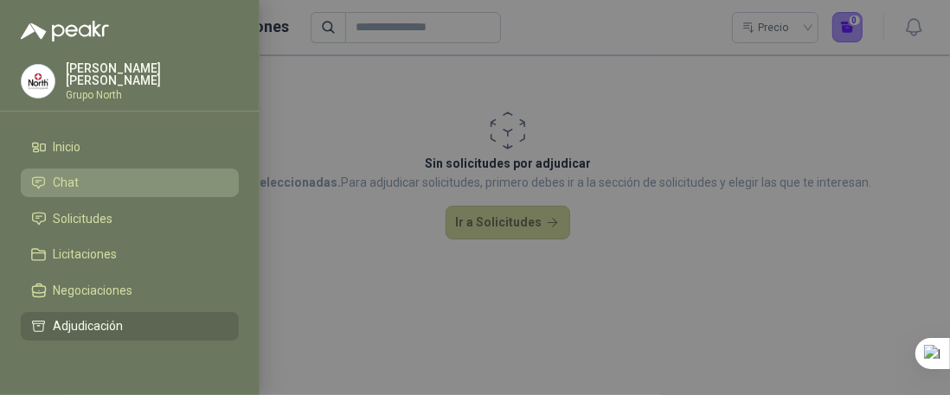
click at [76, 176] on span "Chat" at bounding box center [67, 183] width 26 height 14
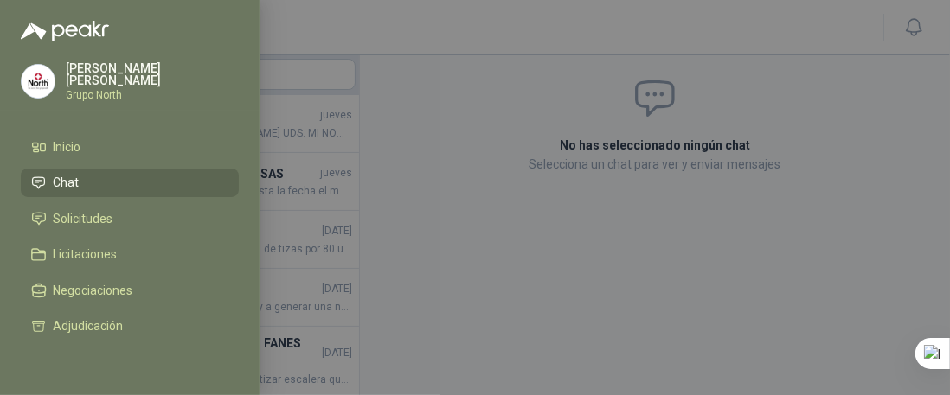
click at [355, 28] on div at bounding box center [475, 197] width 950 height 395
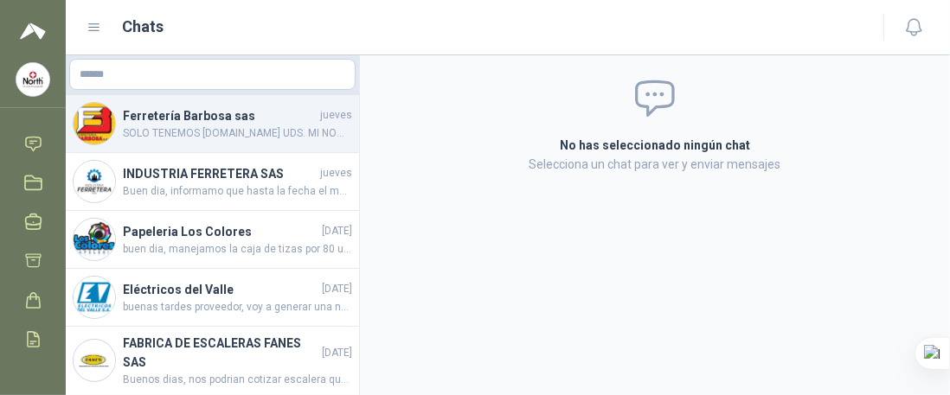
click at [241, 124] on h4 "Ferretería Barbosa sas" at bounding box center [220, 115] width 194 height 19
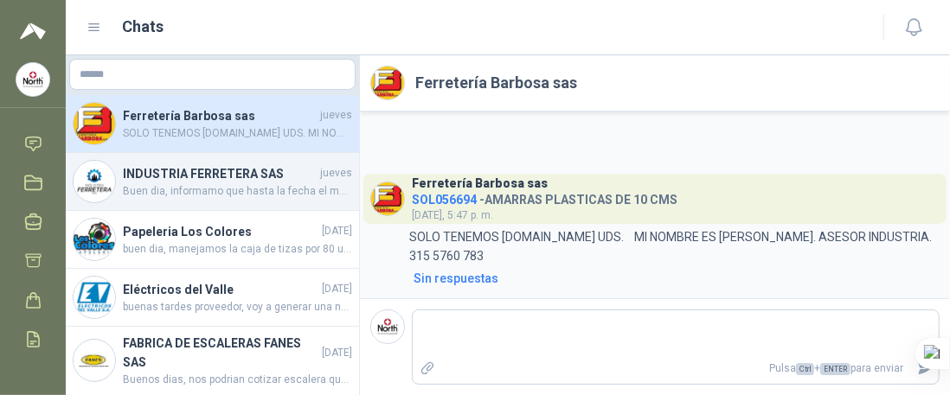
click at [215, 185] on span "Buen dia, informamo que hasta la fecha el material aun sigue agotado!" at bounding box center [237, 191] width 229 height 16
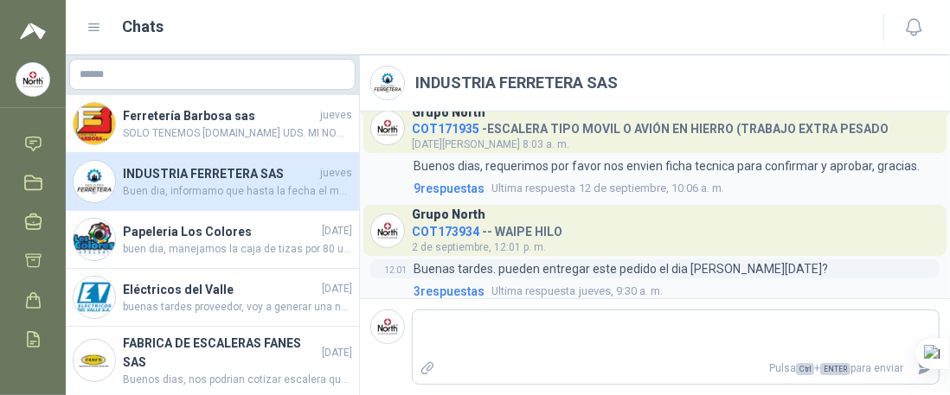
scroll to position [29, 0]
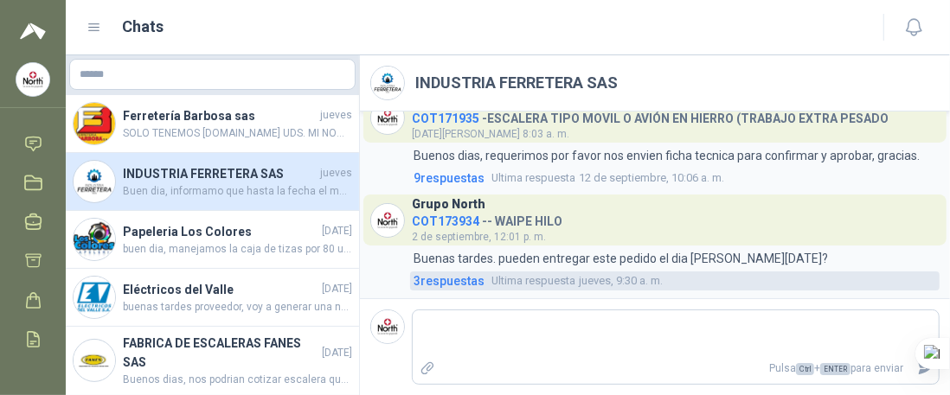
click at [450, 280] on span "3 respuesta s" at bounding box center [449, 281] width 71 height 19
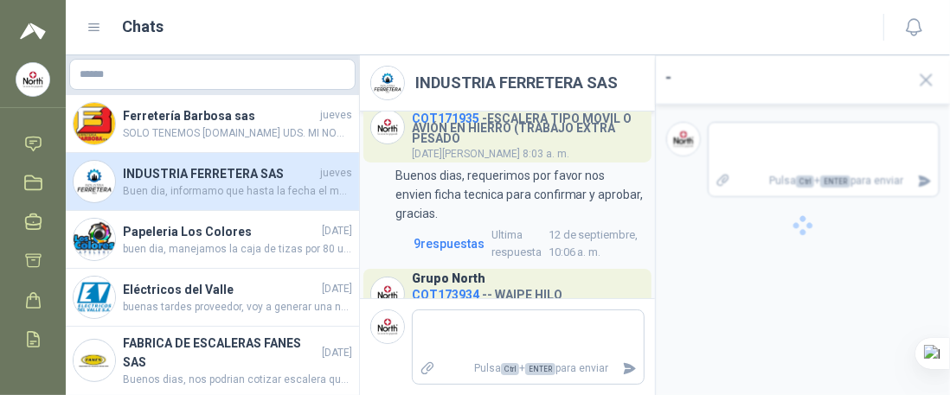
scroll to position [39, 0]
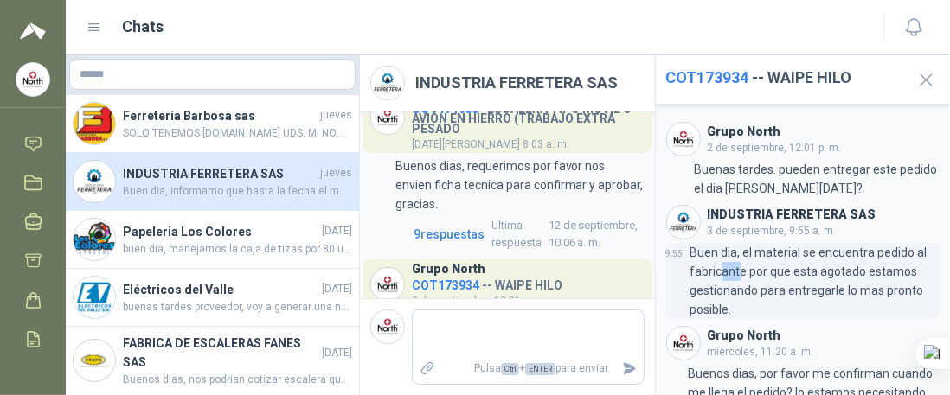
drag, startPoint x: 717, startPoint y: 273, endPoint x: 737, endPoint y: 273, distance: 19.9
click at [737, 273] on p "Buen dia, el material se encuentra pedido al fabricante por que esta agotado es…" at bounding box center [816, 281] width 250 height 76
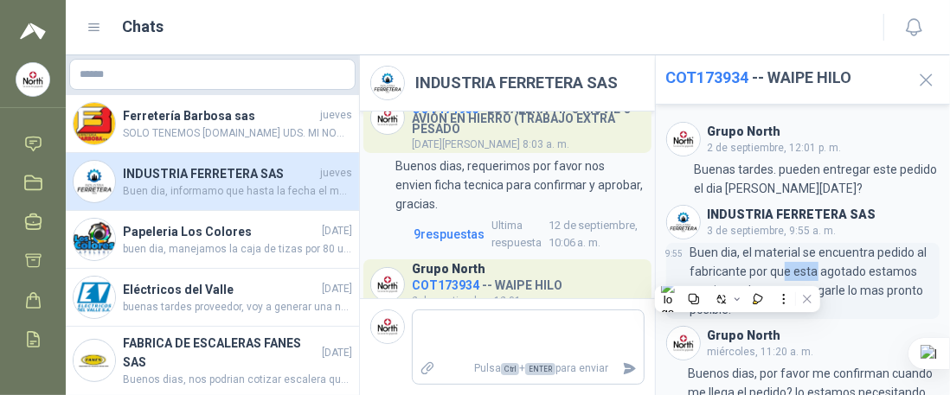
drag, startPoint x: 782, startPoint y: 276, endPoint x: 812, endPoint y: 273, distance: 29.5
click at [812, 273] on p "Buen dia, el material se encuentra pedido al fabricante por que esta agotado es…" at bounding box center [816, 281] width 250 height 76
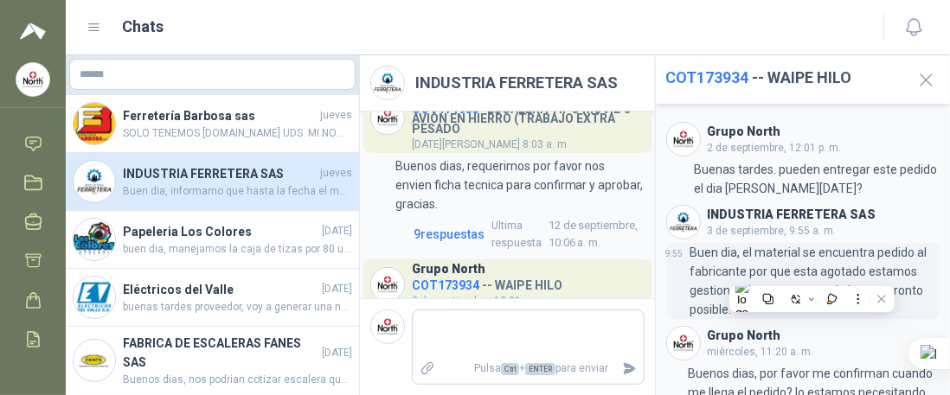
click at [856, 273] on p "Buen dia, el material se encuentra pedido al fabricante por que esta agotado es…" at bounding box center [816, 281] width 250 height 76
click at [723, 312] on p "Buen dia, el material se encuentra pedido al fabricante por que esta agotado es…" at bounding box center [816, 281] width 250 height 76
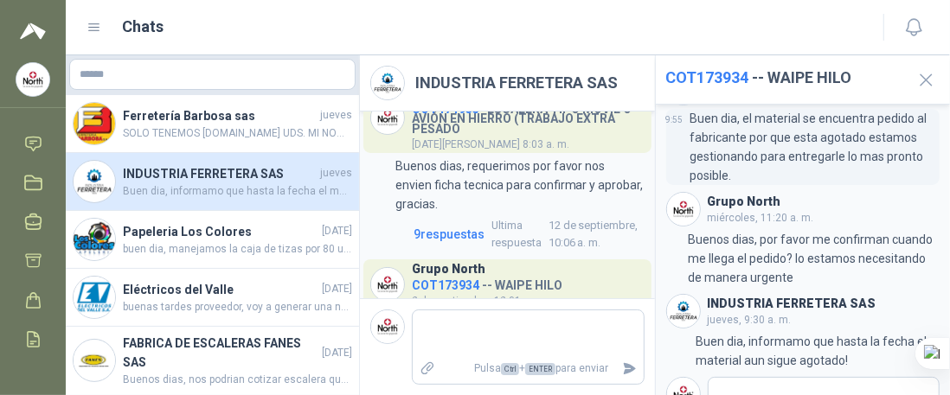
scroll to position [173, 0]
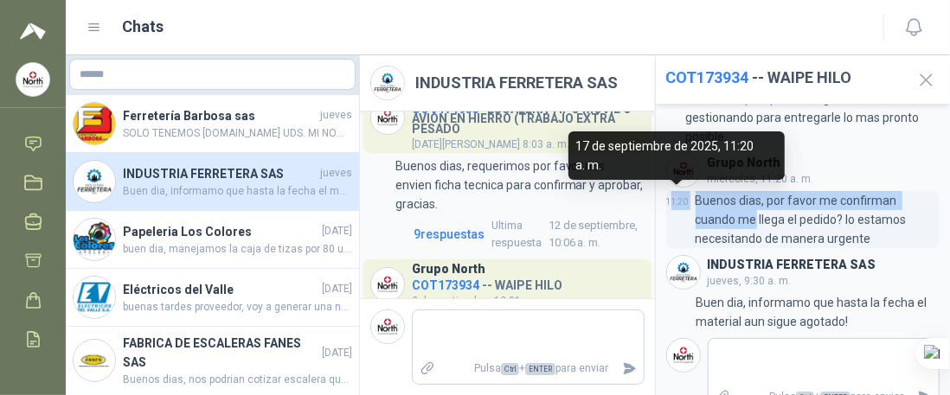
drag, startPoint x: 752, startPoint y: 218, endPoint x: 671, endPoint y: 215, distance: 81.4
click at [671, 215] on div "11:20 Buenos dias, por favor me confirman cuando me llega el pedido? lo estamos…" at bounding box center [803, 219] width 274 height 57
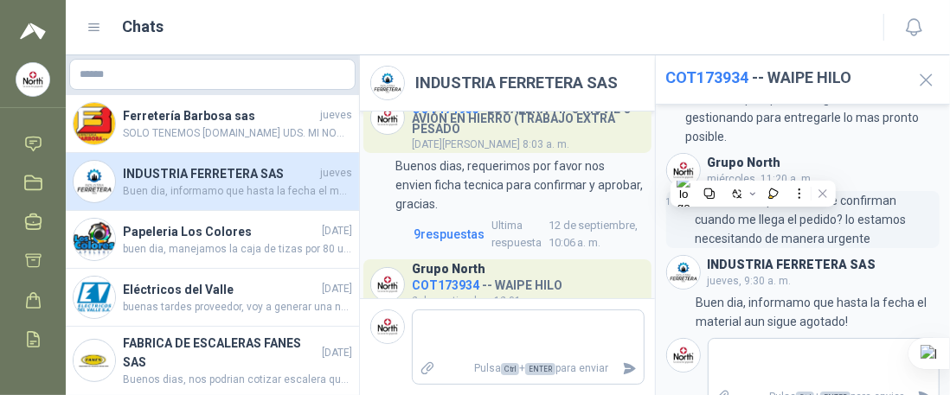
click at [781, 236] on p "Buenos dias, por favor me confirman cuando me llega el pedido? lo estamos neces…" at bounding box center [818, 219] width 245 height 57
click at [856, 239] on p "Buenos dias, por favor me confirman cuando me llega el pedido? lo estamos neces…" at bounding box center [818, 219] width 245 height 57
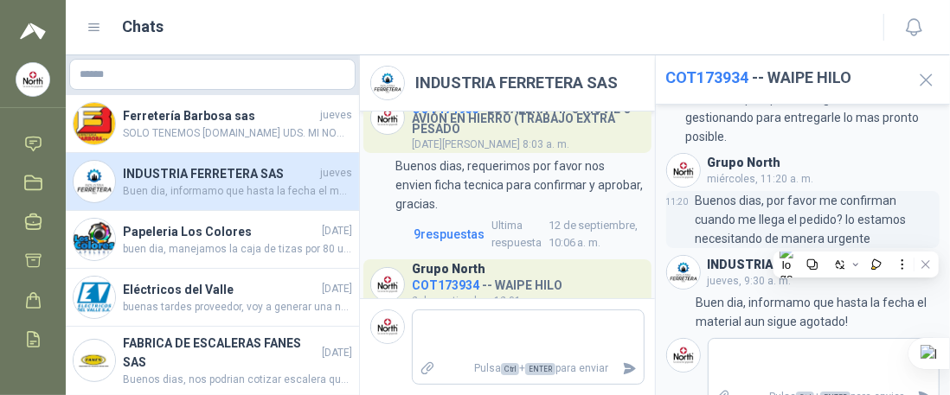
click at [796, 232] on p "Buenos dias, por favor me confirman cuando me llega el pedido? lo estamos neces…" at bounding box center [818, 219] width 245 height 57
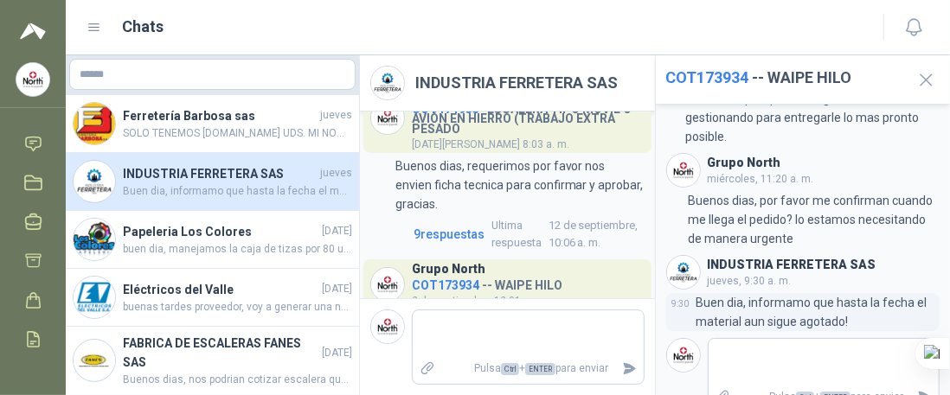
click at [826, 311] on p "Buen dia, informamo que hasta la fecha el material aun sigue agotado!" at bounding box center [818, 312] width 244 height 38
click at [789, 307] on p "Buen dia, informamo que hasta la fecha el material aun sigue agotado!" at bounding box center [818, 312] width 244 height 38
drag, startPoint x: 767, startPoint y: 320, endPoint x: 734, endPoint y: 320, distance: 32.9
click at [734, 320] on p "Buen dia, informamo que hasta la fecha el material aun sigue agotado!" at bounding box center [818, 312] width 244 height 38
click at [845, 319] on p "Buen dia, informamo que hasta la fecha el material aun sigue agotado!" at bounding box center [818, 312] width 244 height 38
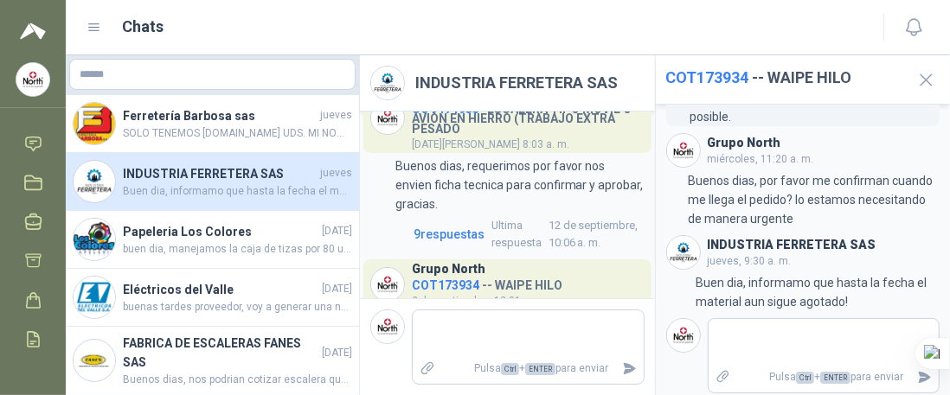
scroll to position [200, 0]
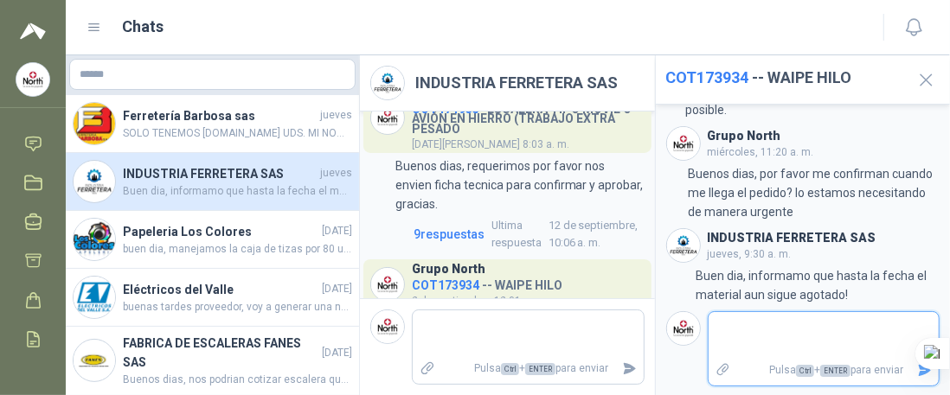
click at [758, 326] on textarea at bounding box center [824, 336] width 231 height 40
type textarea "*"
type textarea "**"
type textarea "***"
type textarea "****"
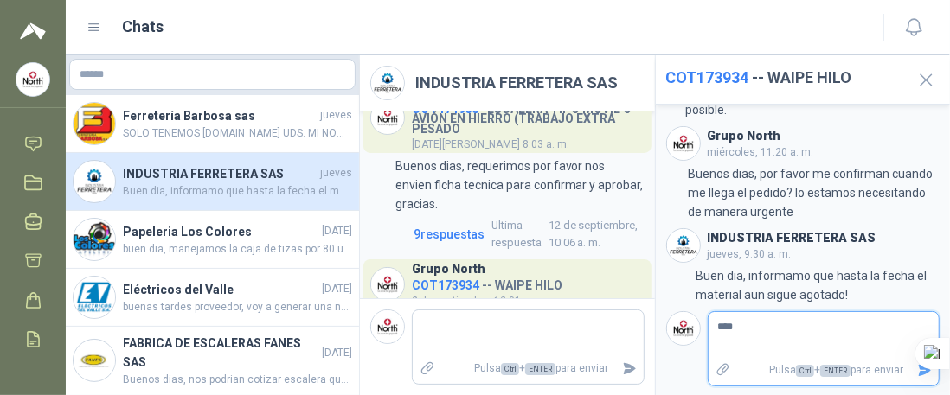
type textarea "*****"
type textarea "*******"
type textarea "********"
type textarea "*********"
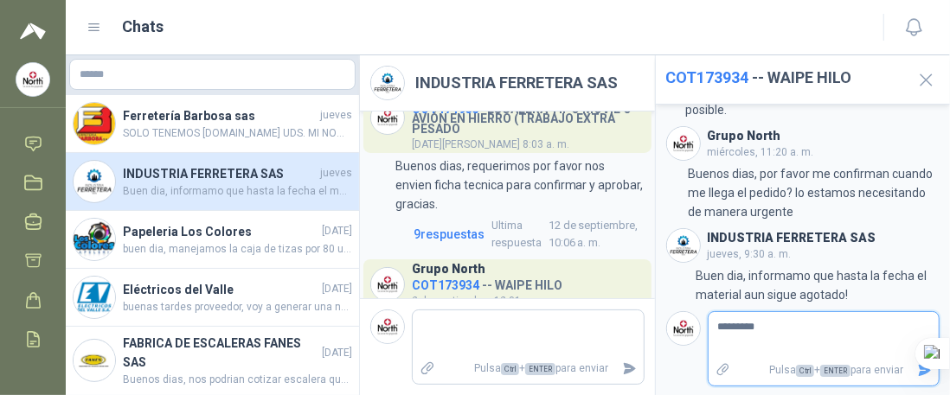
type textarea "**********"
type textarea "*********"
type textarea "********"
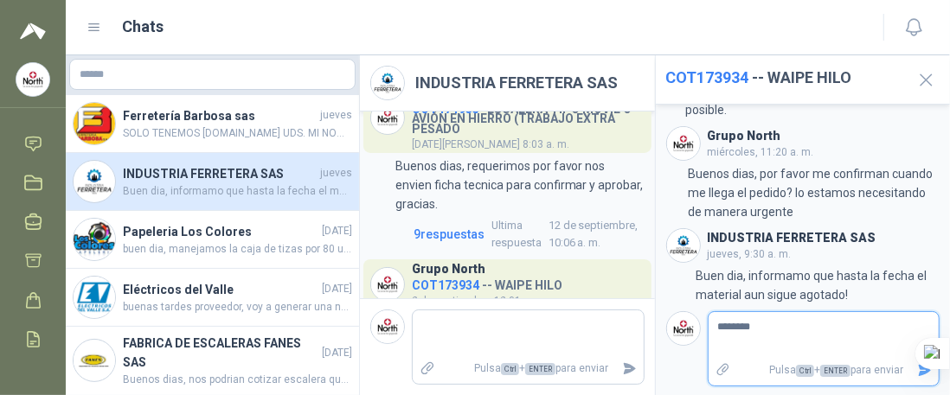
type textarea "*******"
type textarea "*****"
type textarea "****"
type textarea "***"
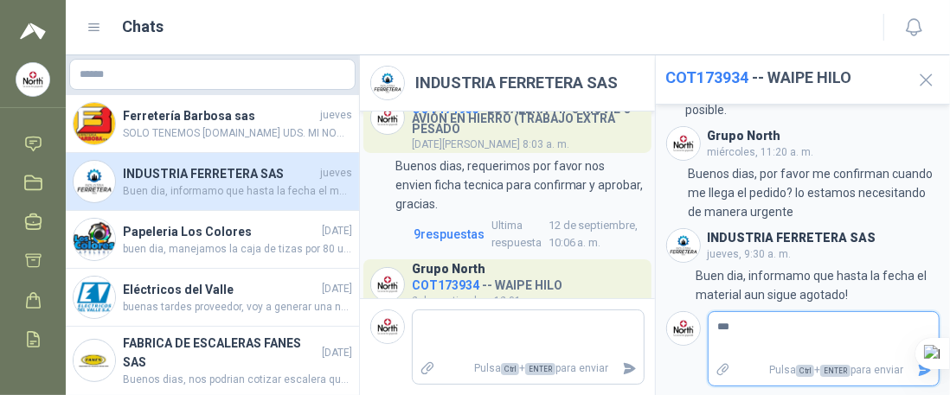
type textarea "**"
type textarea "*"
type textarea "**"
type textarea "***"
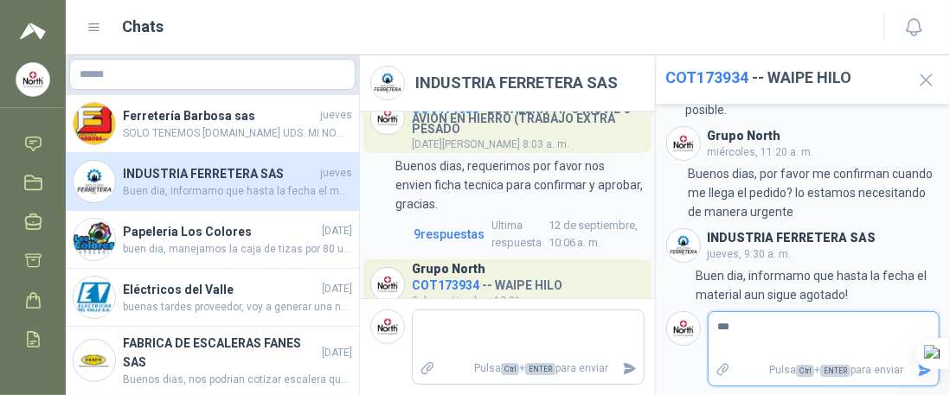
type textarea "****"
type textarea "*****"
type textarea "*******"
type textarea "********"
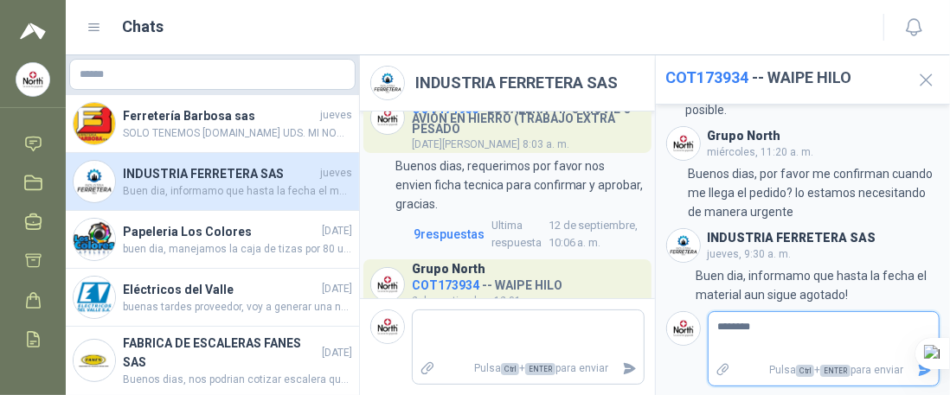
type textarea "*********"
type textarea "**********"
type textarea "*********"
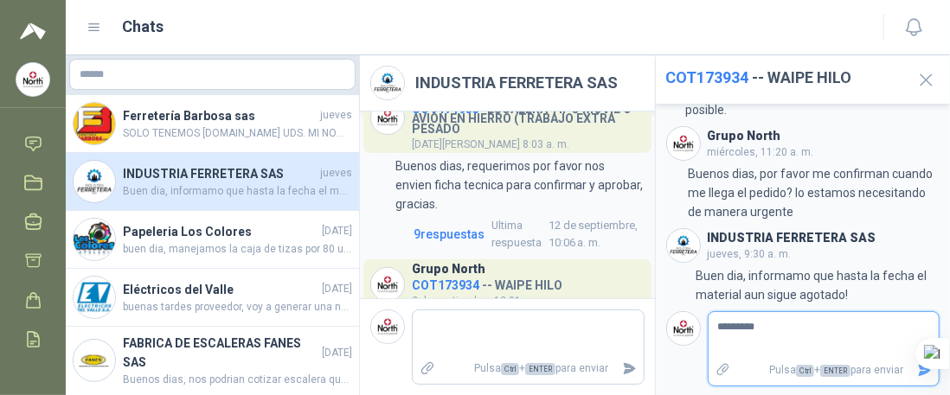
type textarea "********"
type textarea "*******"
type textarea "*****"
type textarea "****"
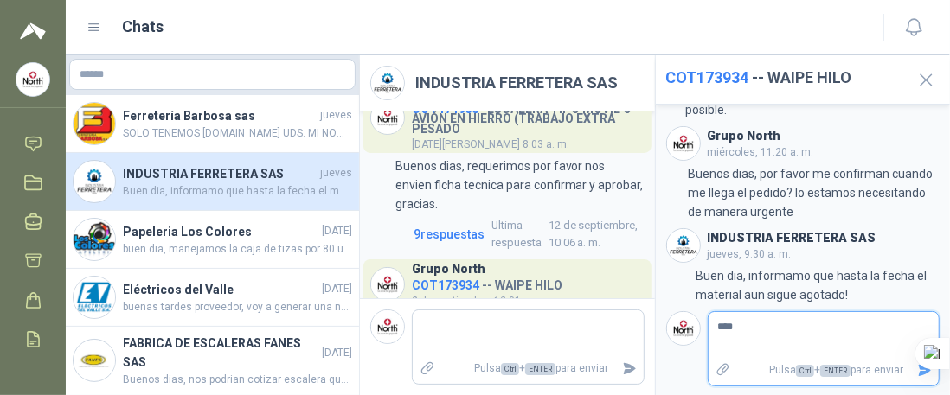
type textarea "***"
type textarea "**"
type textarea "***"
type textarea "****"
type textarea "*****"
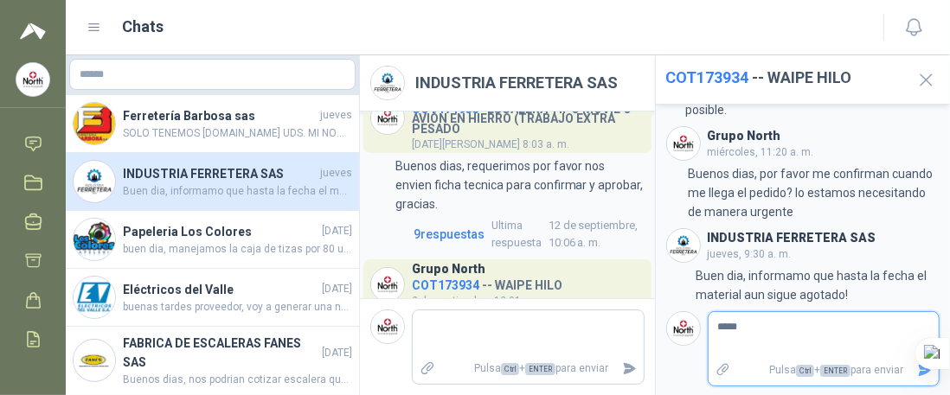
type textarea "*****"
type textarea "*******"
type textarea "********"
type textarea "*********"
type textarea "**********"
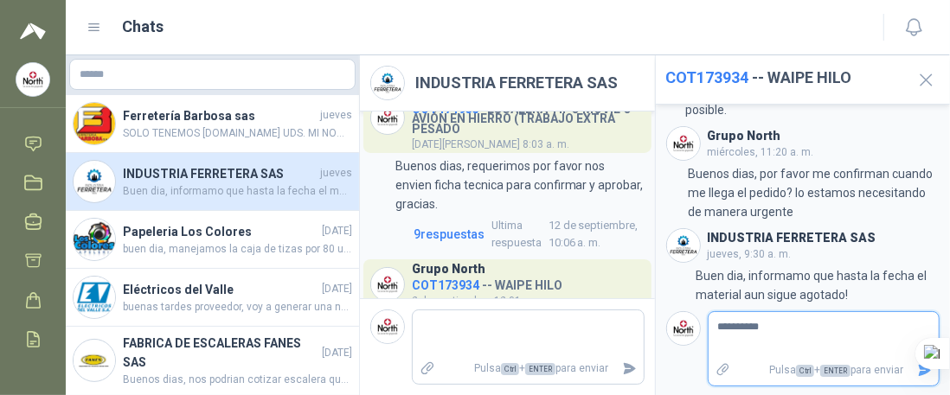
type textarea "**********"
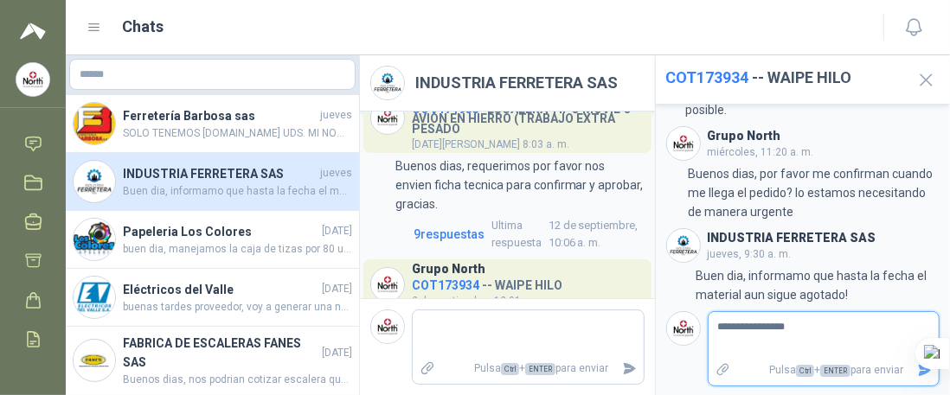
type textarea "**********"
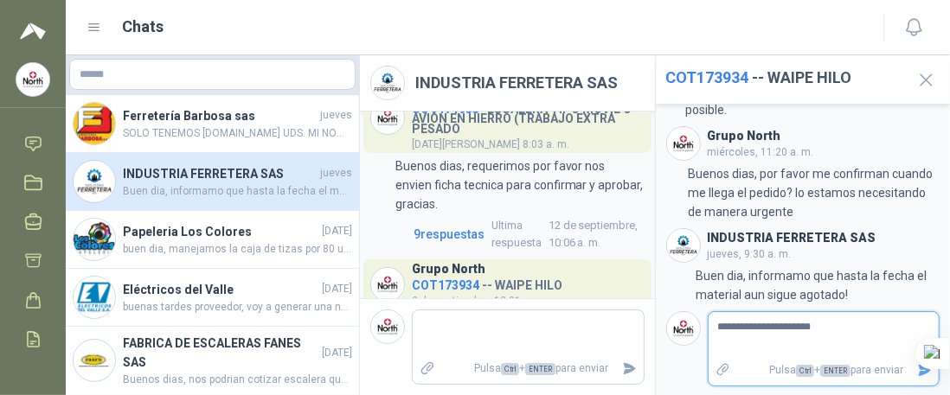
type textarea "**********"
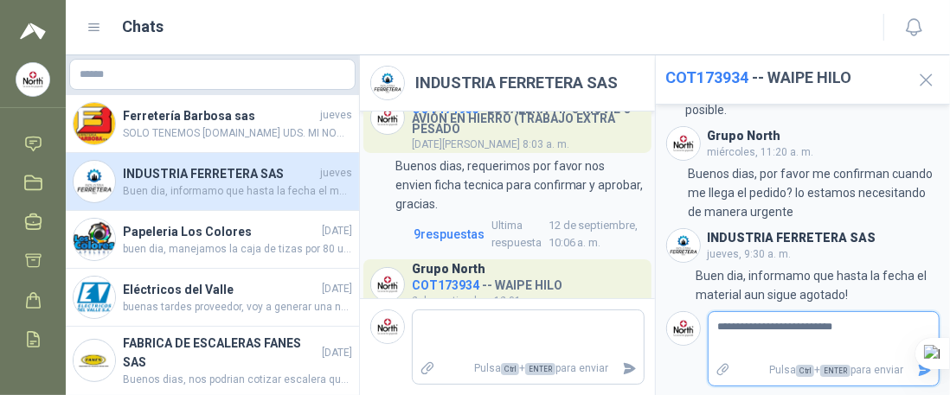
type textarea "**********"
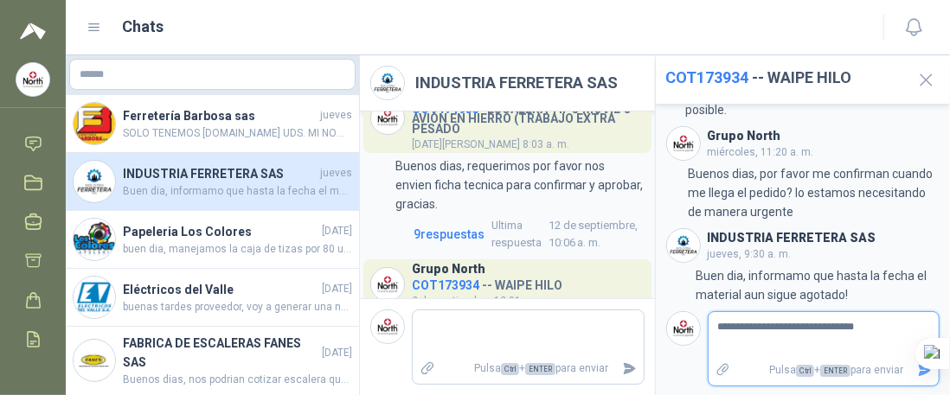
type textarea "**********"
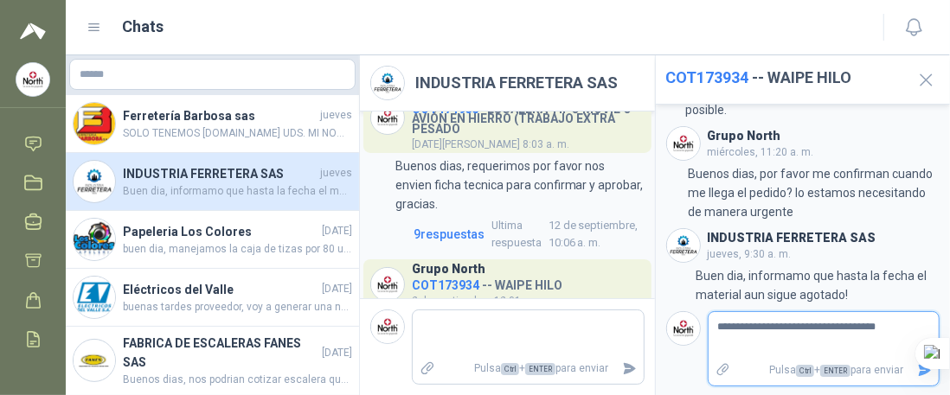
type textarea "**********"
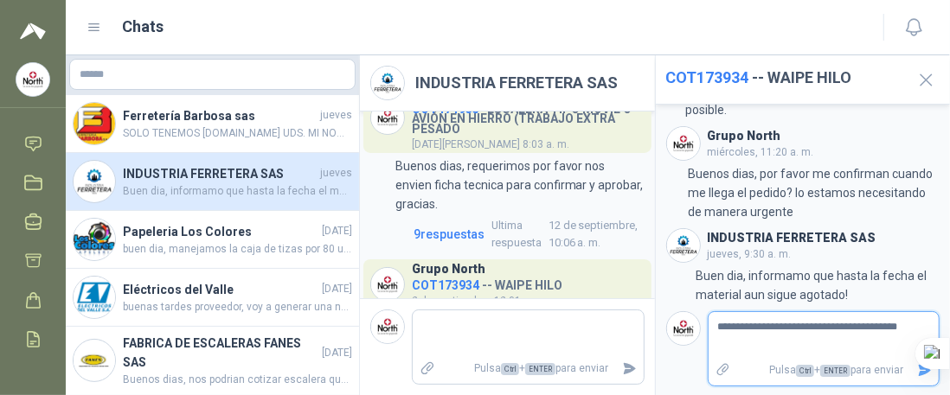
type textarea "**********"
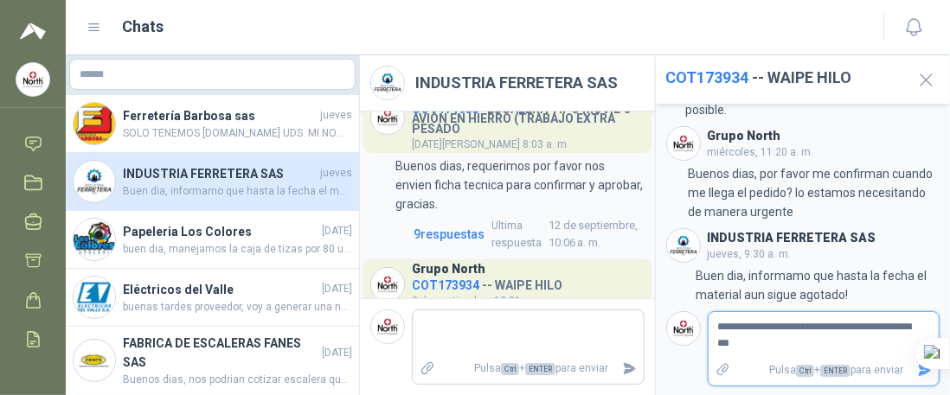
type textarea "**********"
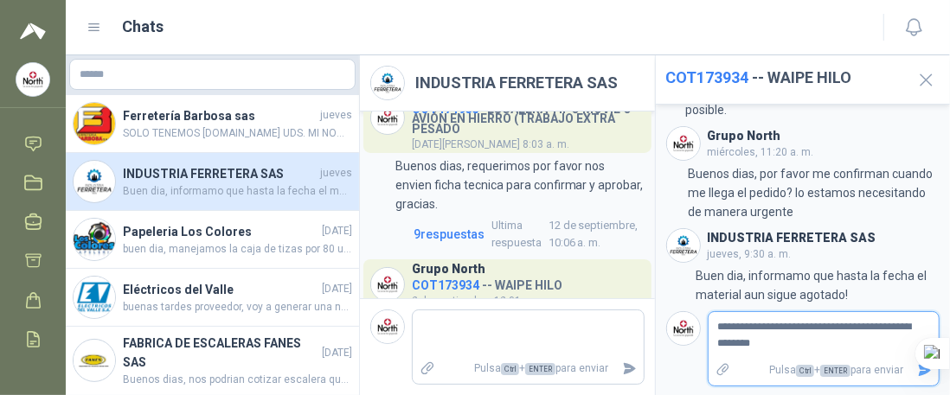
type textarea "**********"
click at [917, 369] on icon "Enviar" at bounding box center [924, 370] width 15 height 15
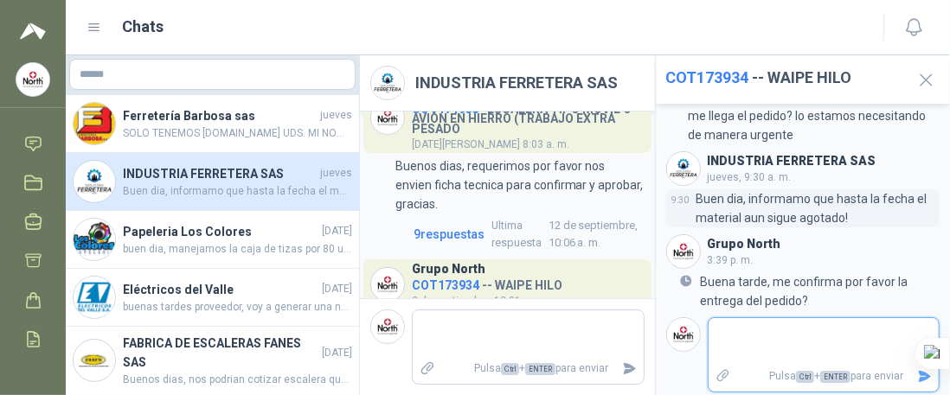
scroll to position [283, 0]
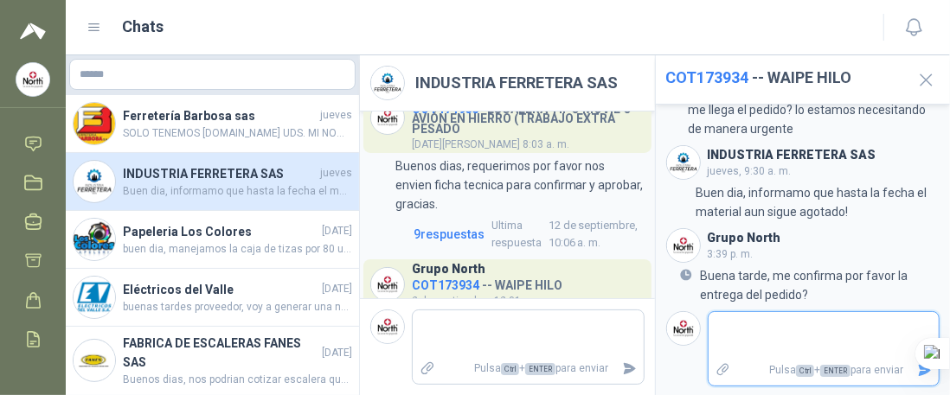
drag, startPoint x: 782, startPoint y: 335, endPoint x: 775, endPoint y: 312, distance: 24.4
click at [781, 335] on textarea at bounding box center [818, 336] width 218 height 40
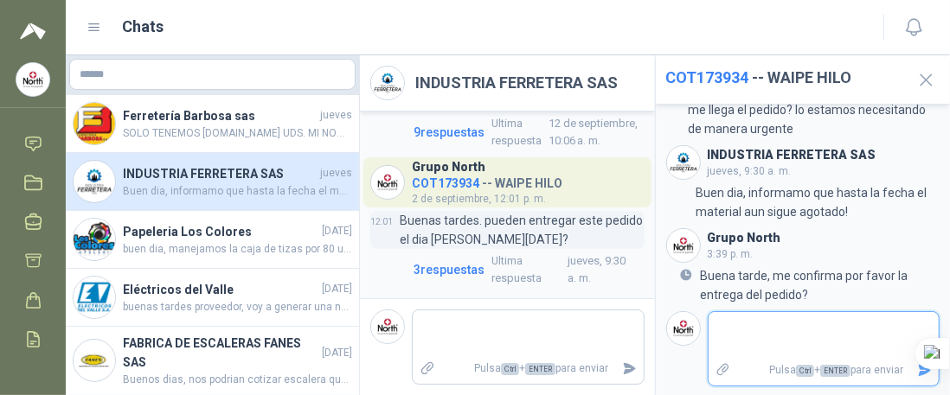
scroll to position [144, 0]
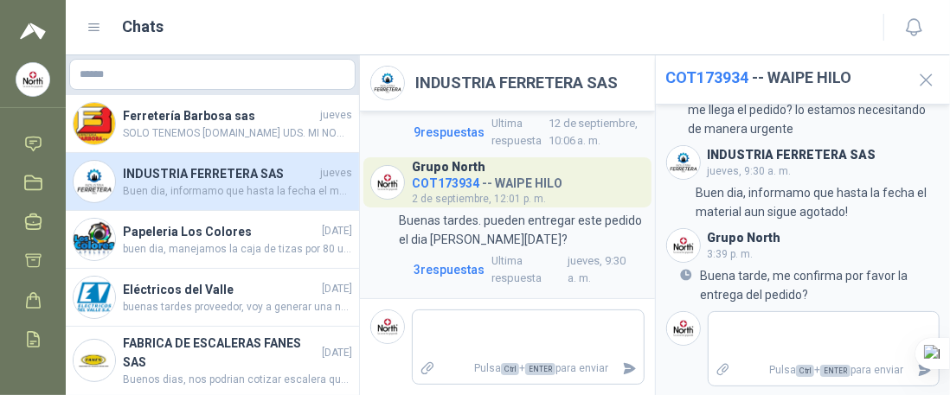
click at [432, 184] on span "COT173934" at bounding box center [446, 184] width 68 height 14
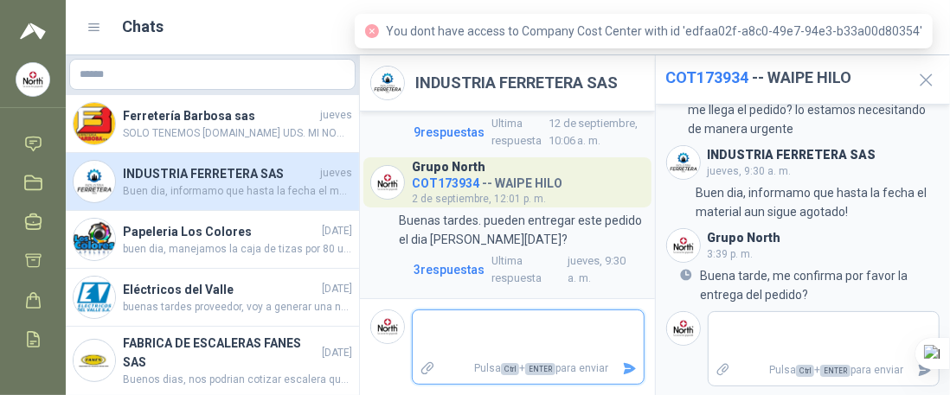
click at [421, 339] on textarea at bounding box center [528, 334] width 231 height 40
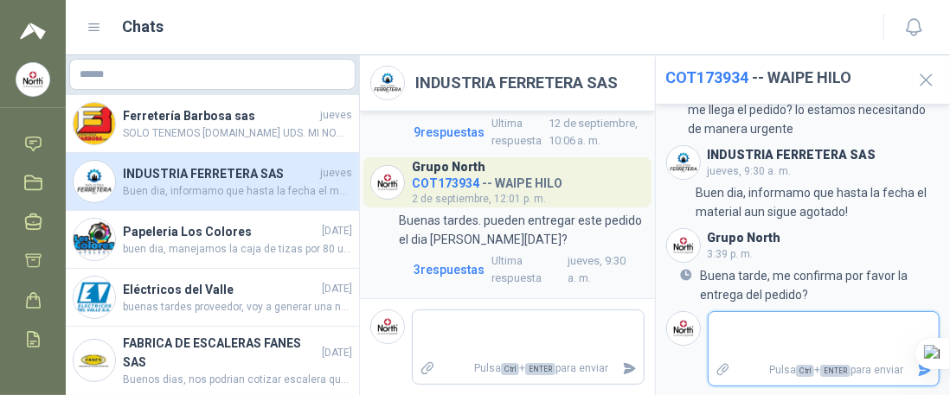
click at [775, 336] on textarea at bounding box center [818, 336] width 218 height 40
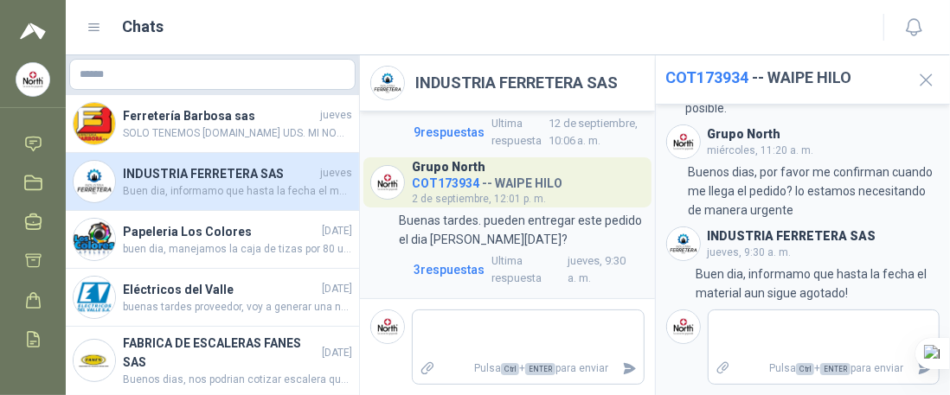
scroll to position [200, 0]
